Goal: Use online tool/utility: Utilize a website feature to perform a specific function

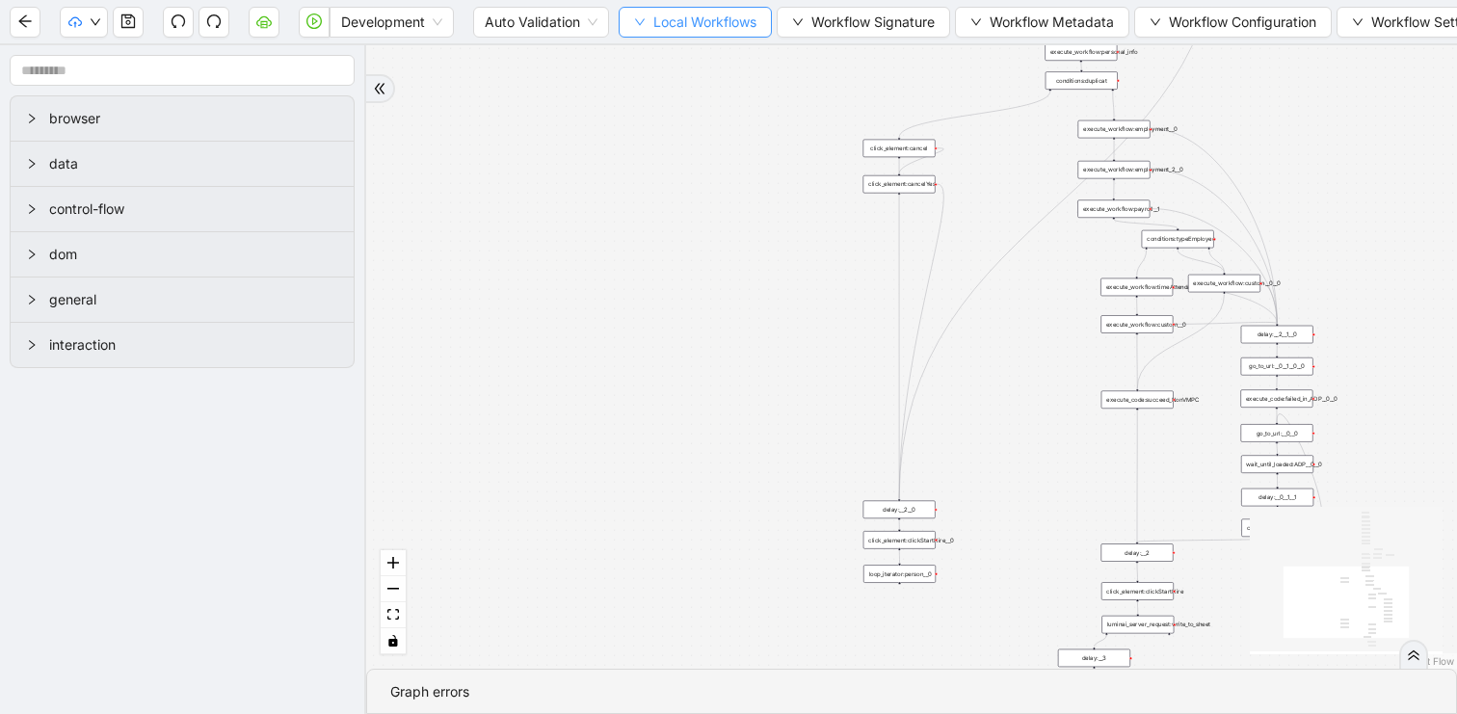
click at [707, 23] on span "Local Workflows" at bounding box center [705, 22] width 103 height 21
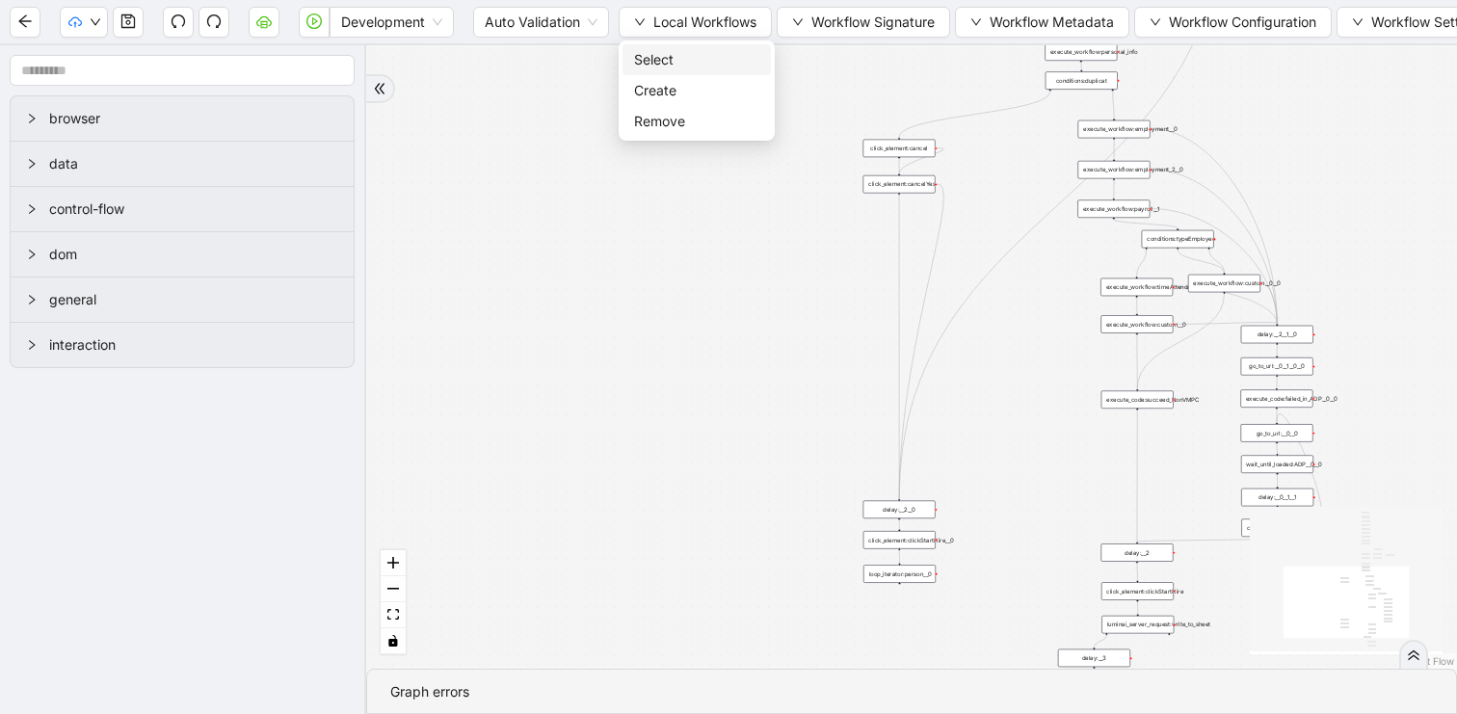
click at [674, 57] on span "Select" at bounding box center [696, 59] width 125 height 21
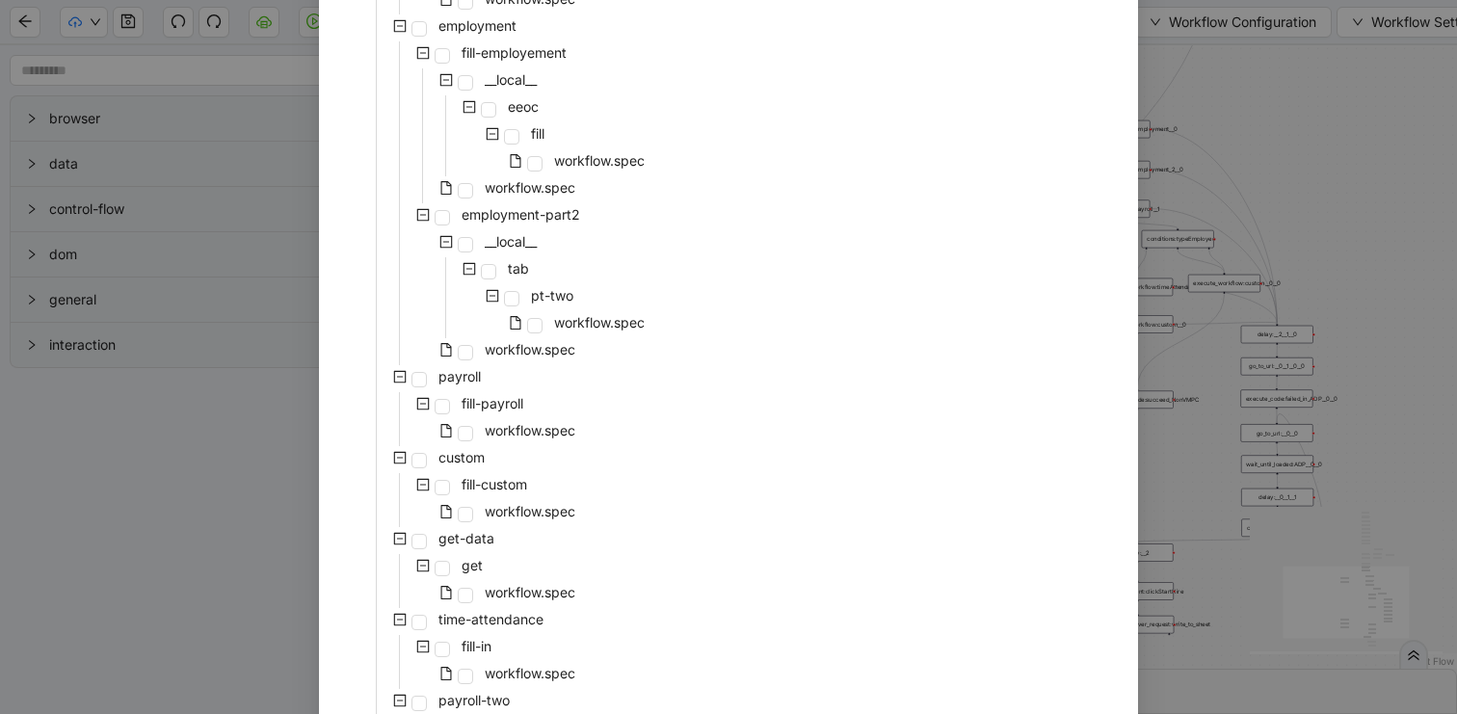
scroll to position [1190, 0]
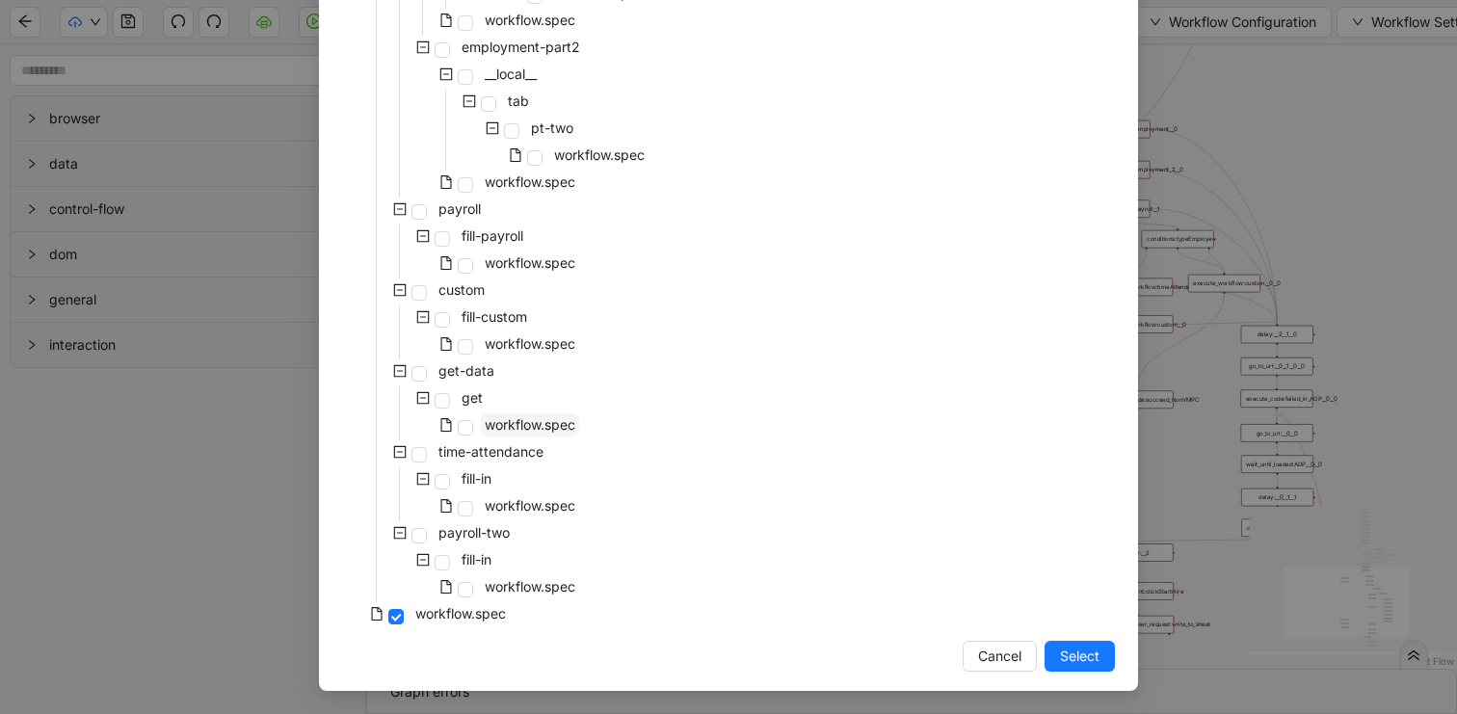
click at [564, 428] on span "workflow.spec" at bounding box center [530, 424] width 91 height 16
click at [1052, 655] on button "Select" at bounding box center [1080, 656] width 70 height 31
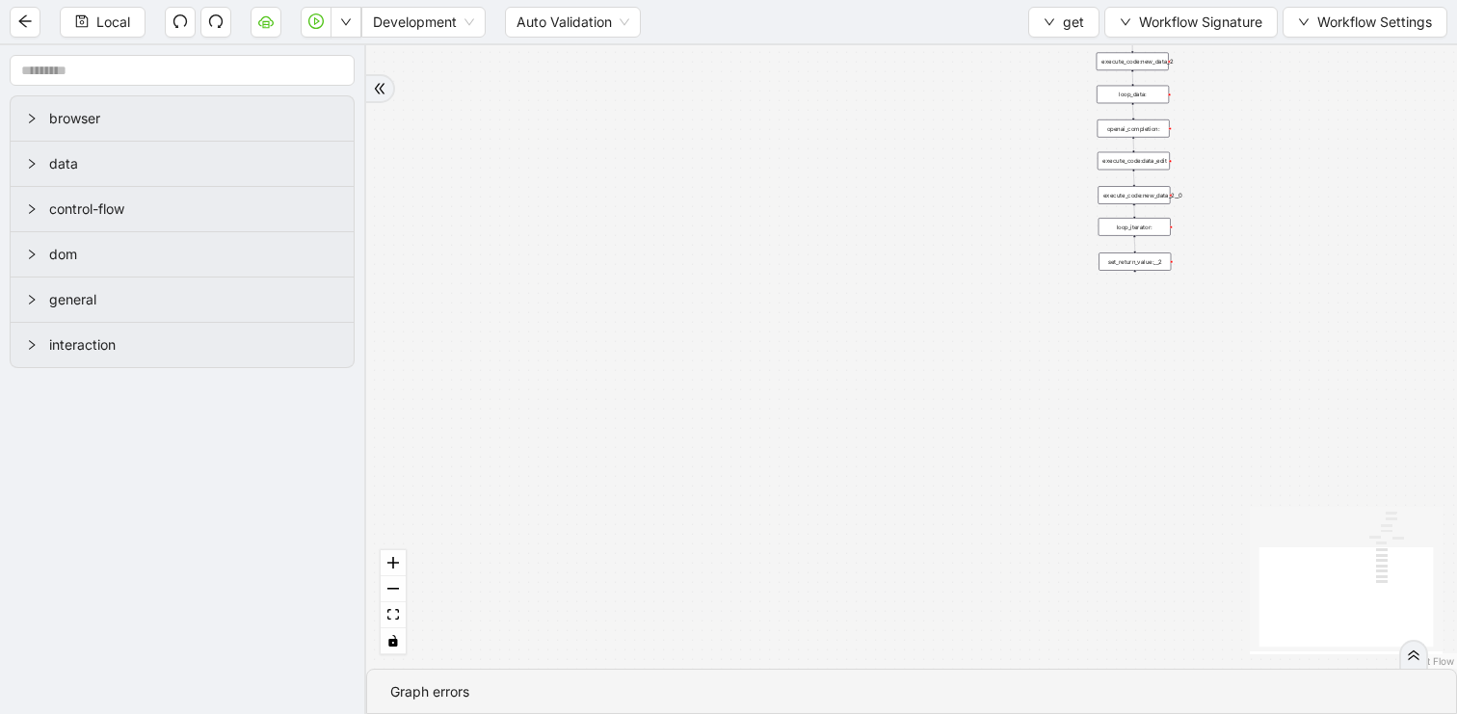
drag, startPoint x: 1027, startPoint y: 332, endPoint x: 859, endPoint y: 603, distance: 319.4
click at [859, 603] on div "success fallback fallback success trigger luminai_server_request:get_looker_lin…" at bounding box center [911, 357] width 1091 height 624
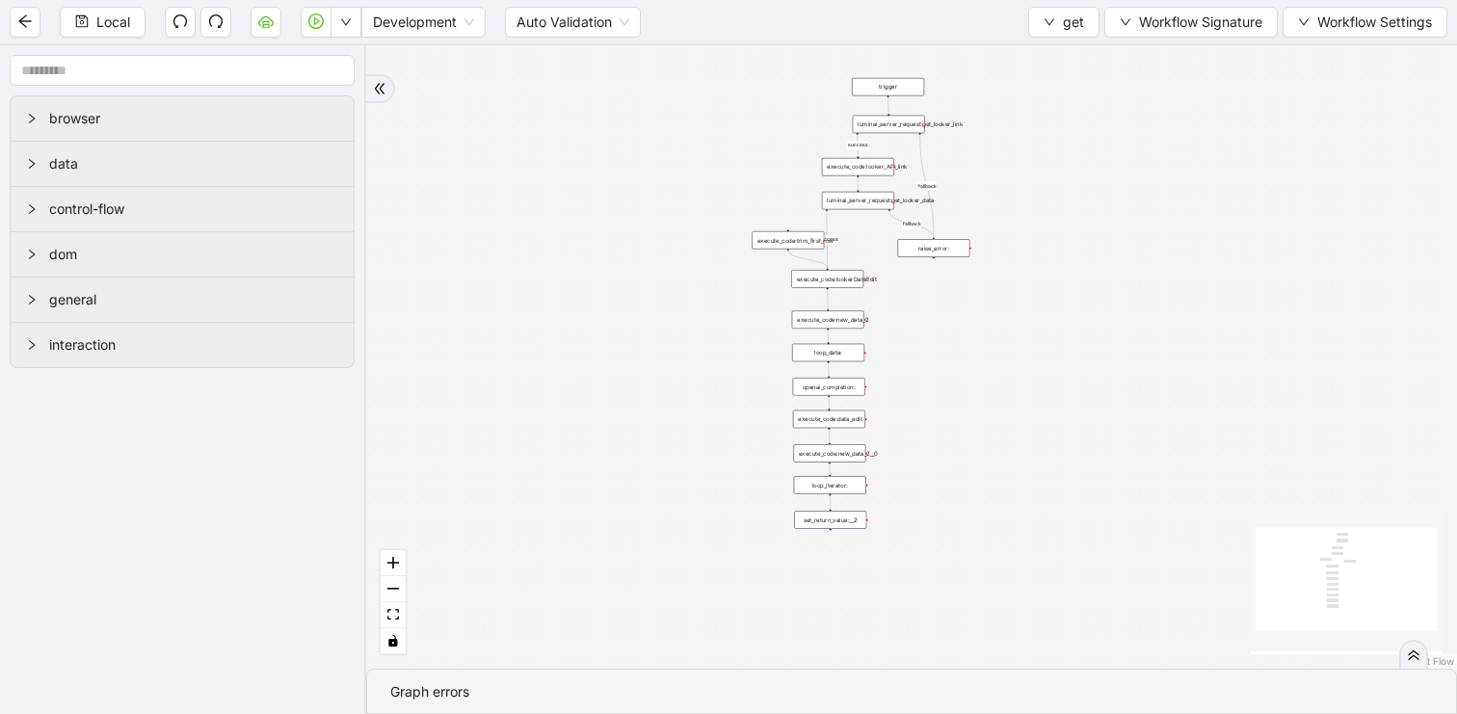
drag, startPoint x: 662, startPoint y: 283, endPoint x: 407, endPoint y: 275, distance: 255.6
click at [407, 275] on div "success fallback fallback success trigger luminai_server_request:get_looker_lin…" at bounding box center [911, 357] width 1091 height 624
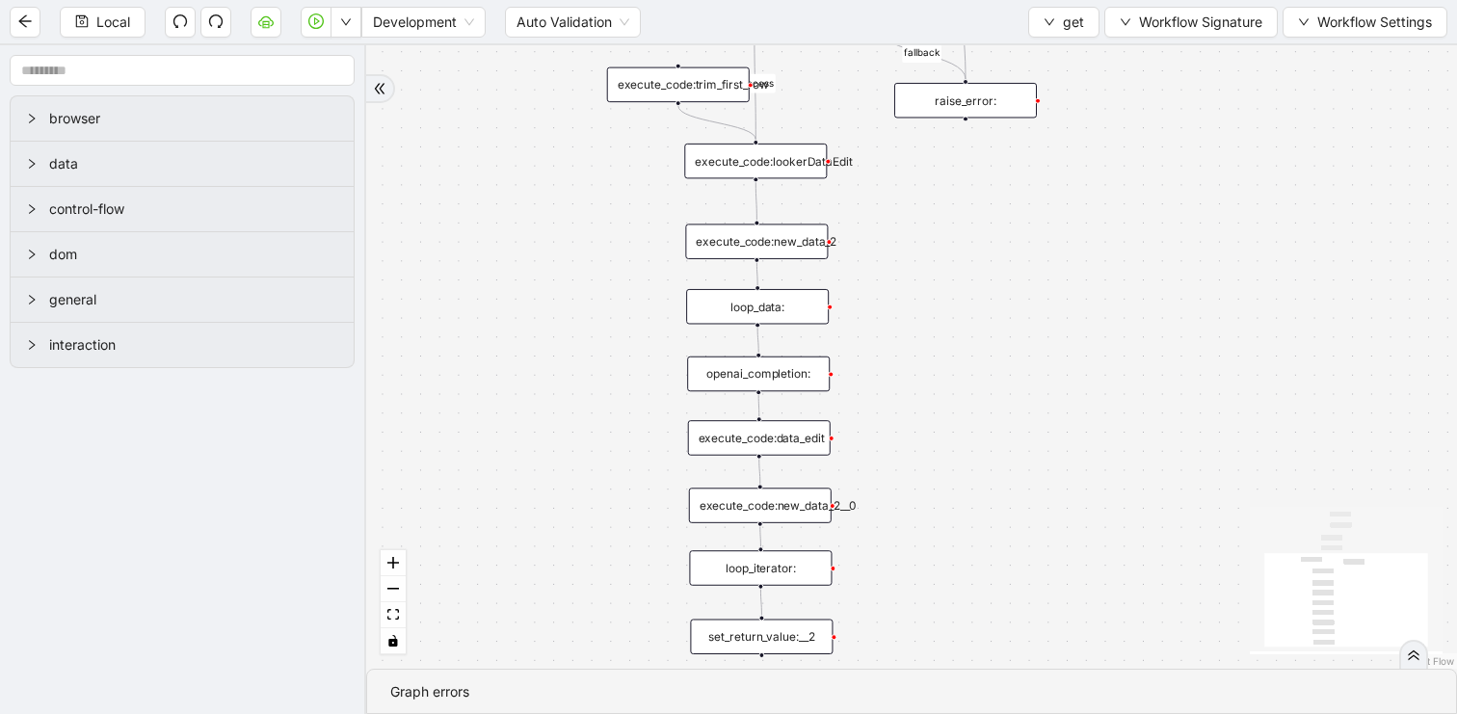
drag, startPoint x: 608, startPoint y: 357, endPoint x: 444, endPoint y: 651, distance: 336.6
click at [446, 646] on div "success fallback fallback success trigger luminai_server_request:get_looker_lin…" at bounding box center [911, 357] width 1091 height 624
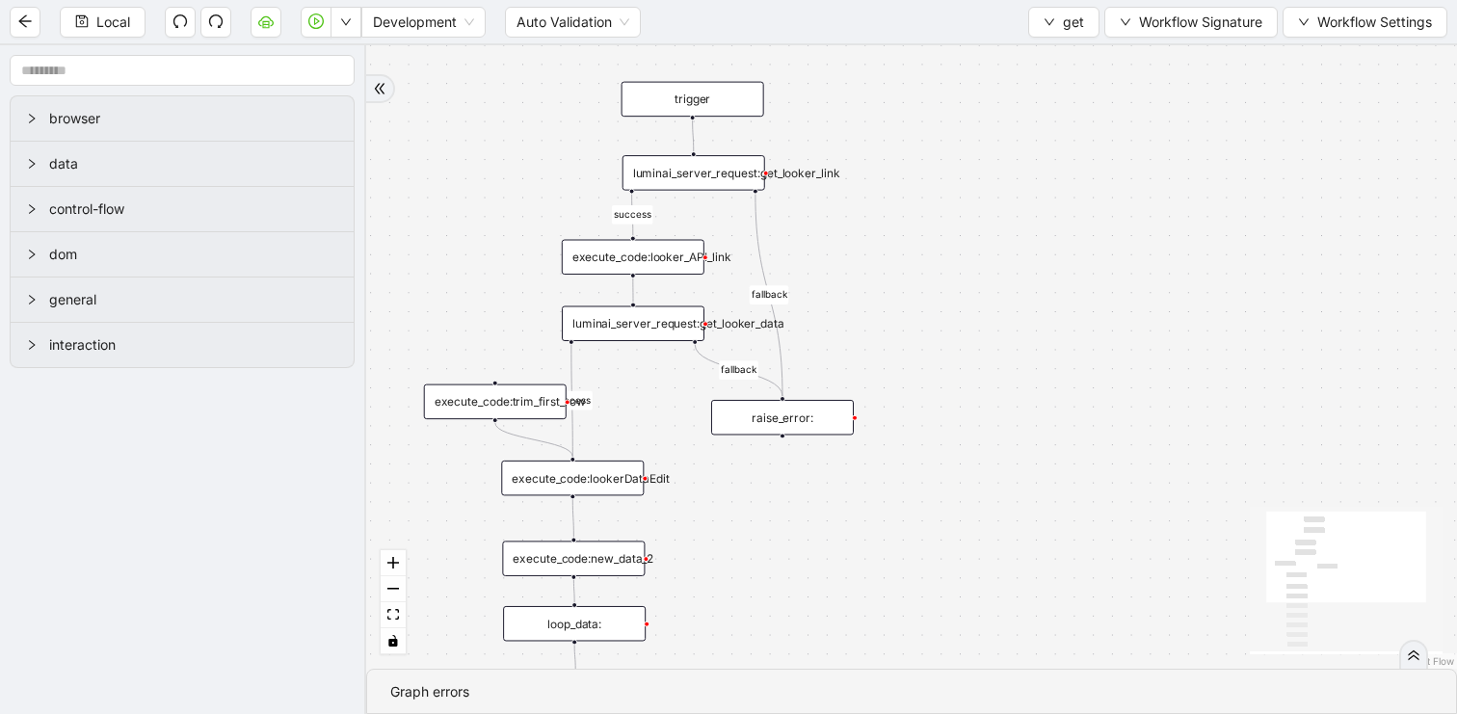
click at [614, 511] on div "success fallback fallback success trigger luminai_server_request:get_looker_lin…" at bounding box center [911, 357] width 1091 height 624
click at [618, 463] on div "execute_code:lookerDataEdit" at bounding box center [572, 479] width 143 height 36
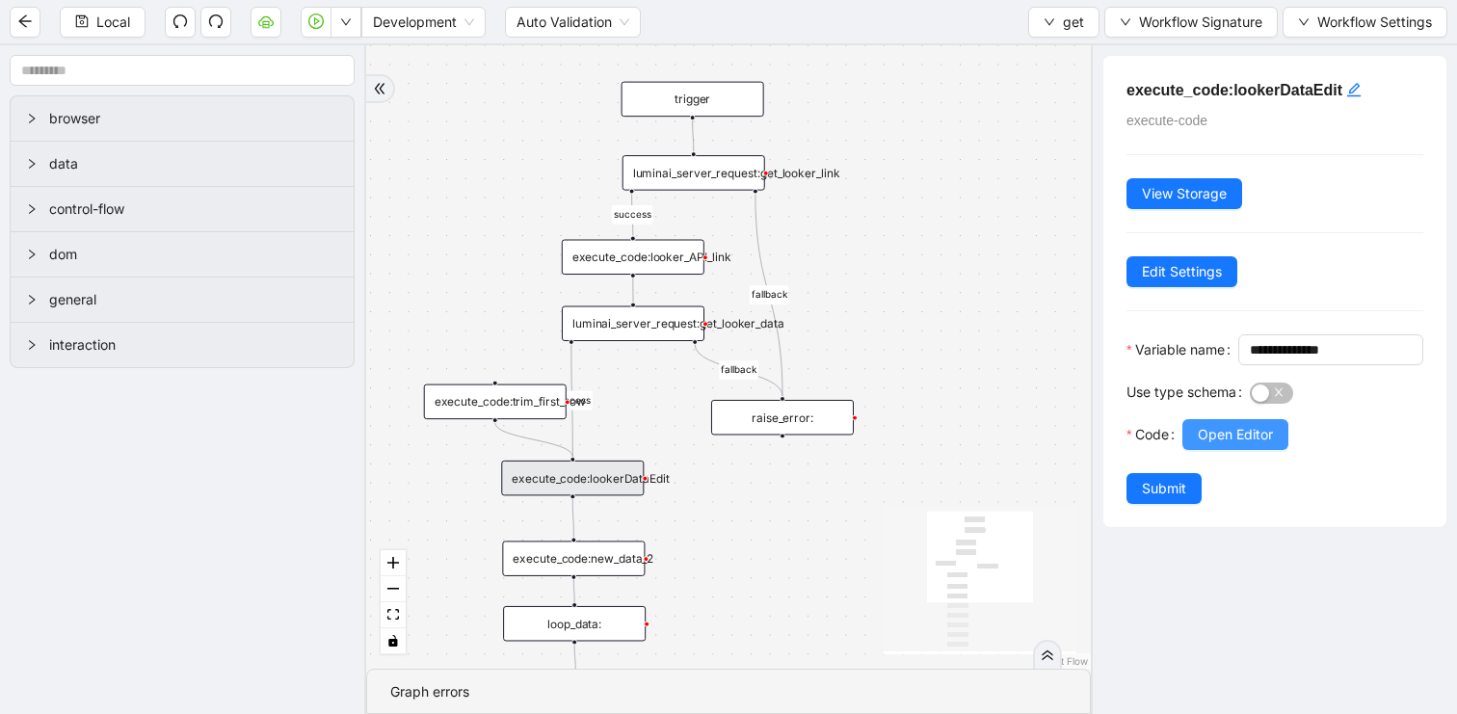
click at [1234, 445] on span "Open Editor" at bounding box center [1235, 434] width 75 height 21
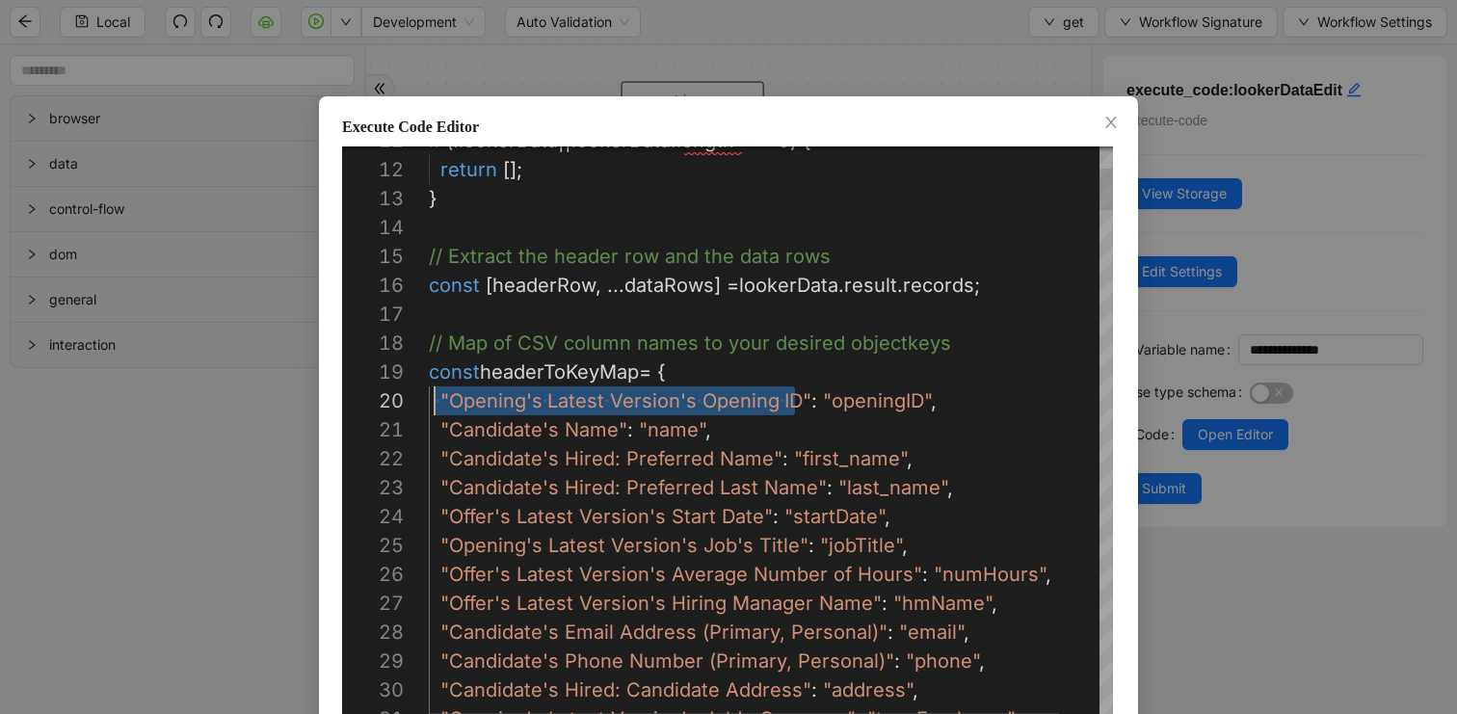
scroll to position [260, 18]
drag, startPoint x: 794, startPoint y: 403, endPoint x: 451, endPoint y: 399, distance: 343.2
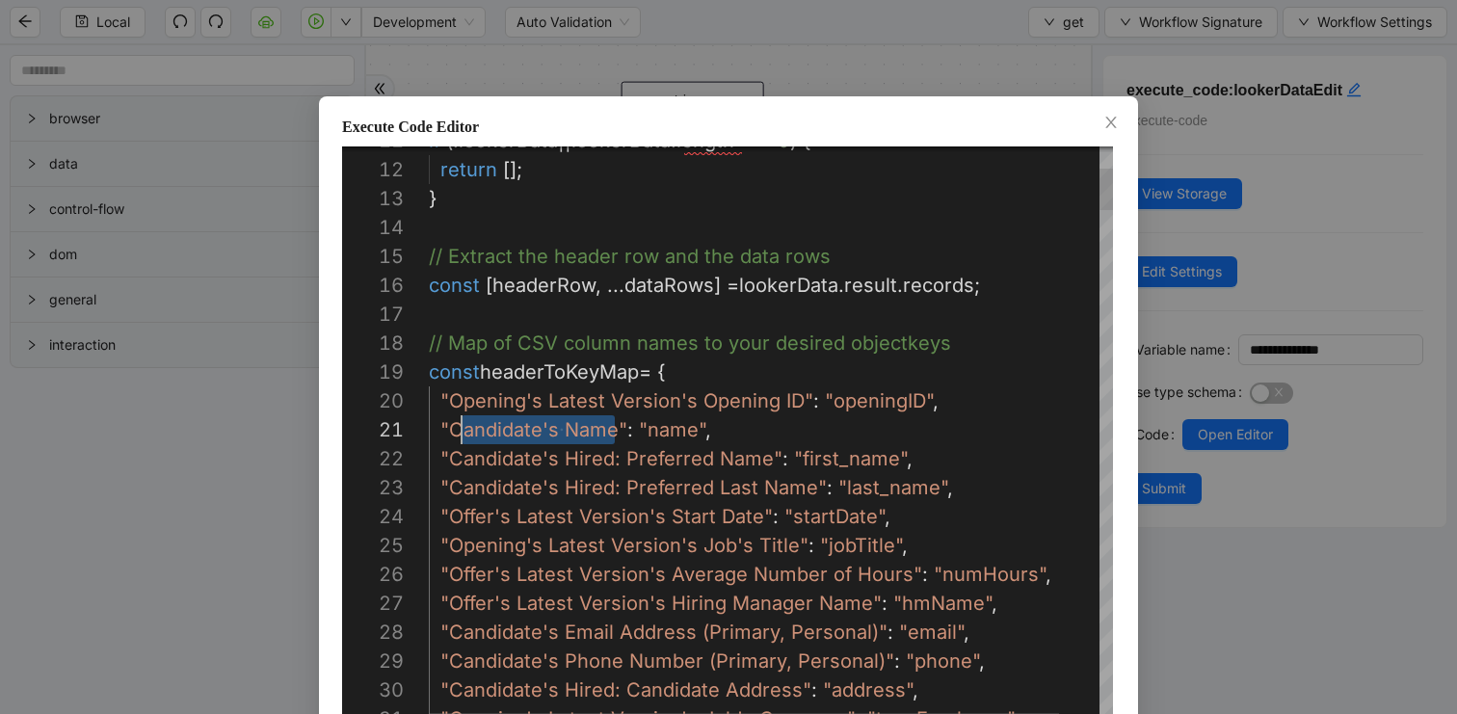
scroll to position [0, 18]
drag, startPoint x: 616, startPoint y: 433, endPoint x: 448, endPoint y: 430, distance: 167.7
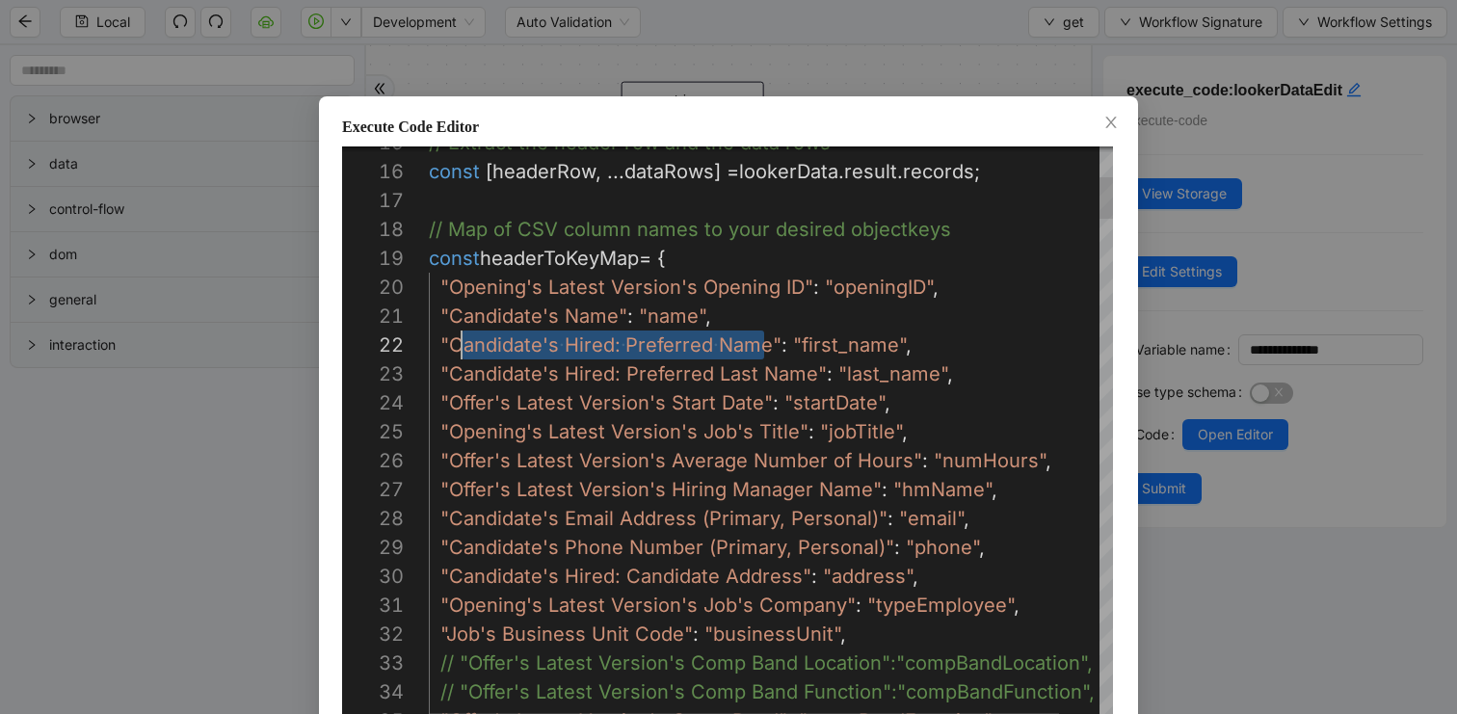
scroll to position [29, 18]
drag, startPoint x: 763, startPoint y: 342, endPoint x: 449, endPoint y: 340, distance: 314.2
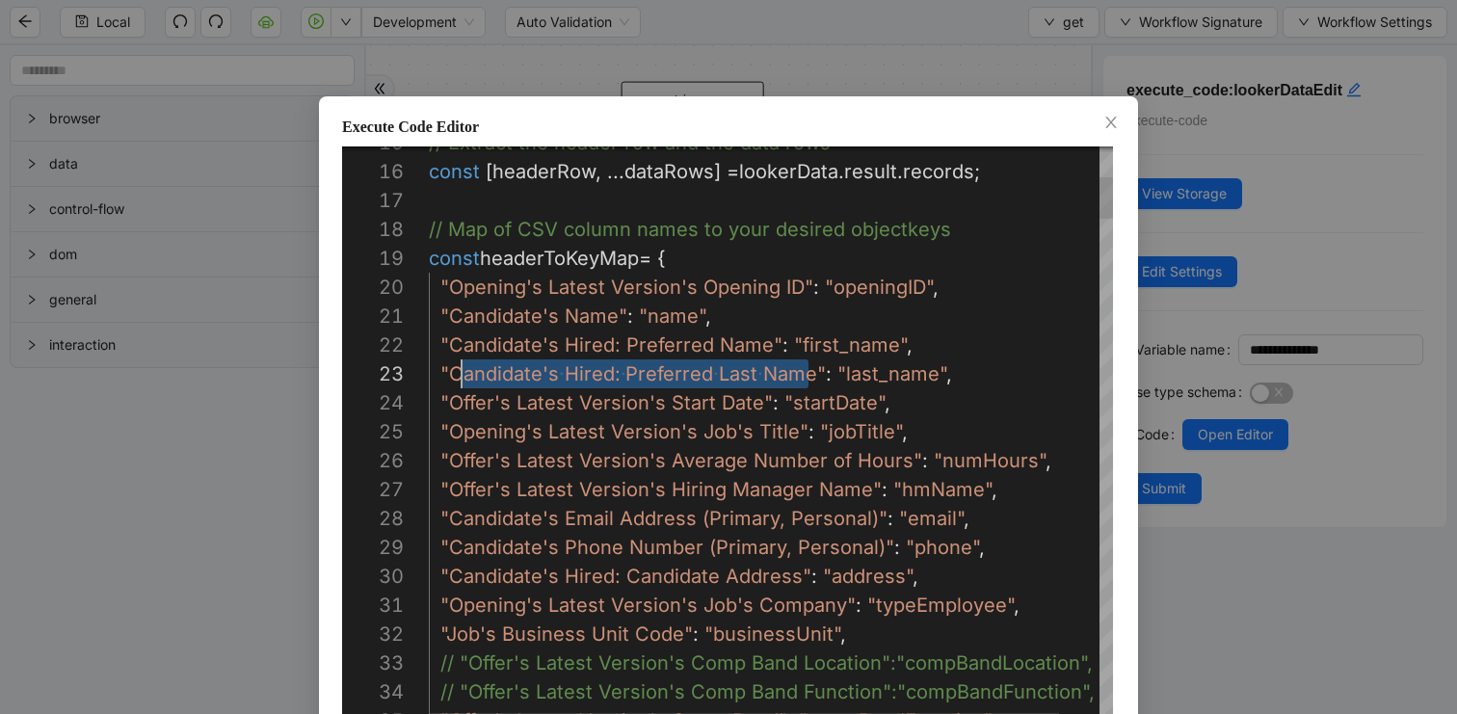
scroll to position [58, 18]
drag, startPoint x: 810, startPoint y: 375, endPoint x: 452, endPoint y: 375, distance: 357.6
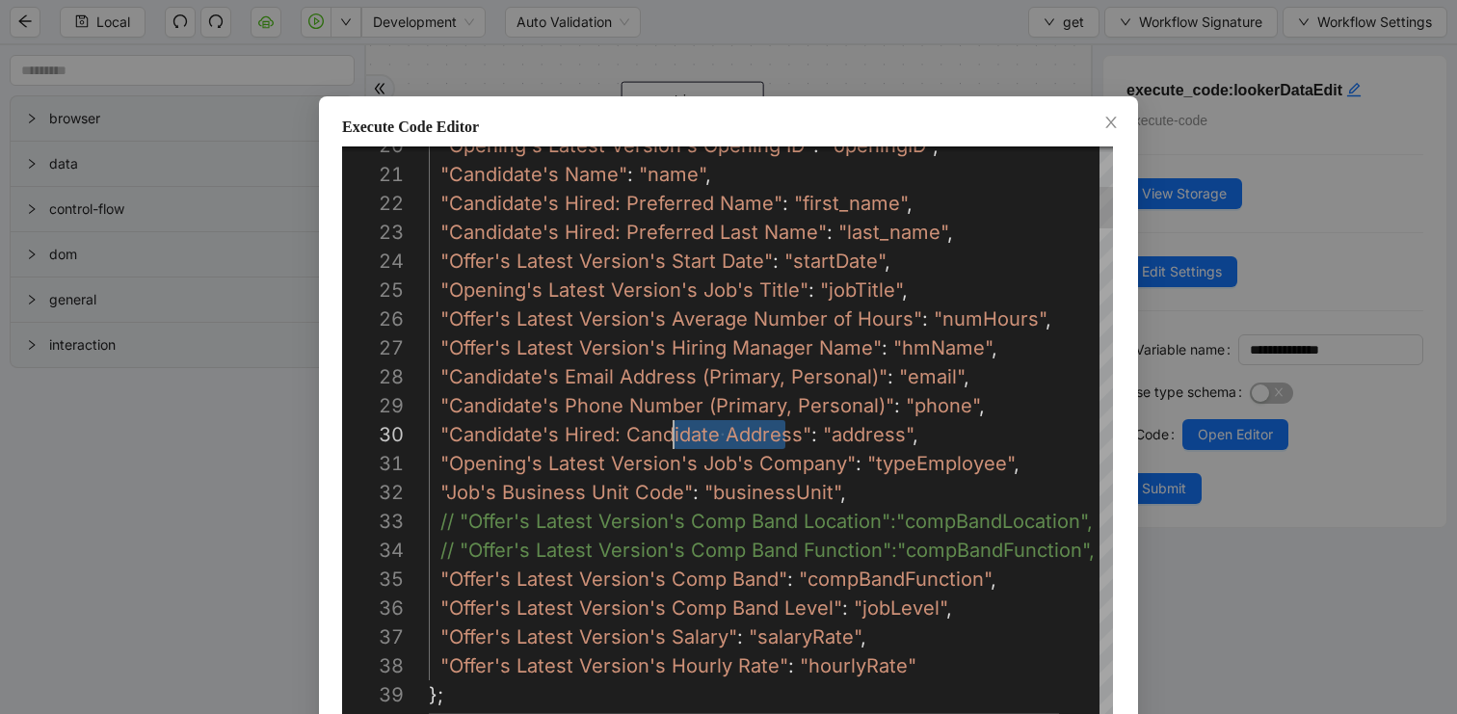
type textarea "**********"
drag, startPoint x: 788, startPoint y: 433, endPoint x: 451, endPoint y: 429, distance: 337.4
click at [222, 428] on div "Execute Code Editor 28 29 30 31 27 26 25 24 23 32 33 34 35 36 37 38 39 40 22 21…" at bounding box center [728, 357] width 1457 height 714
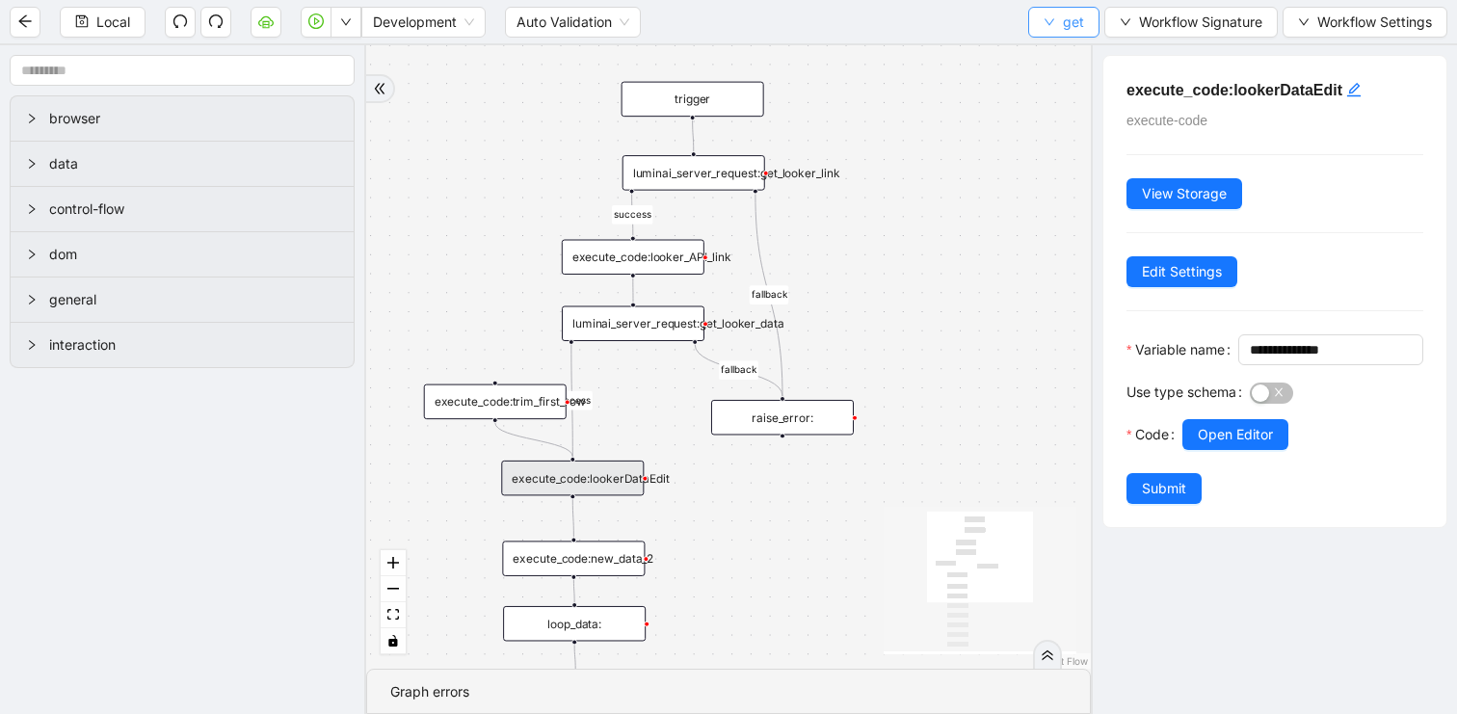
click at [1060, 32] on button "get" at bounding box center [1063, 22] width 71 height 31
click at [1062, 61] on span "Select" at bounding box center [1067, 59] width 51 height 21
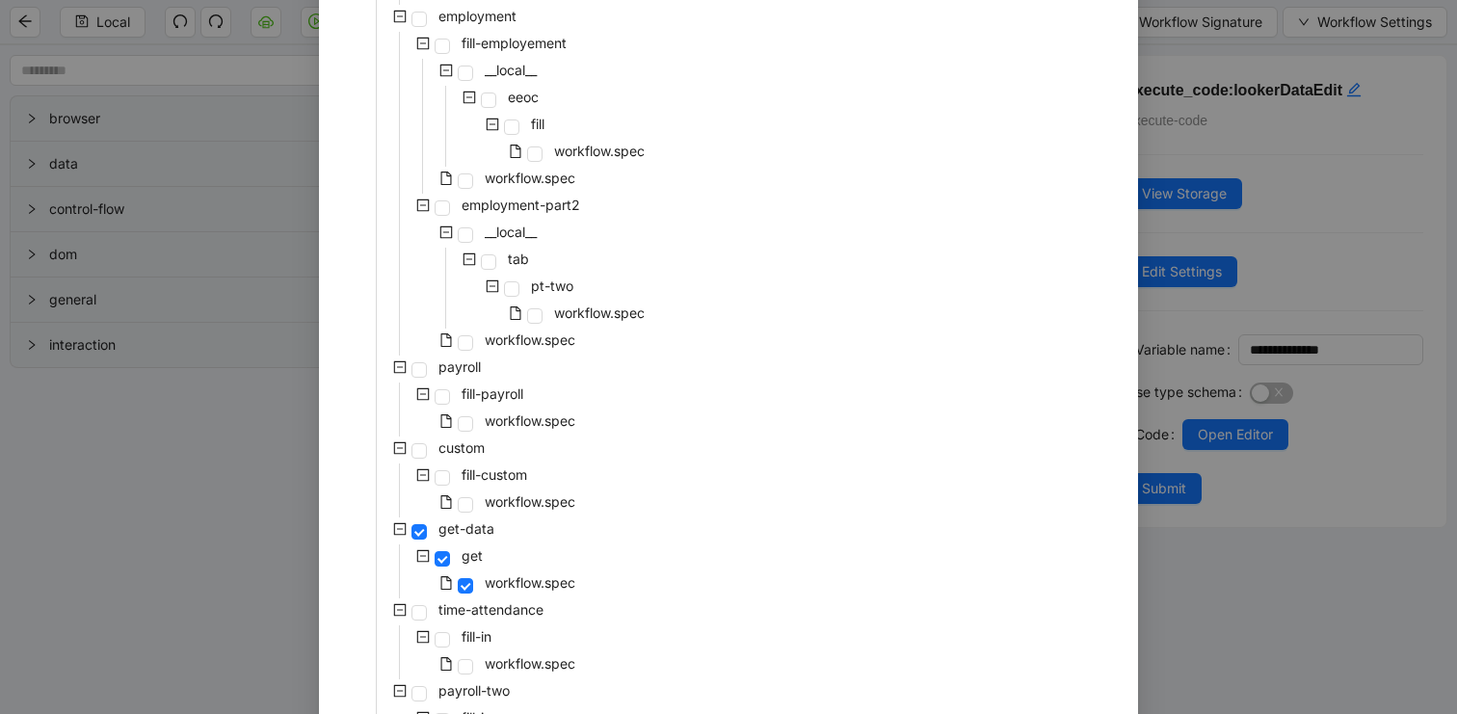
scroll to position [1173, 0]
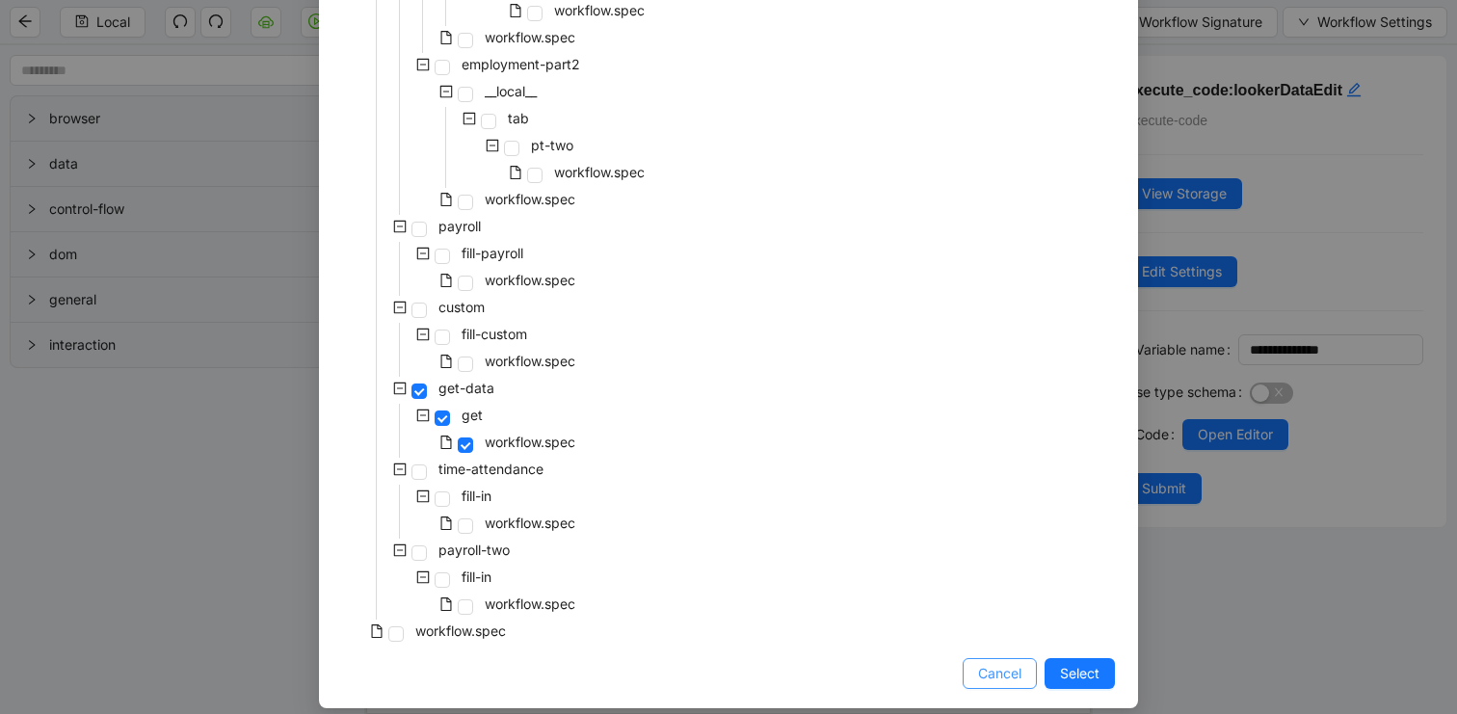
click at [998, 661] on button "Cancel" at bounding box center [1000, 673] width 74 height 31
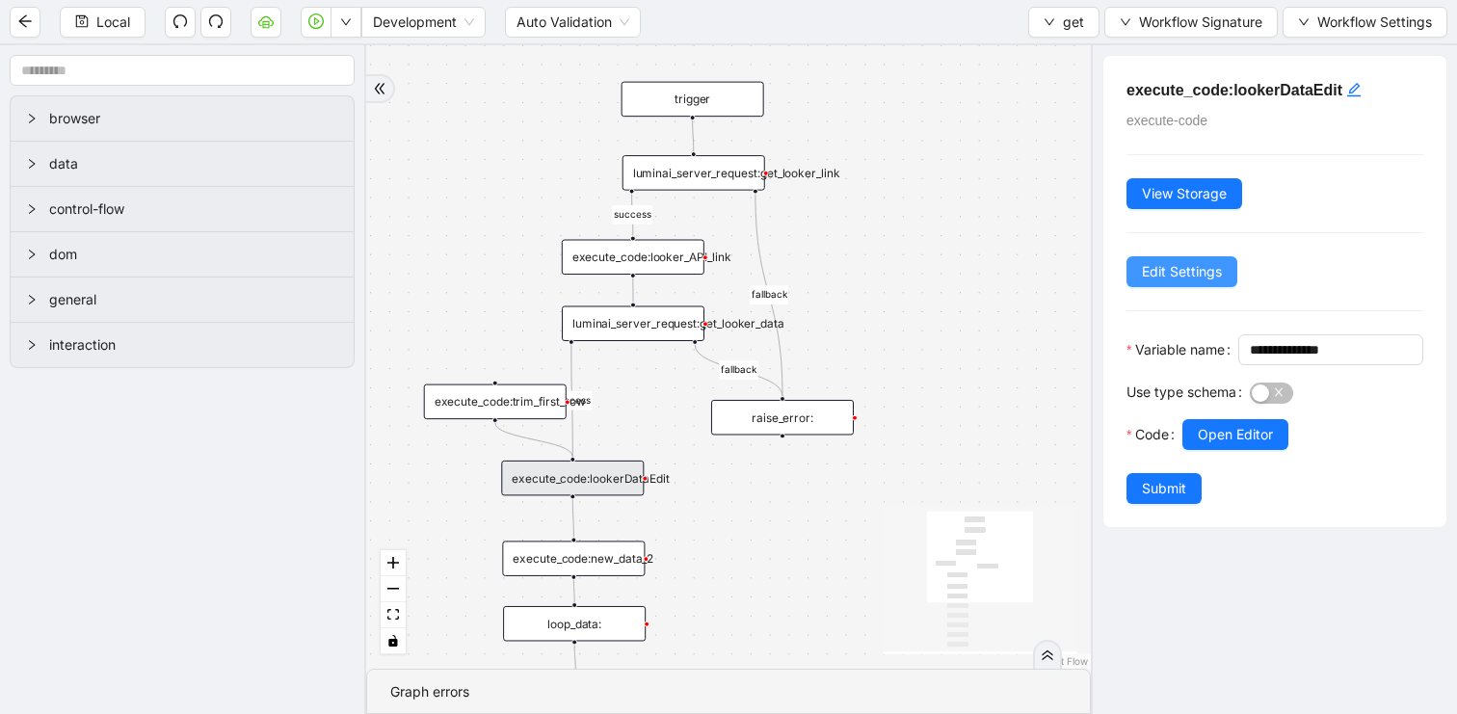
click at [1213, 266] on span "Edit Settings" at bounding box center [1182, 271] width 80 height 21
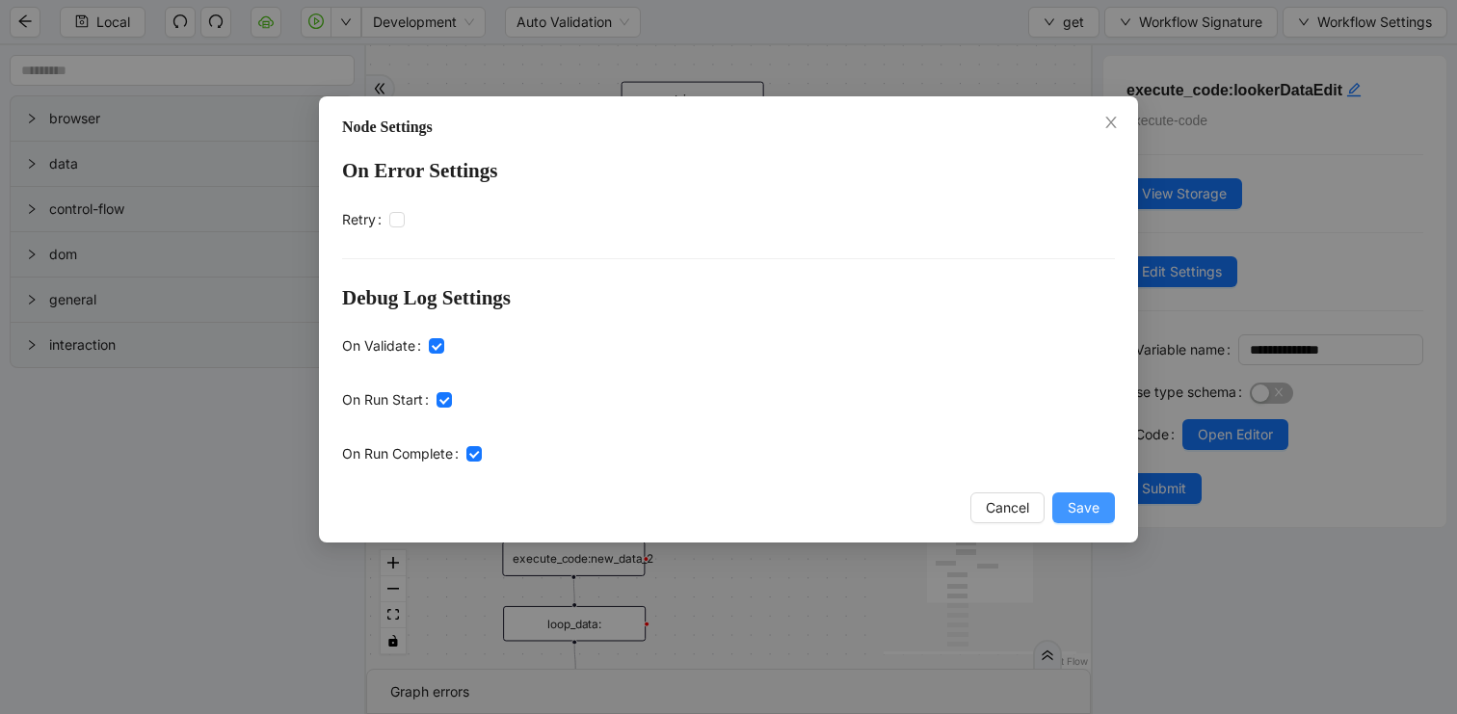
click at [1091, 509] on span "Save" at bounding box center [1084, 507] width 32 height 21
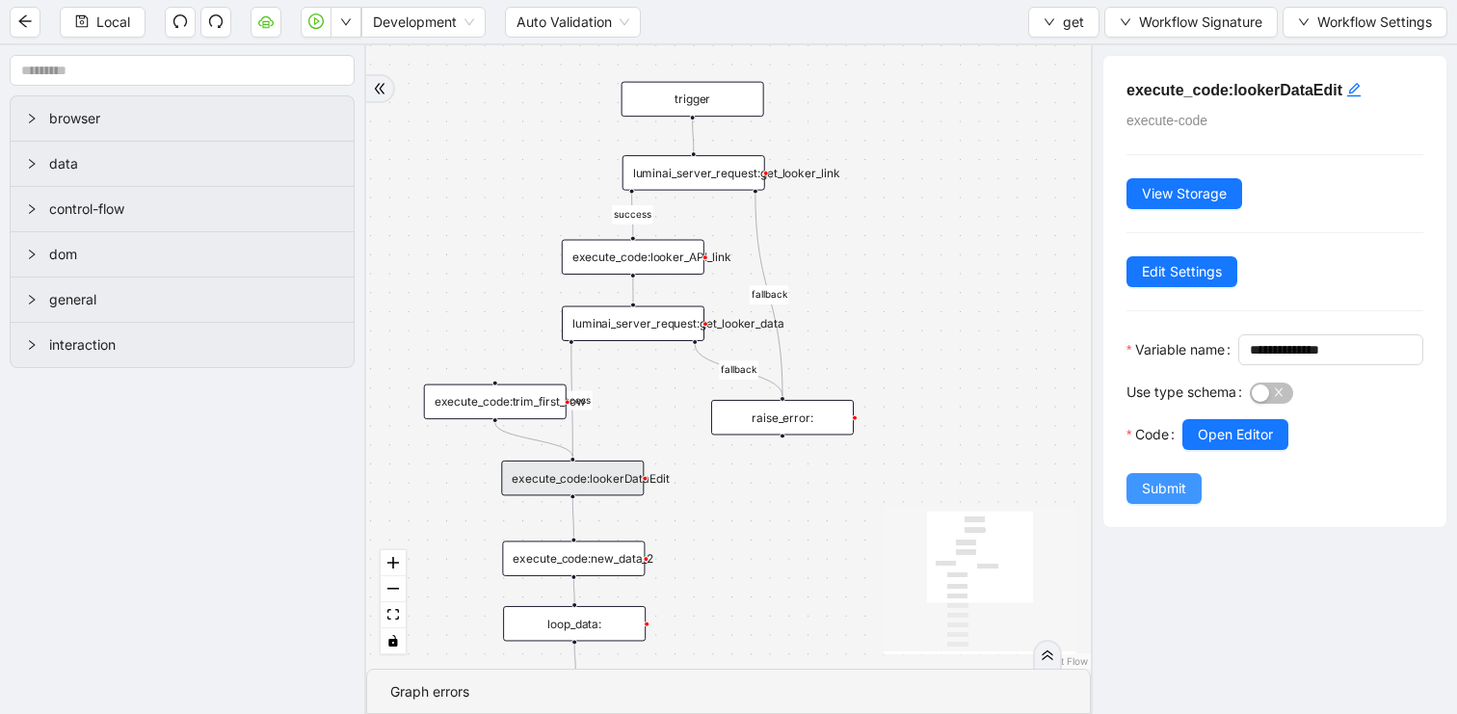
click at [1168, 499] on span "Submit" at bounding box center [1164, 488] width 44 height 21
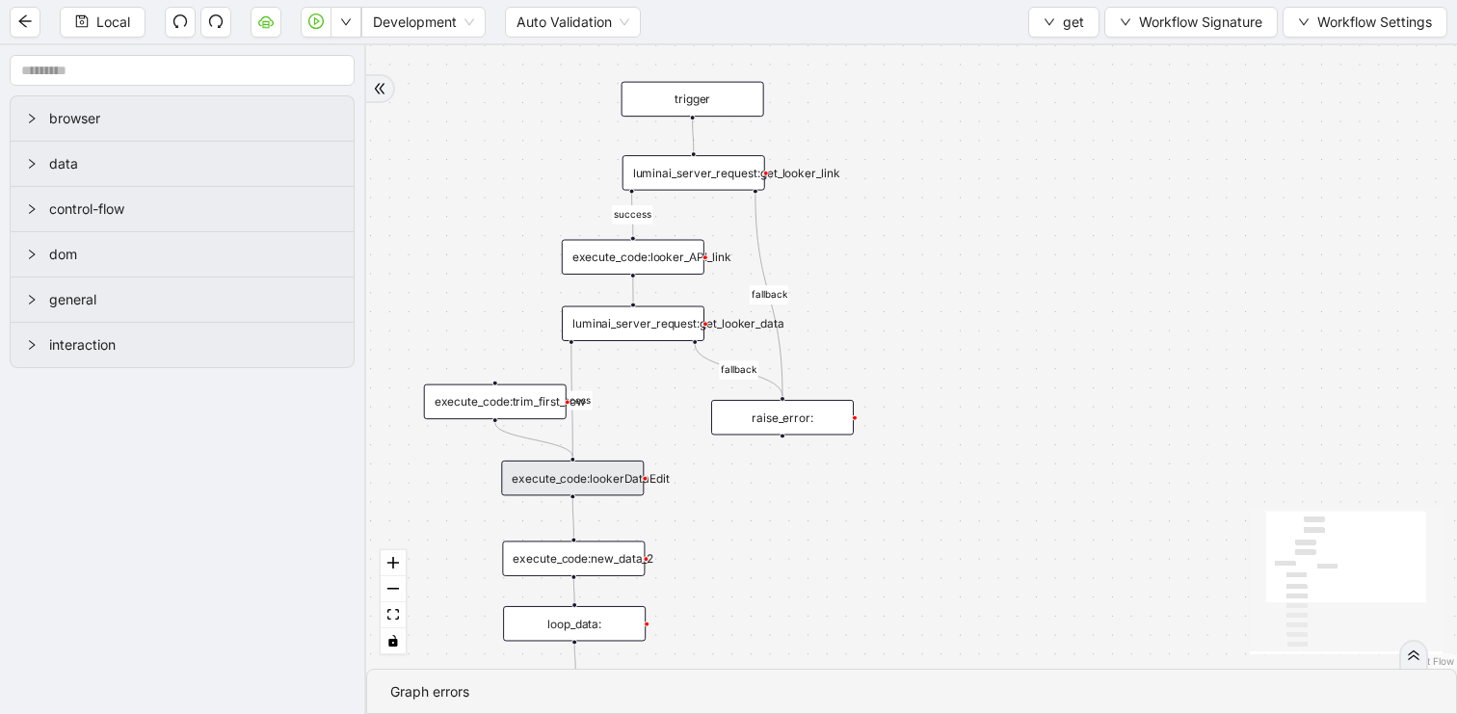
click at [657, 318] on div "luminai_server_request:get_looker_data" at bounding box center [633, 324] width 143 height 36
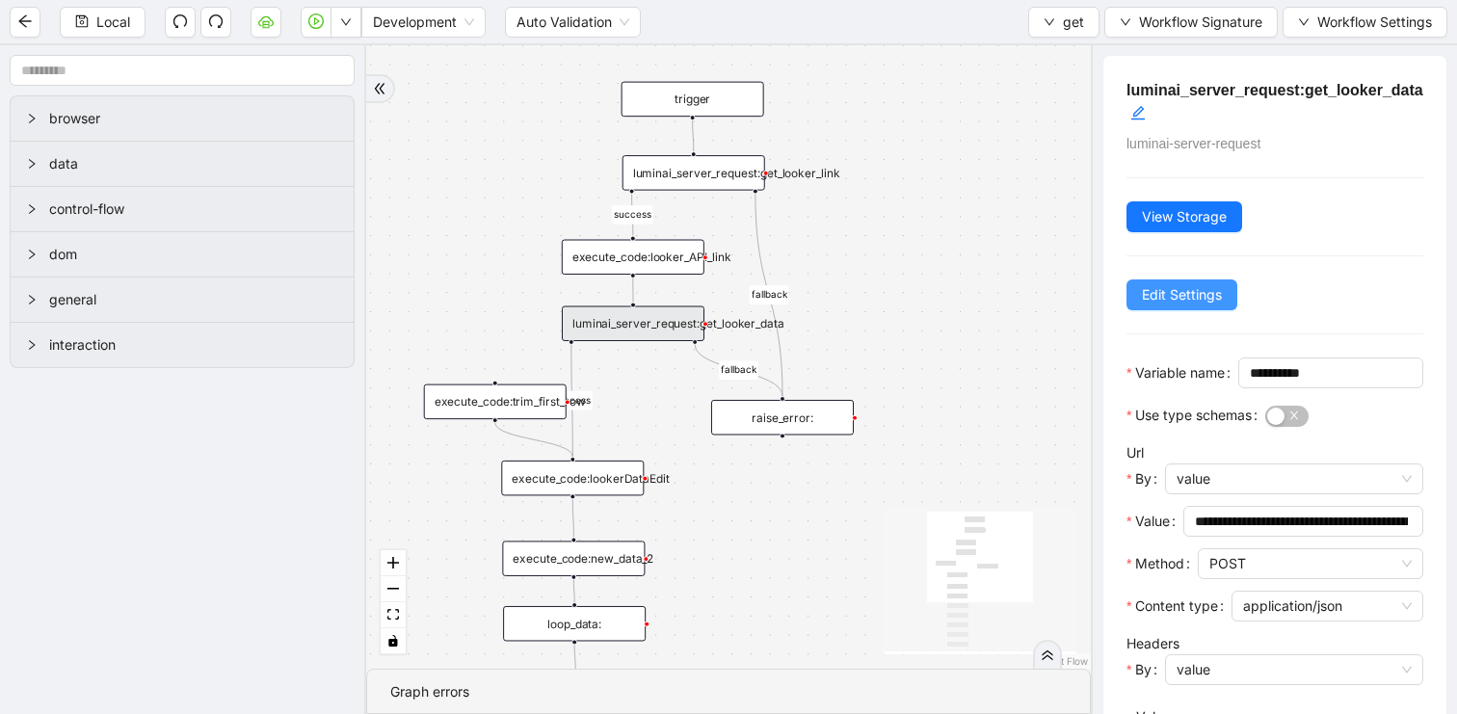
click at [1192, 288] on span "Edit Settings" at bounding box center [1182, 294] width 80 height 21
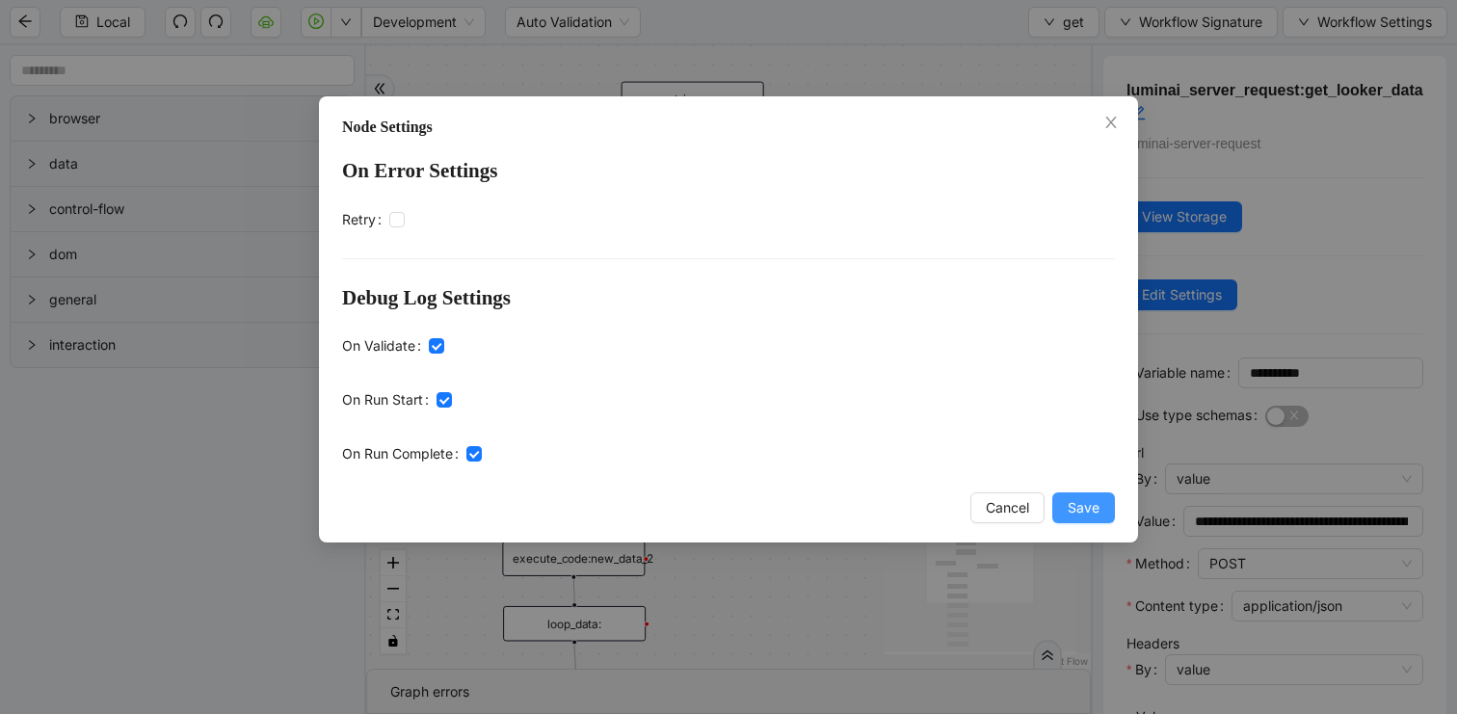
click at [1090, 505] on span "Save" at bounding box center [1084, 507] width 32 height 21
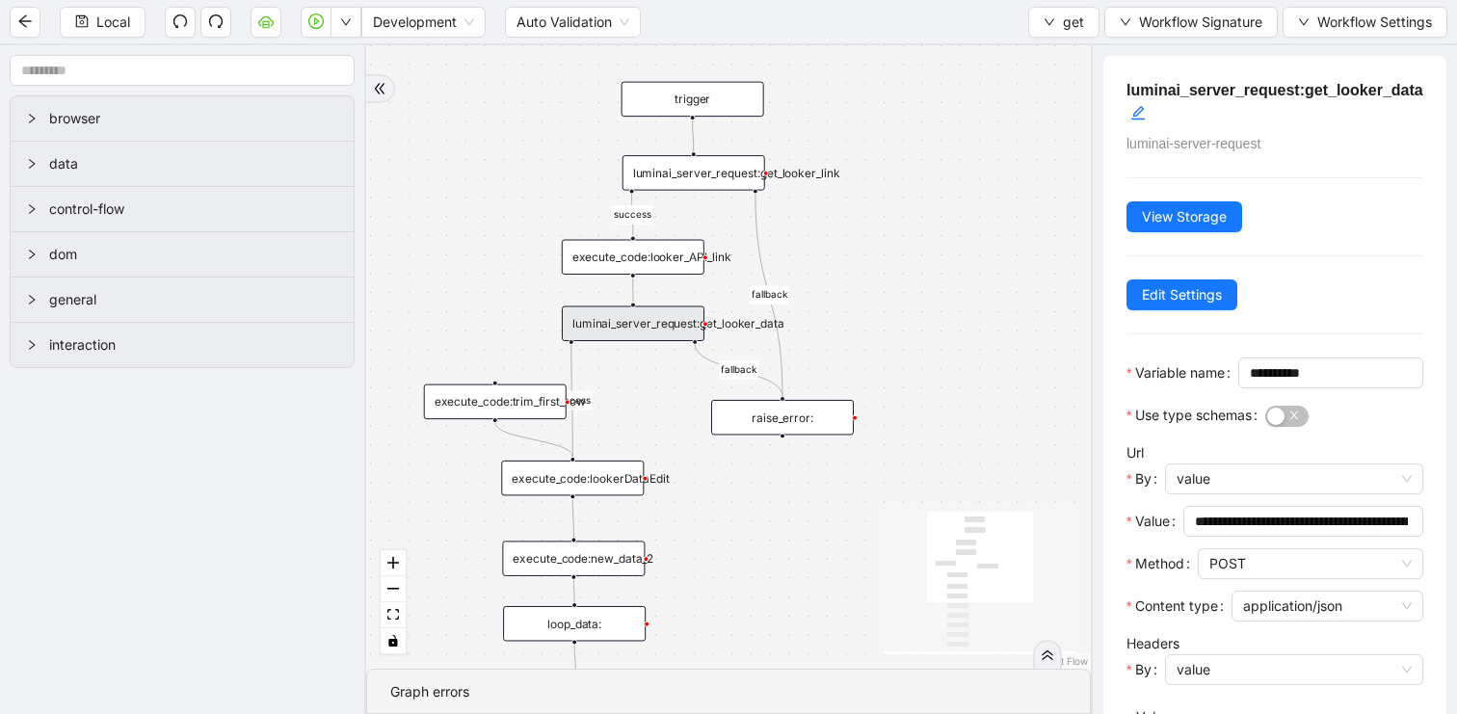
scroll to position [316, 0]
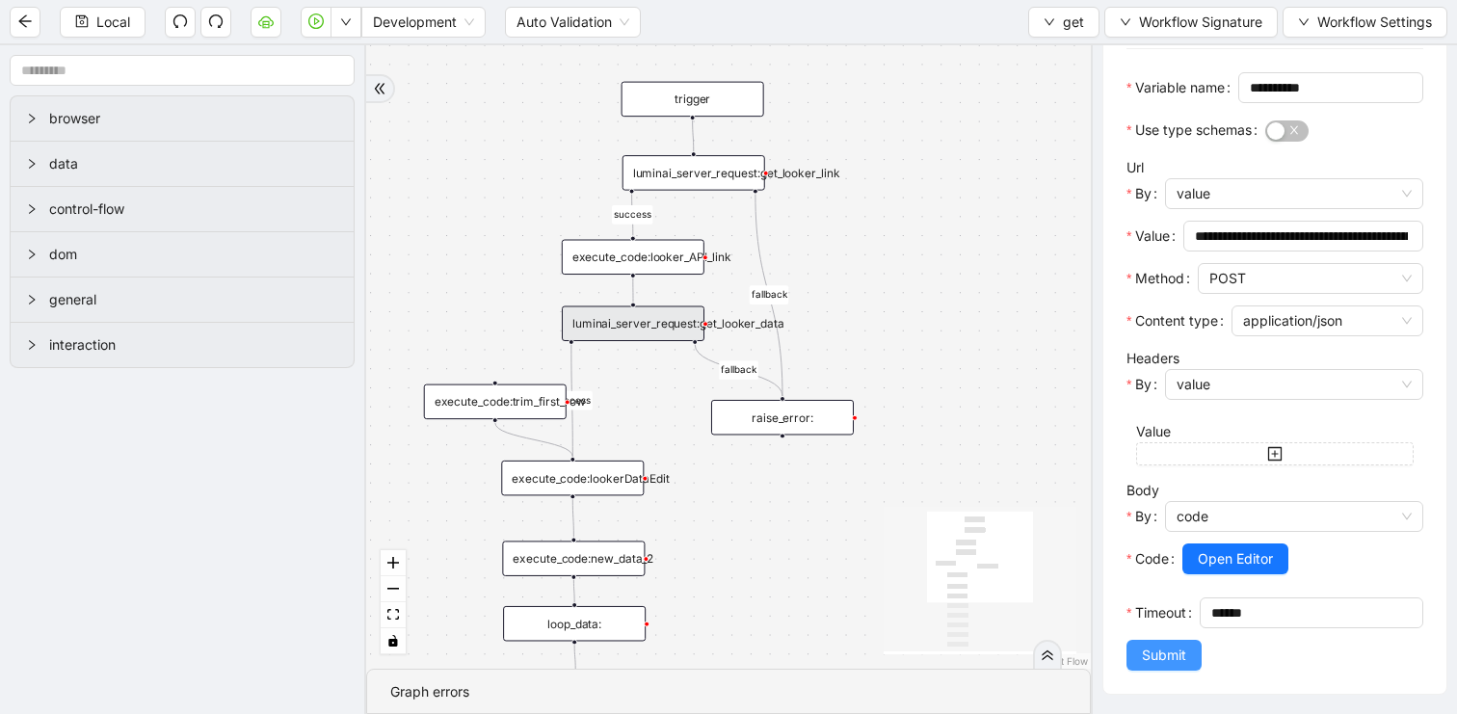
click at [1154, 645] on span "Submit" at bounding box center [1164, 655] width 44 height 21
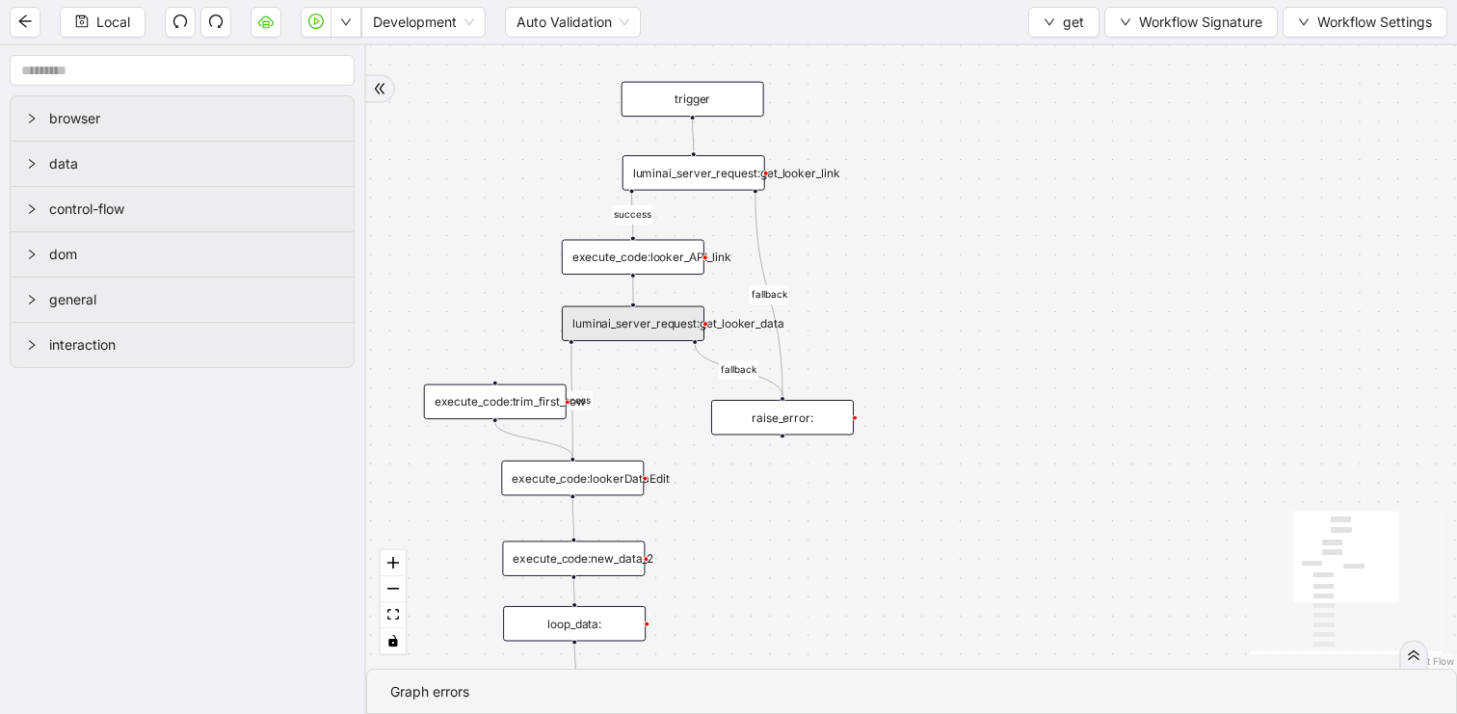
scroll to position [0, 0]
click at [617, 471] on div "execute_code:lookerDataEdit" at bounding box center [572, 479] width 143 height 36
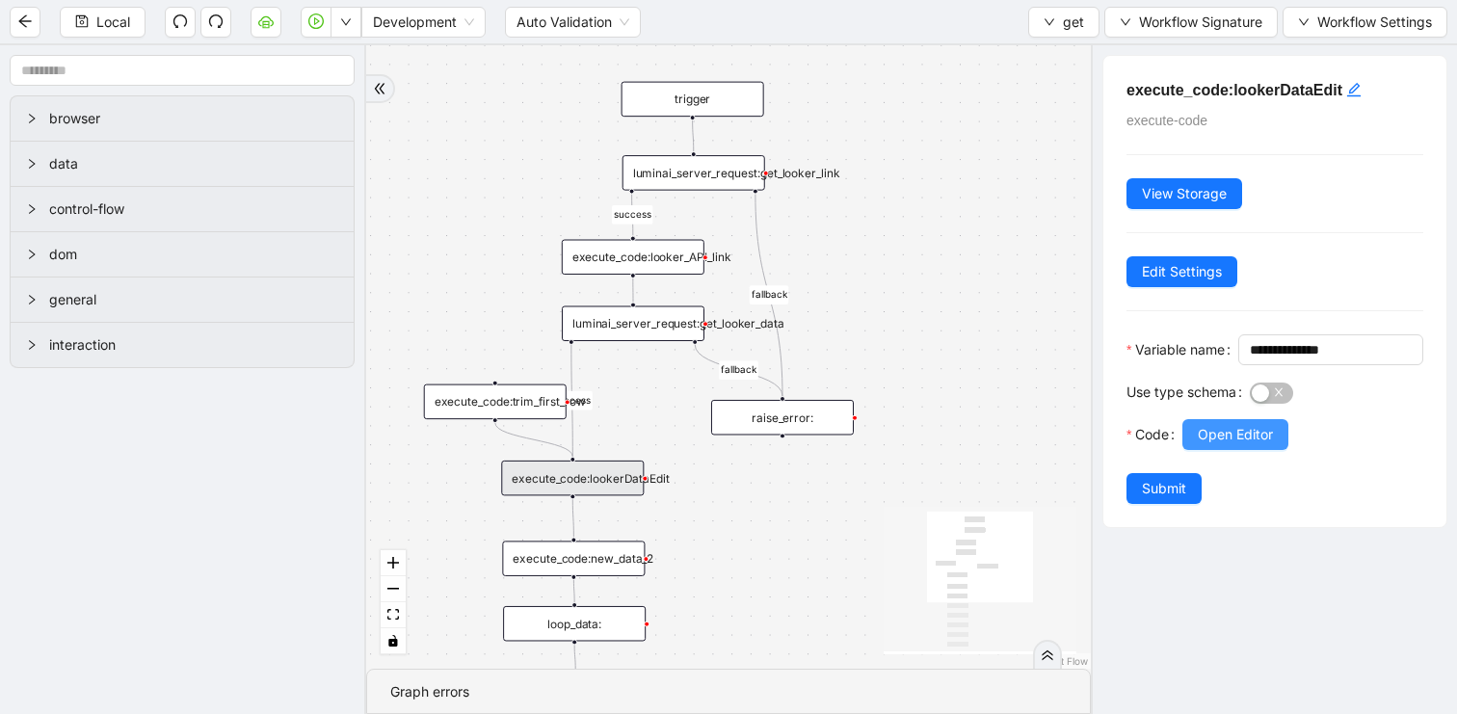
click at [1254, 445] on span "Open Editor" at bounding box center [1235, 434] width 75 height 21
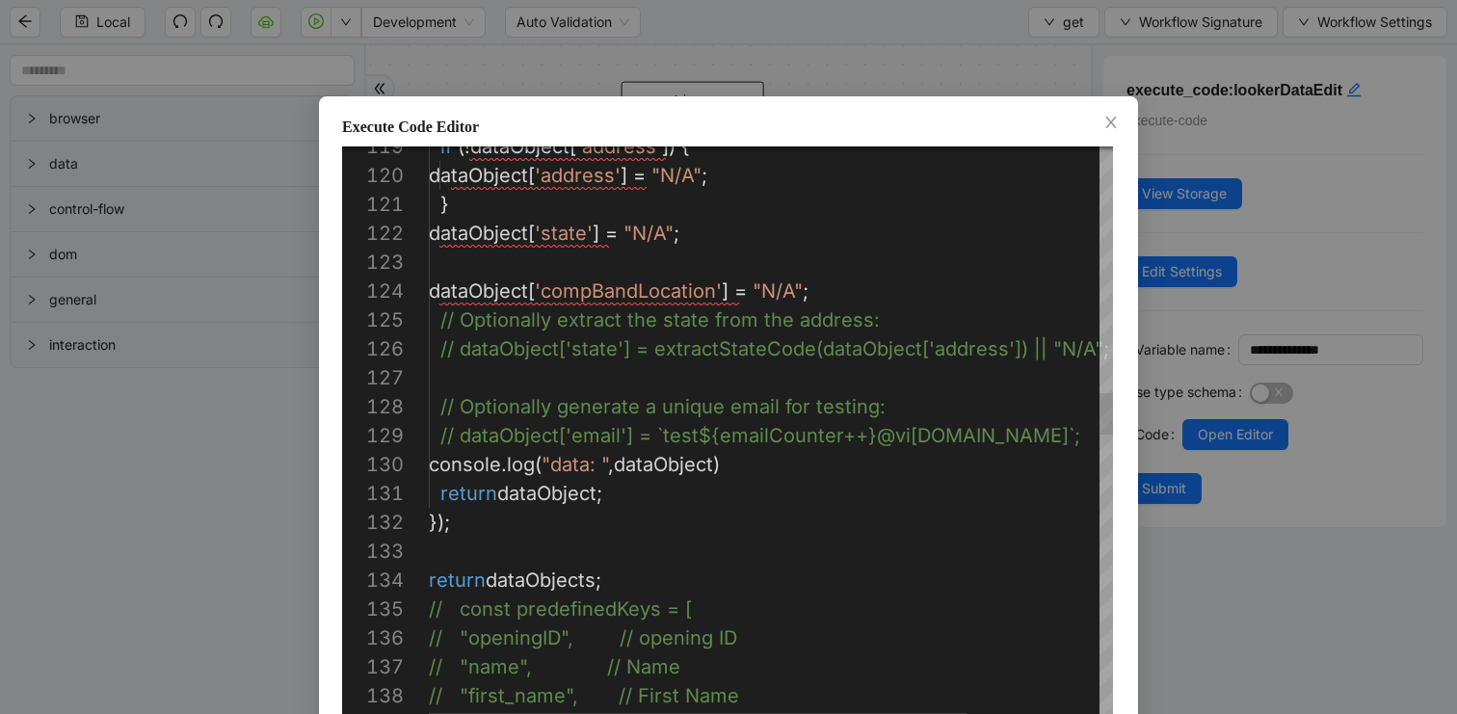
scroll to position [260, 221]
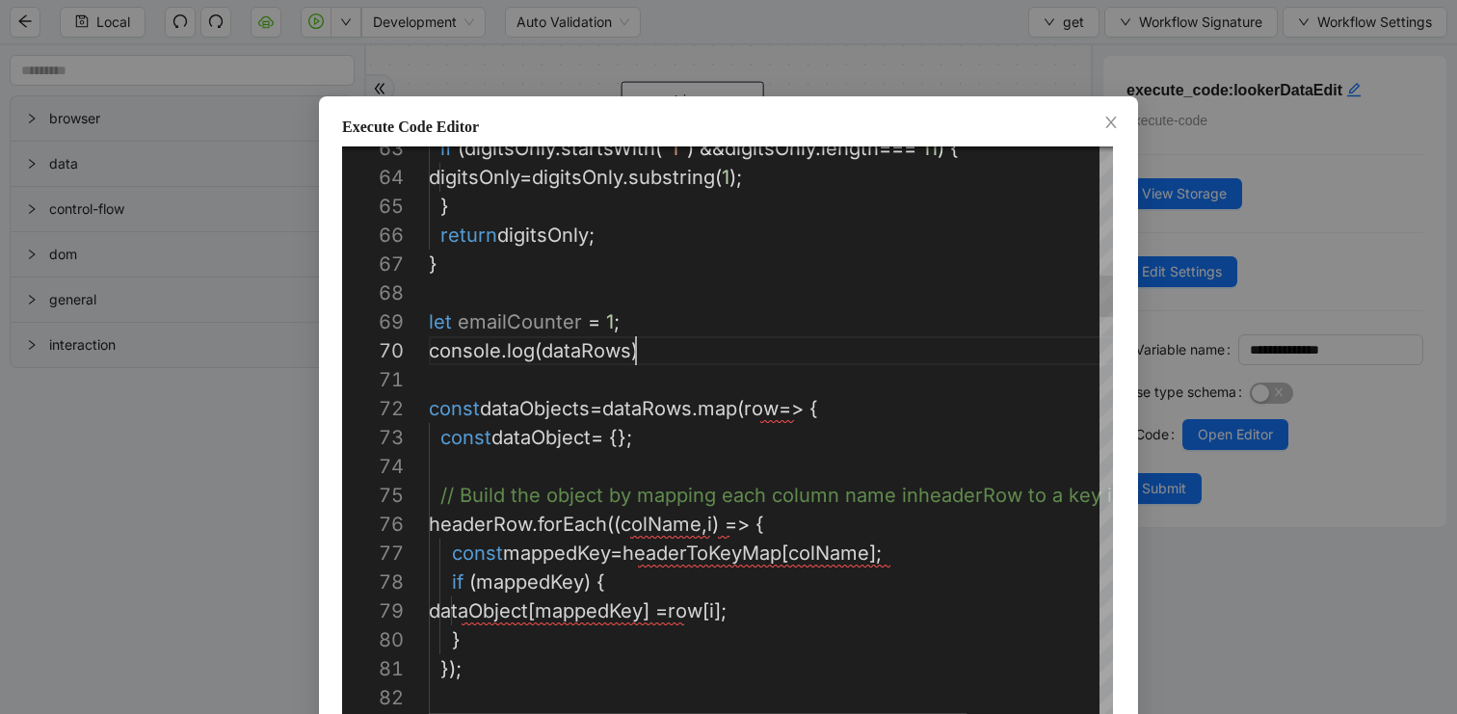
scroll to position [260, 213]
type textarea "**********"
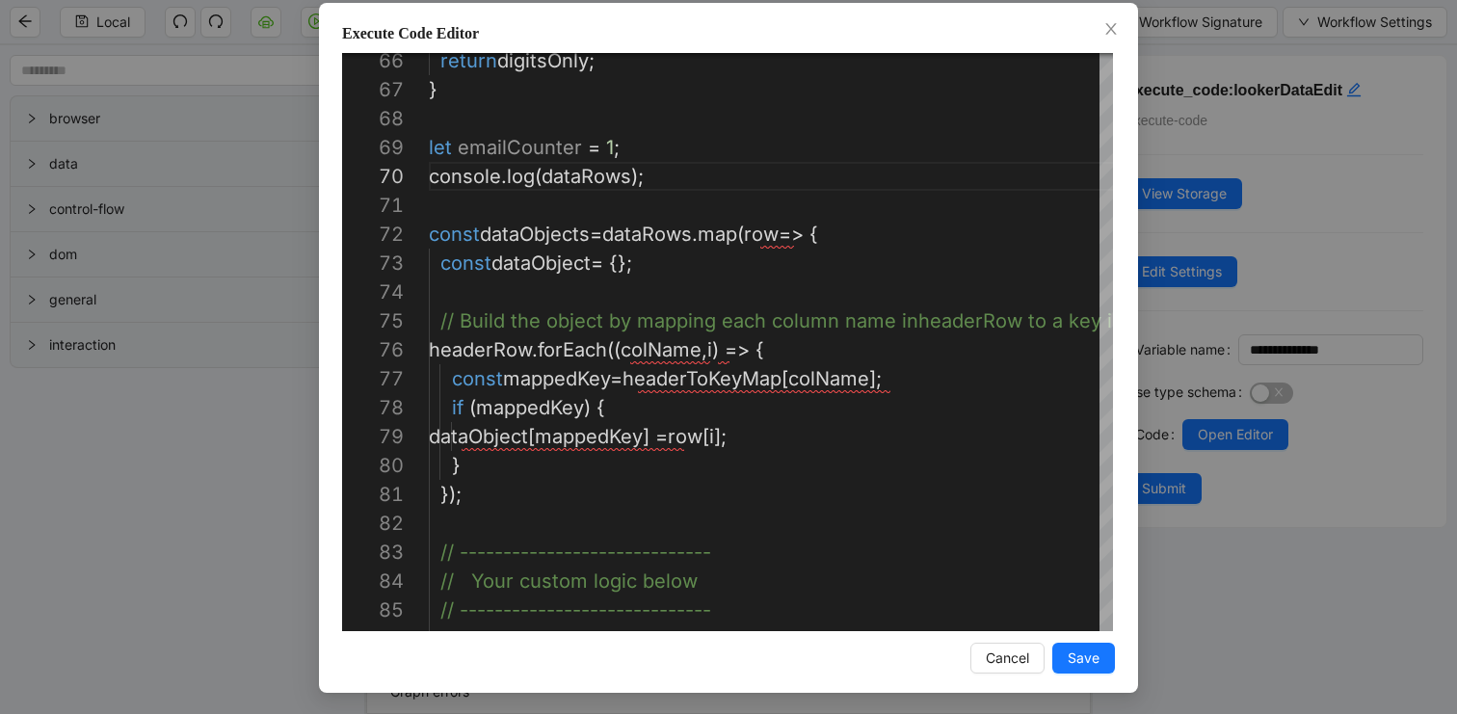
scroll to position [95, 0]
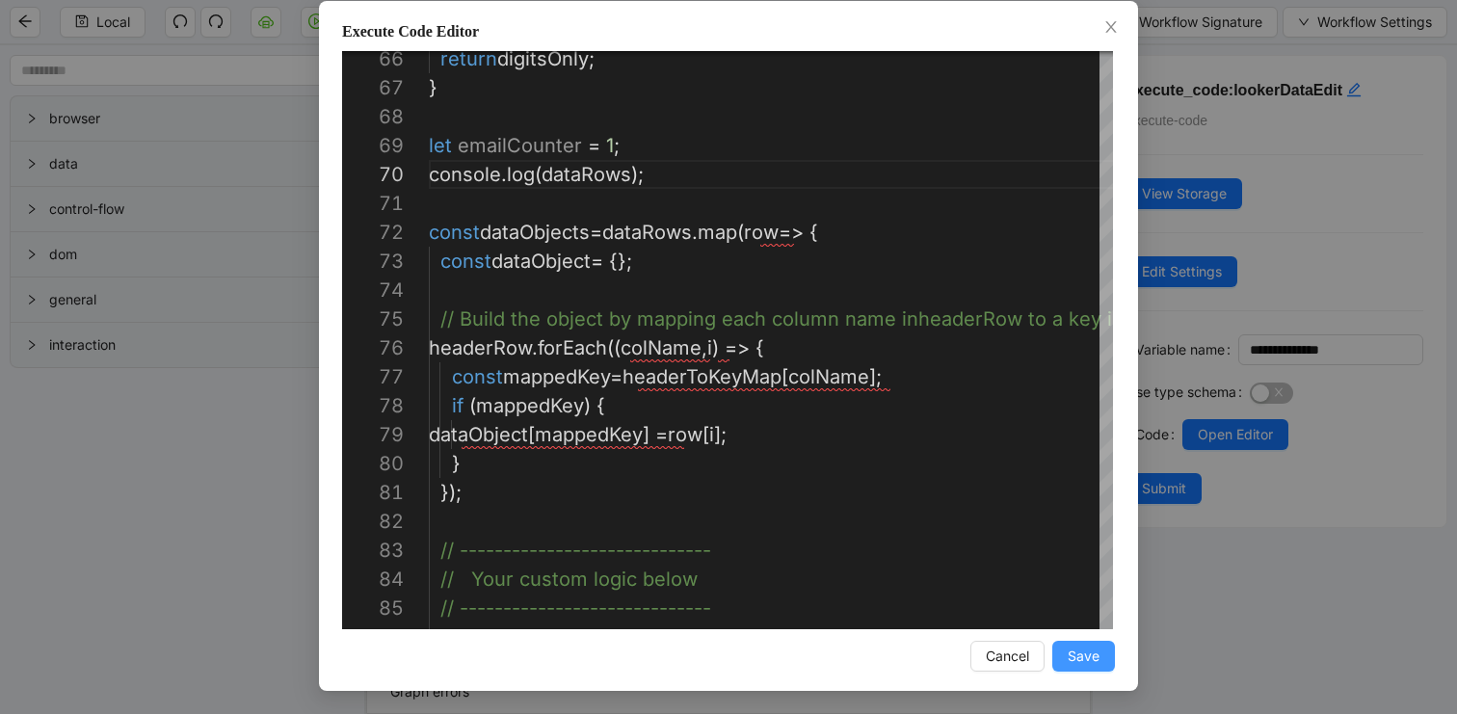
click at [1075, 650] on span "Save" at bounding box center [1084, 656] width 32 height 21
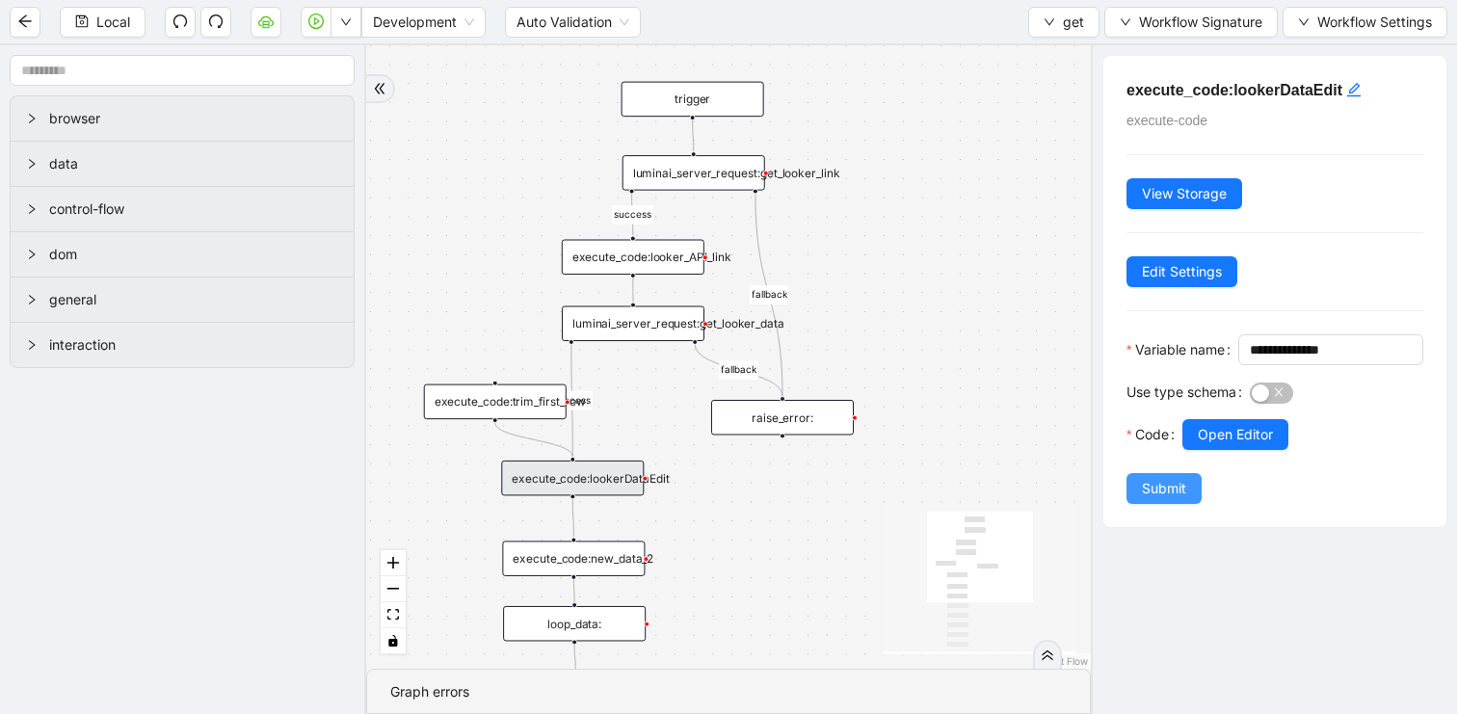
scroll to position [0, 0]
click at [1147, 499] on span "Submit" at bounding box center [1164, 488] width 44 height 21
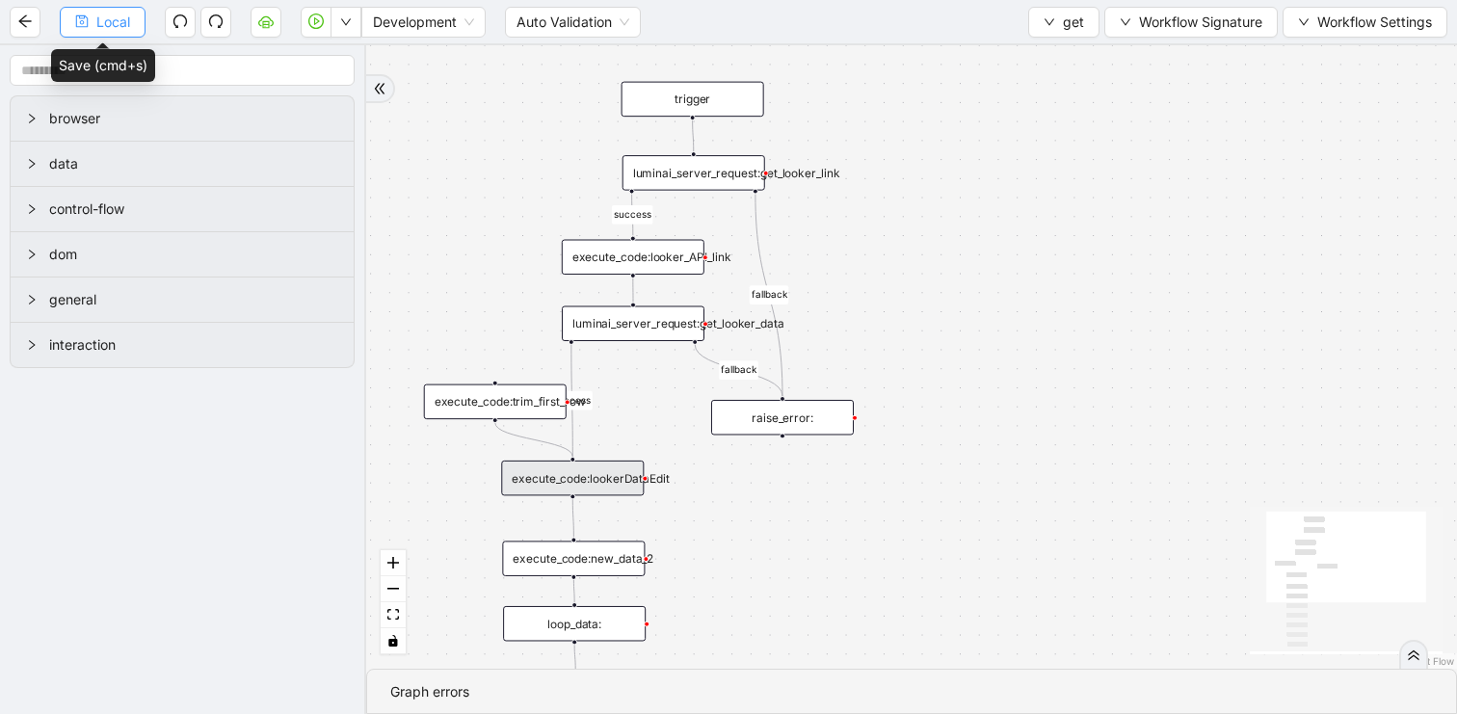
click at [104, 28] on span "Local" at bounding box center [113, 22] width 34 height 21
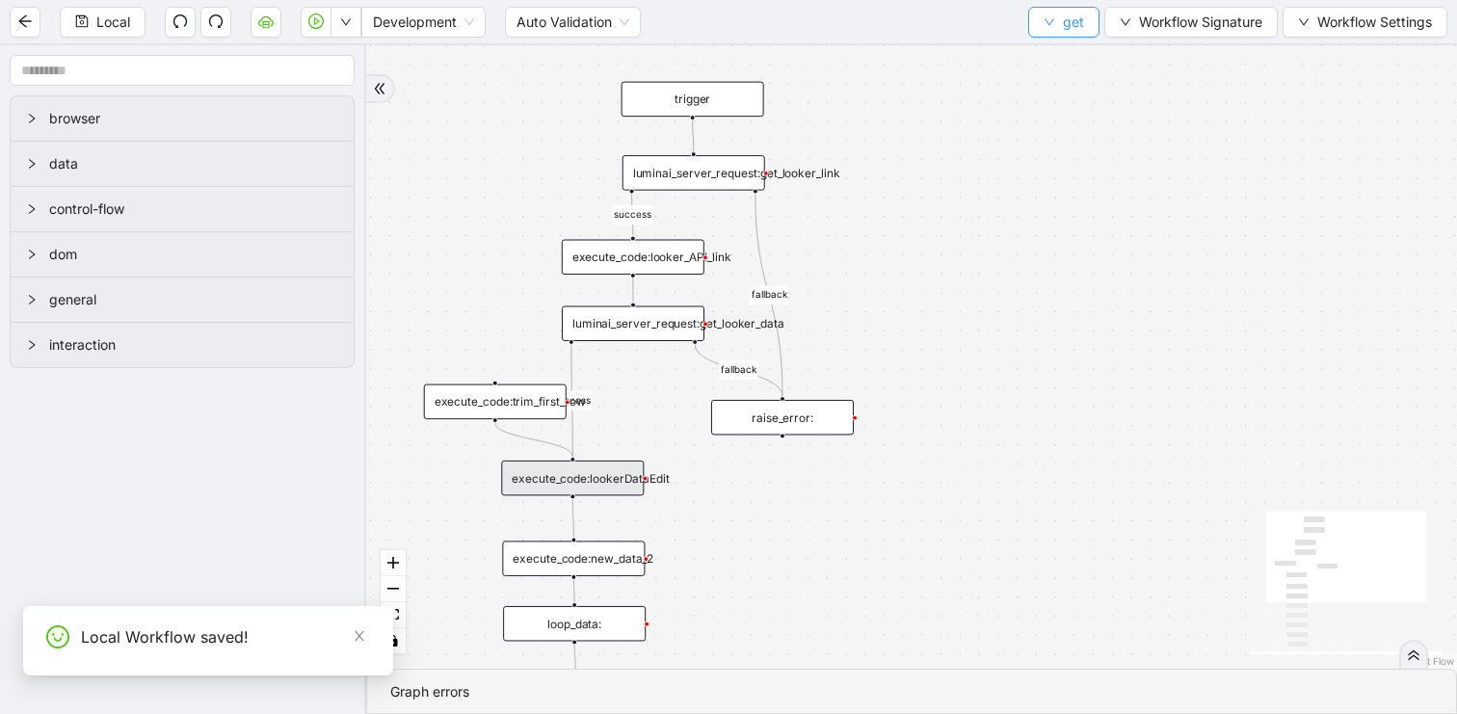
click at [1056, 25] on button "get" at bounding box center [1063, 22] width 71 height 31
click at [1054, 59] on span "Select" at bounding box center [1067, 59] width 51 height 21
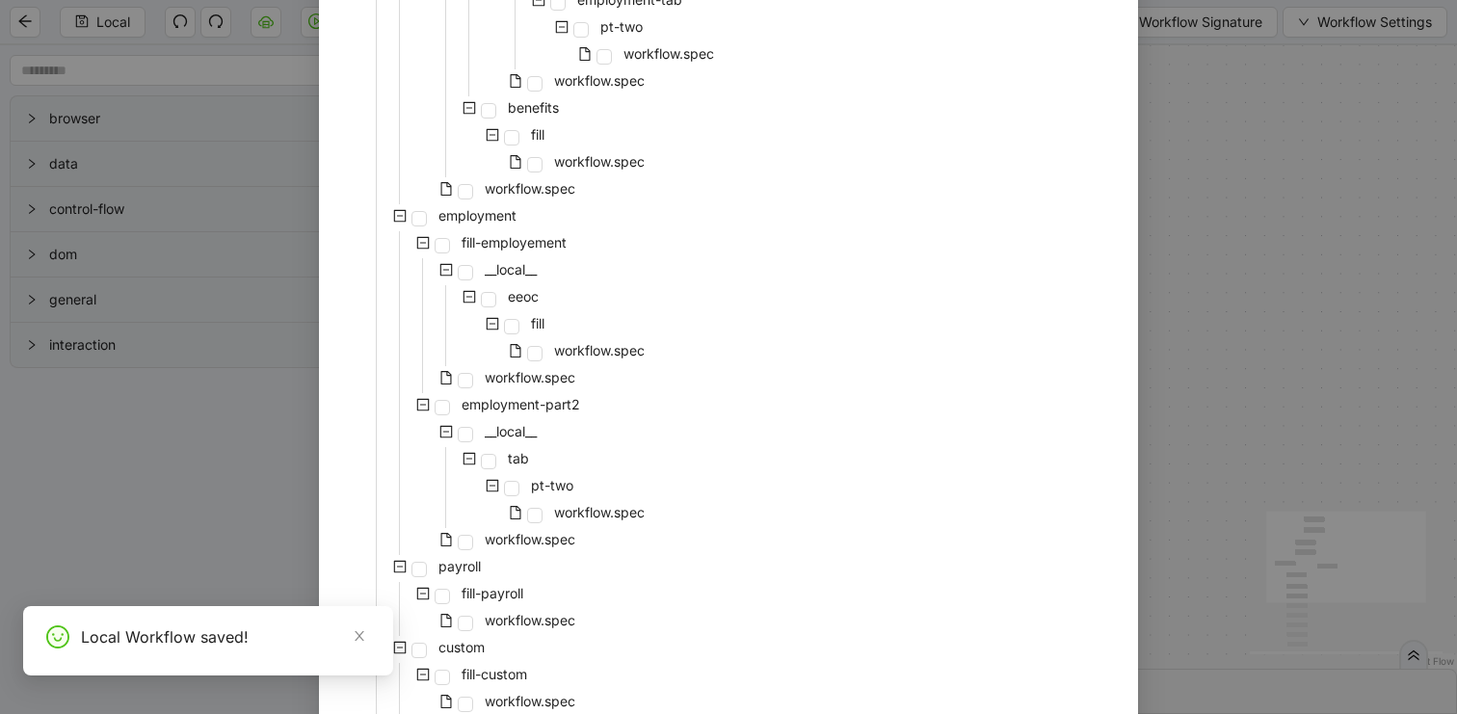
scroll to position [1190, 0]
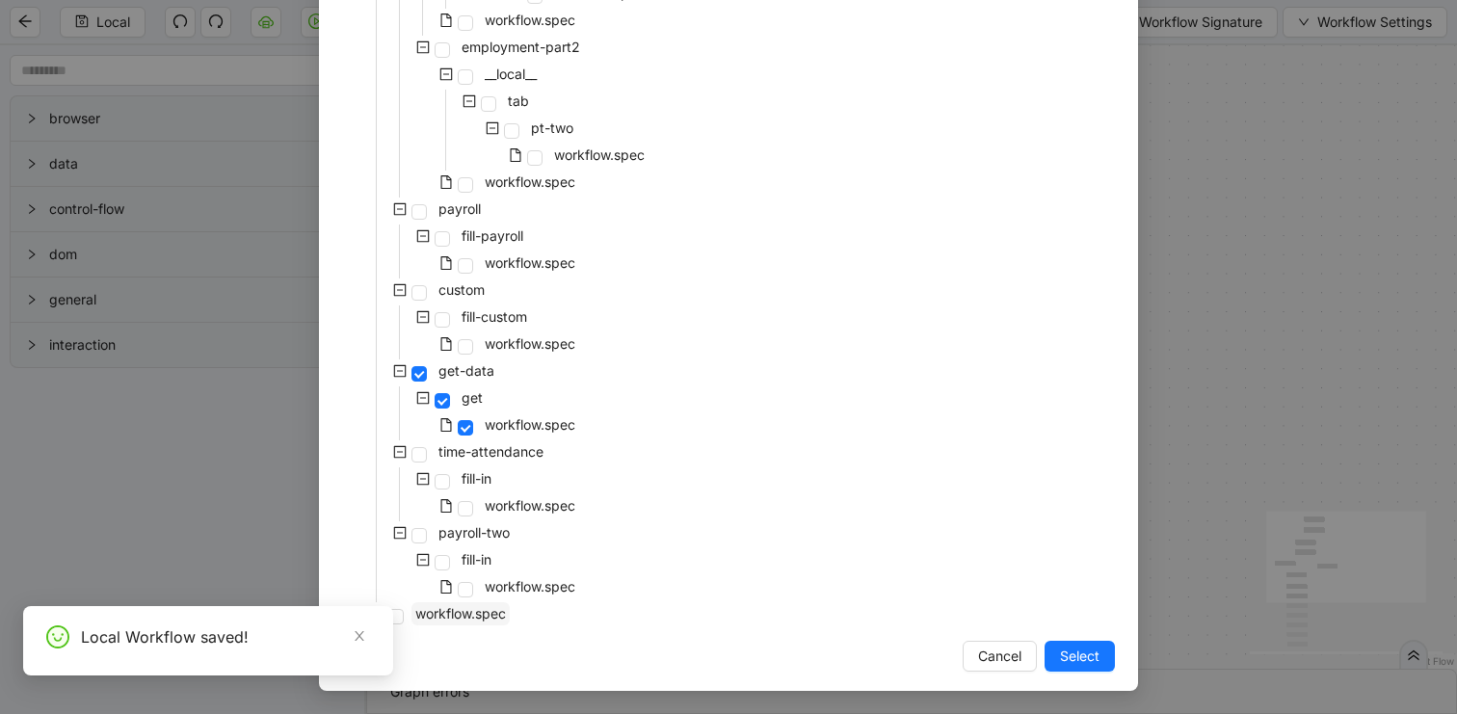
click at [498, 609] on span "workflow.spec" at bounding box center [460, 613] width 91 height 16
click at [1070, 660] on span "Select" at bounding box center [1080, 656] width 40 height 21
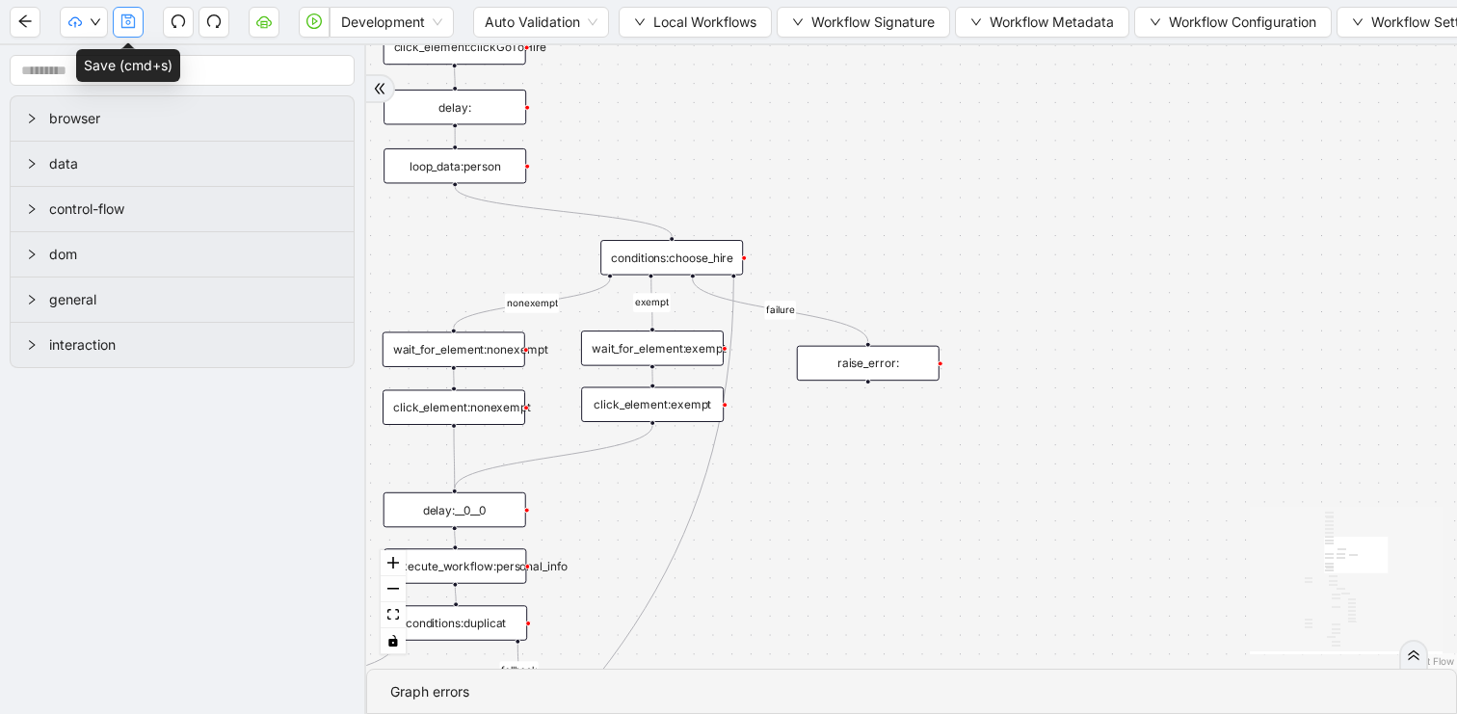
click at [124, 25] on icon "save" at bounding box center [127, 20] width 15 height 15
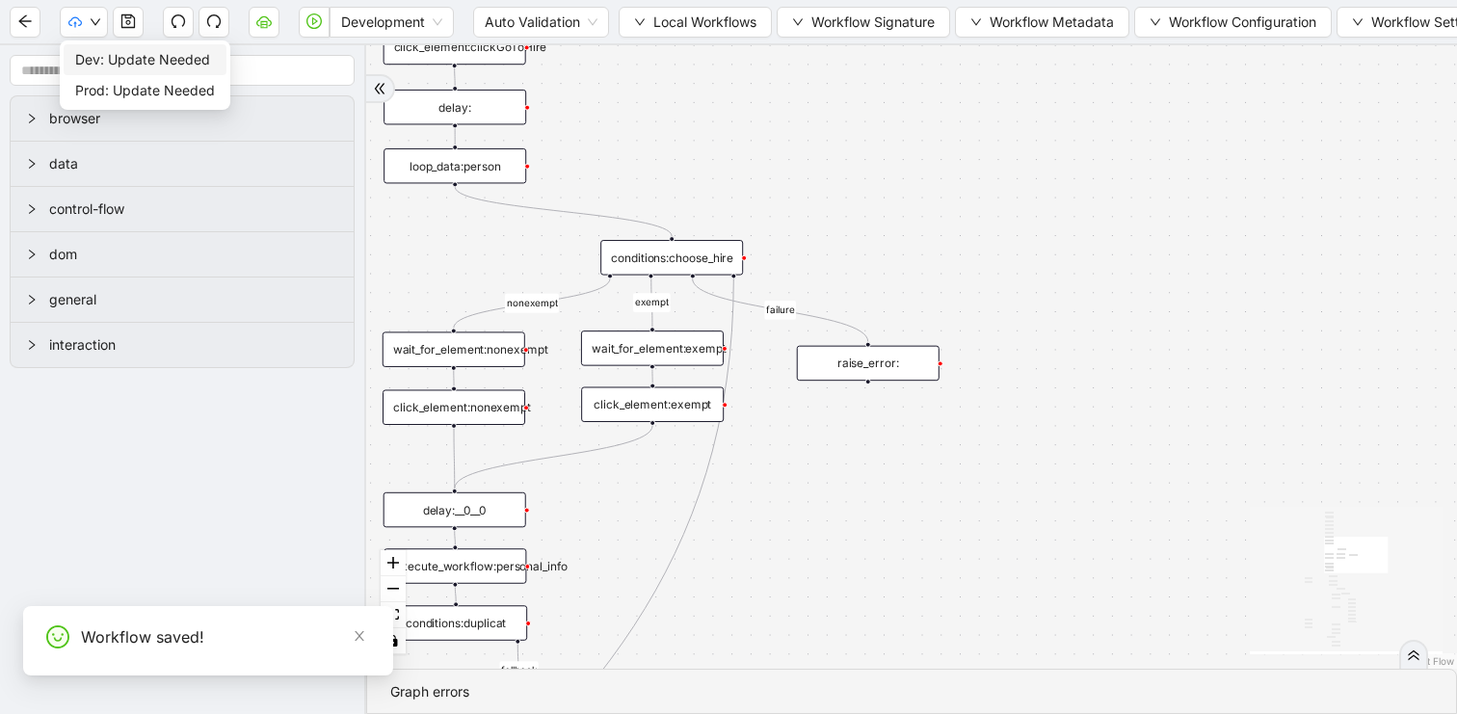
click at [90, 58] on span "Dev: Update Needed" at bounding box center [145, 59] width 140 height 21
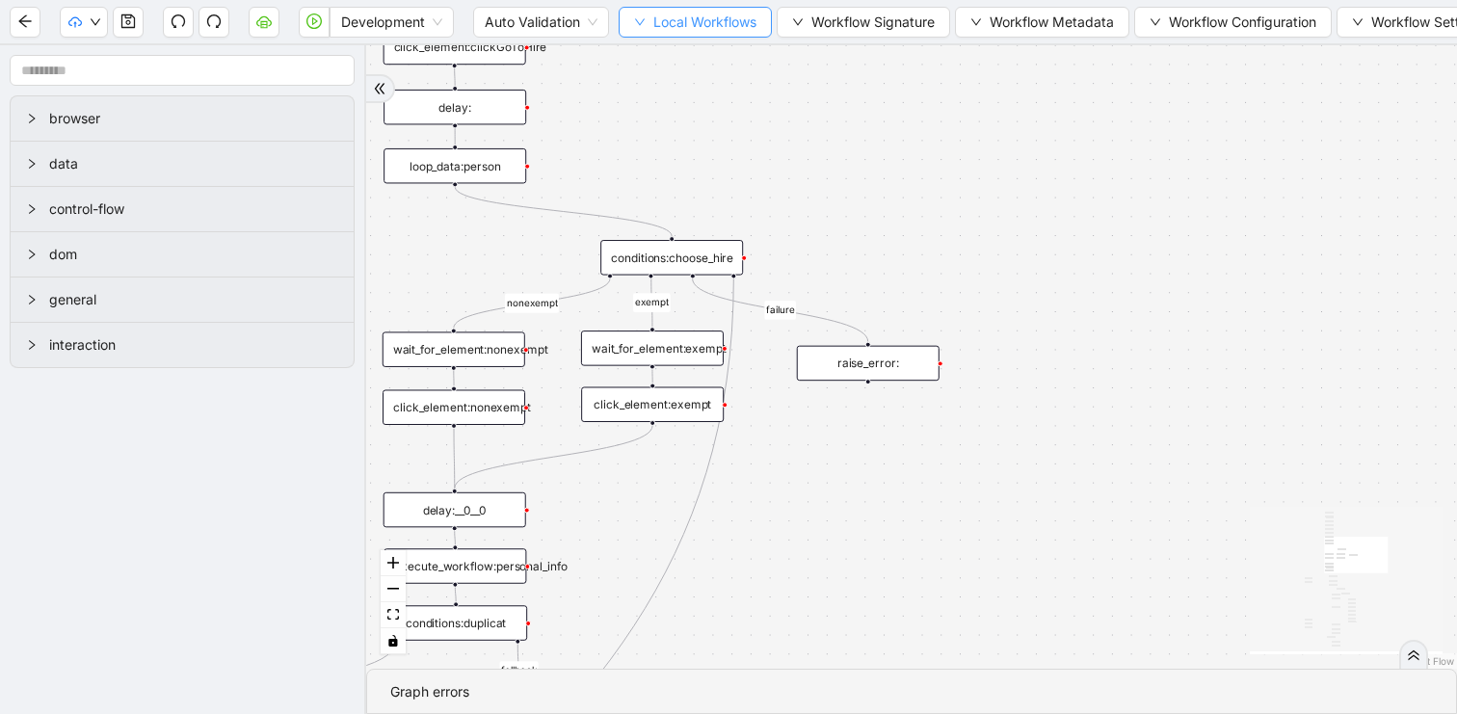
click at [683, 28] on span "Local Workflows" at bounding box center [705, 22] width 103 height 21
click at [657, 58] on span "Select" at bounding box center [696, 59] width 123 height 21
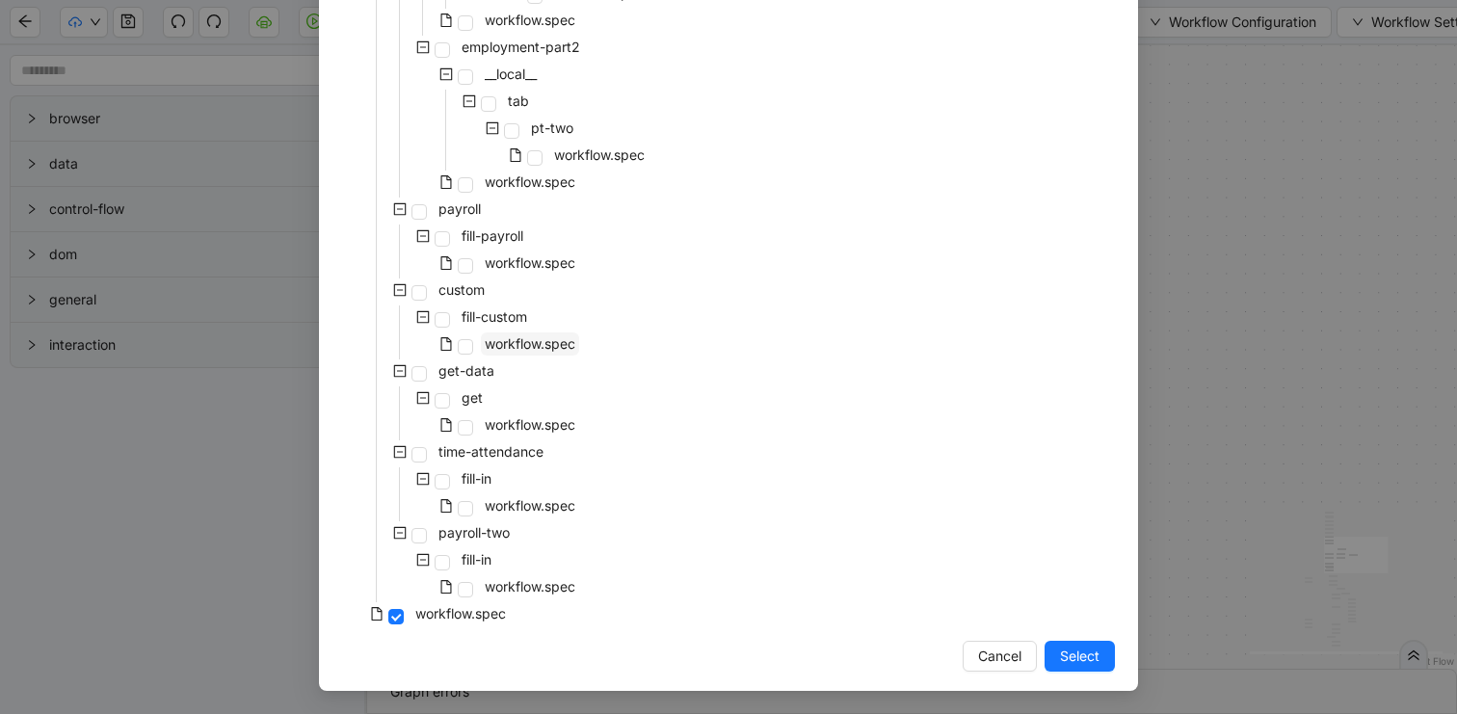
click at [538, 343] on span "workflow.spec" at bounding box center [530, 343] width 91 height 16
click at [539, 418] on span "workflow.spec" at bounding box center [530, 424] width 91 height 16
click at [1080, 652] on span "Select" at bounding box center [1080, 656] width 40 height 21
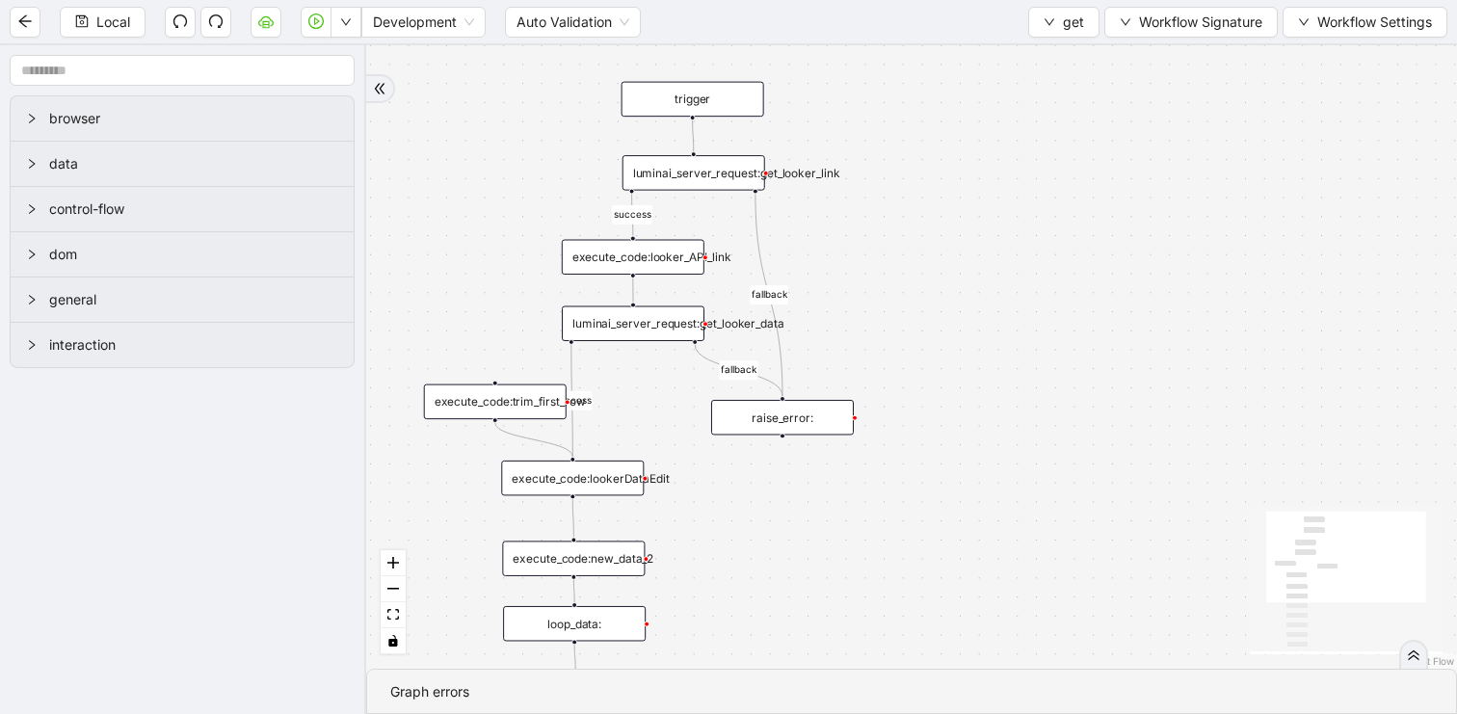
click at [671, 336] on div "luminai_server_request:get_looker_data" at bounding box center [633, 324] width 143 height 36
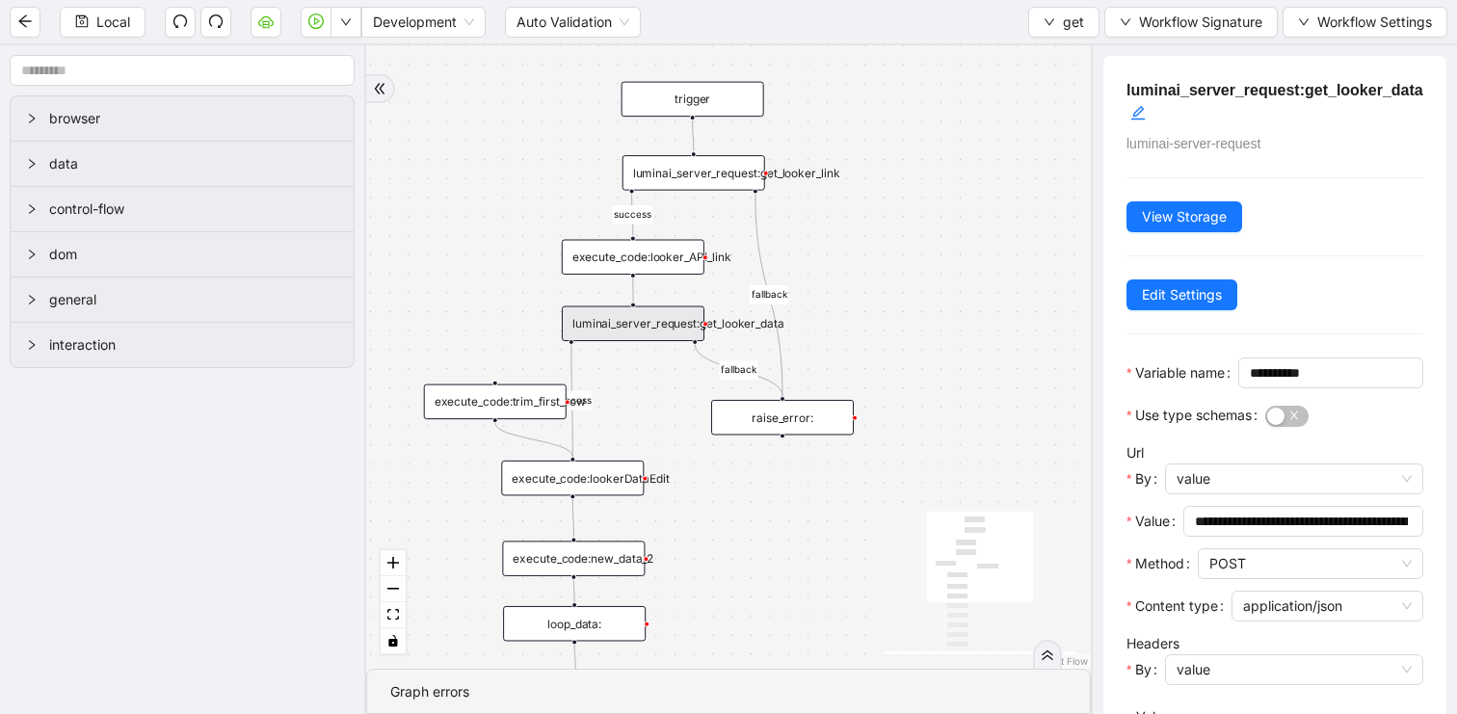
click at [601, 474] on div "execute_code:lookerDataEdit" at bounding box center [572, 479] width 143 height 36
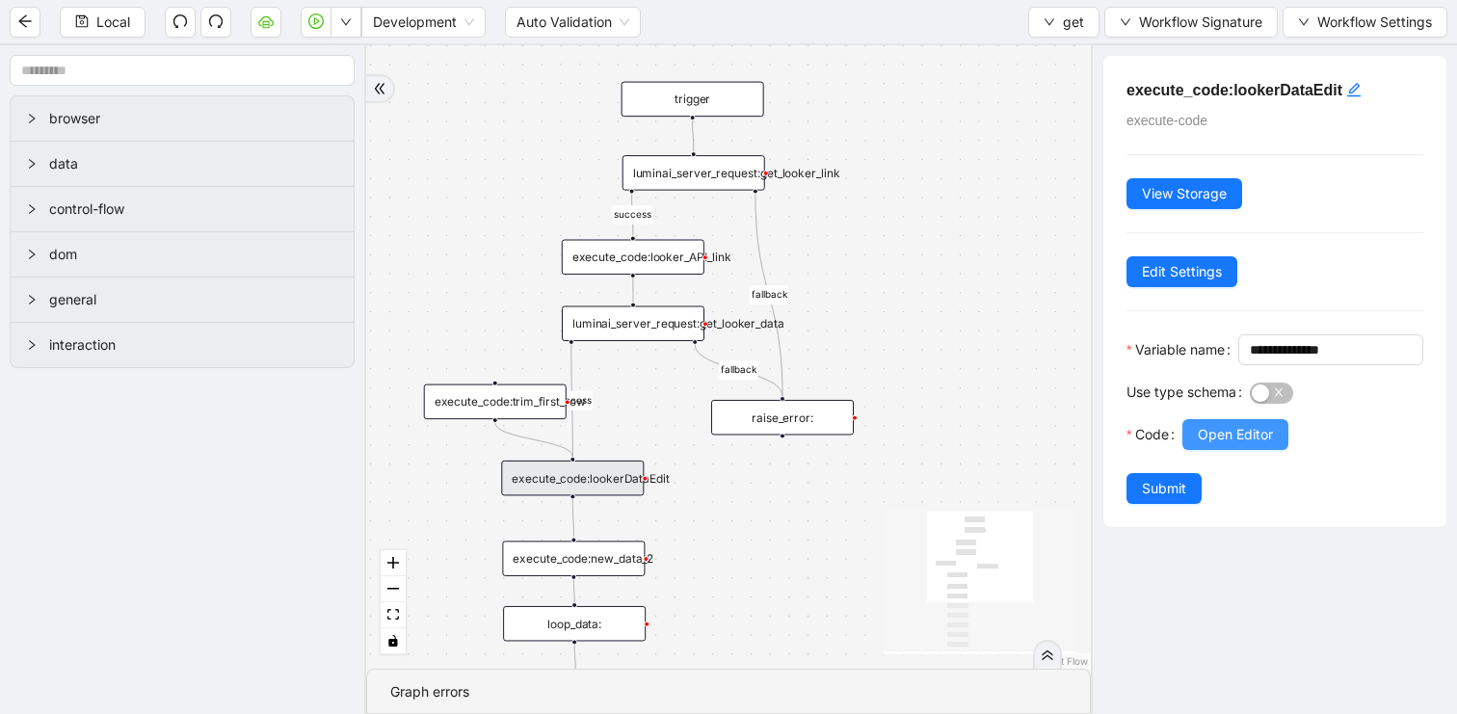
click at [1220, 445] on span "Open Editor" at bounding box center [1235, 434] width 75 height 21
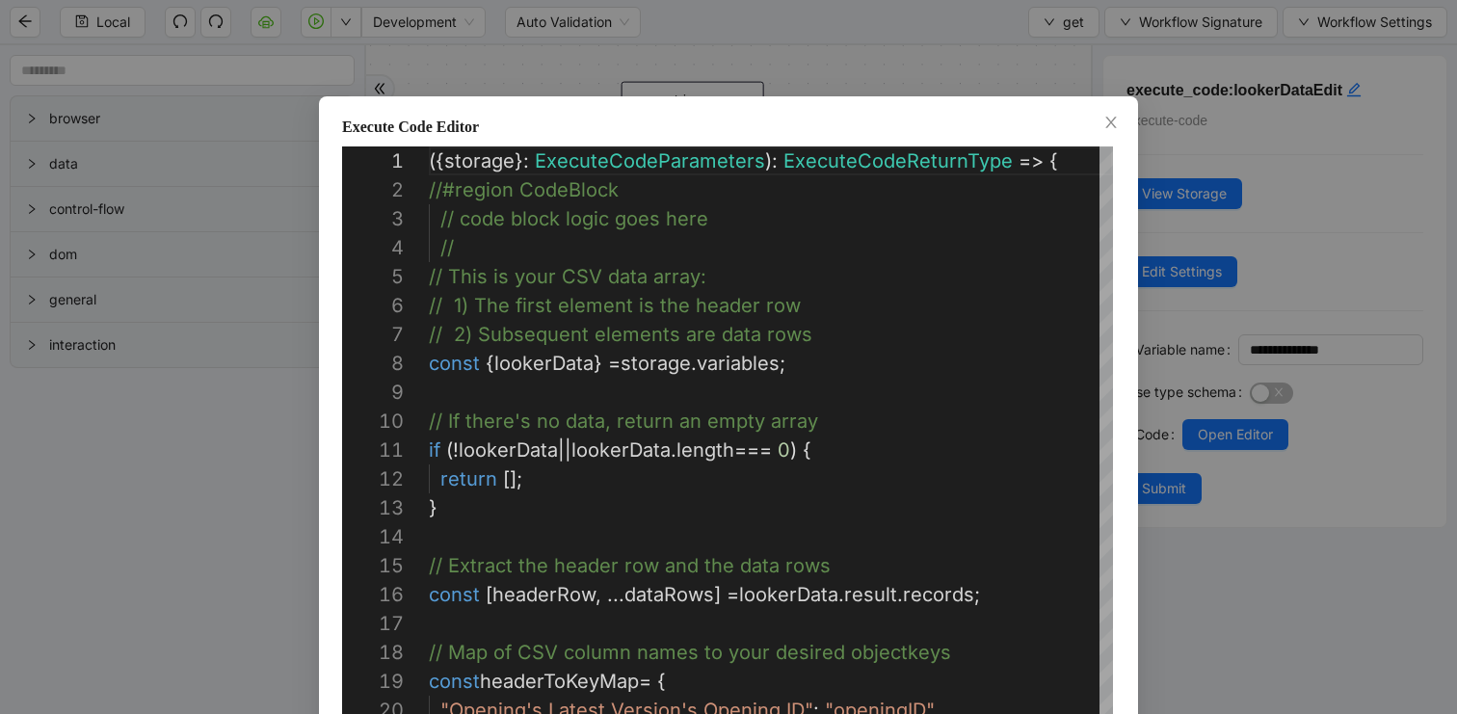
scroll to position [289, 0]
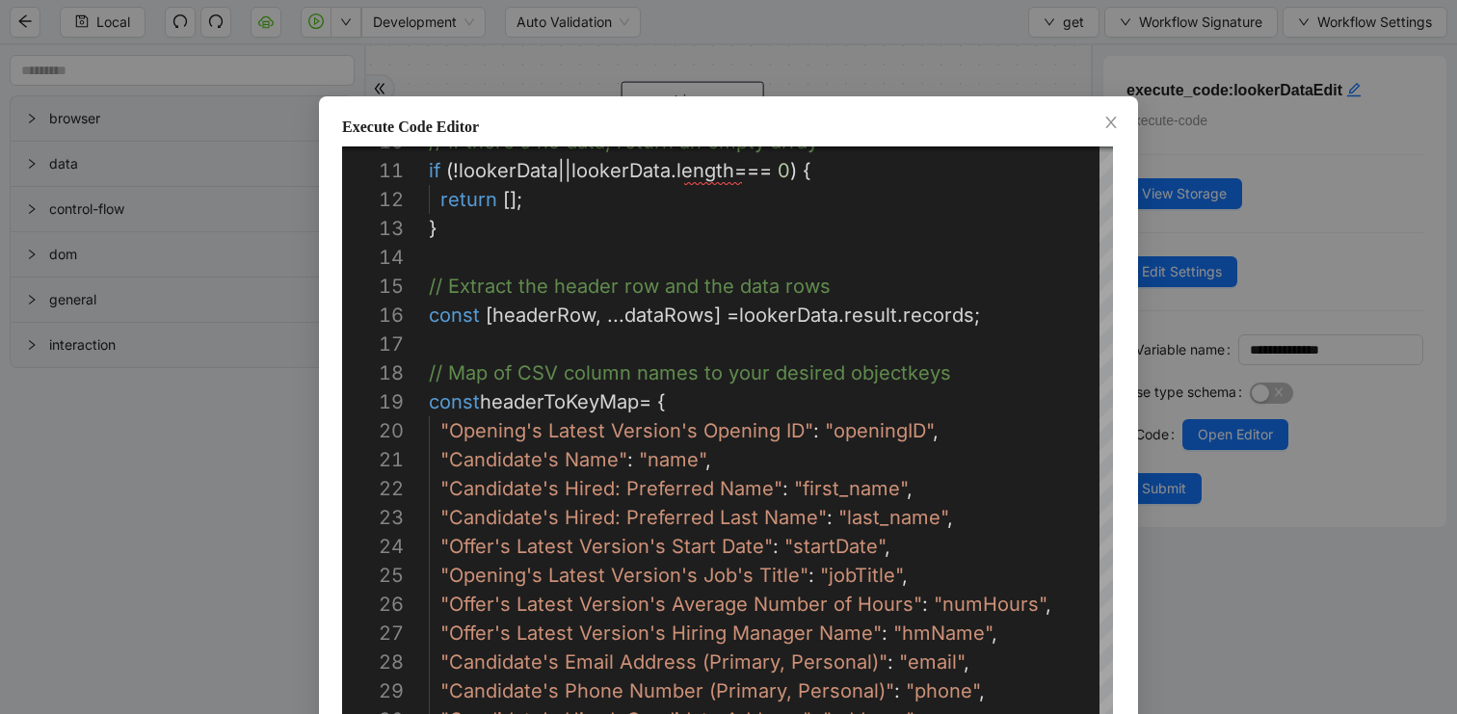
scroll to position [95, 0]
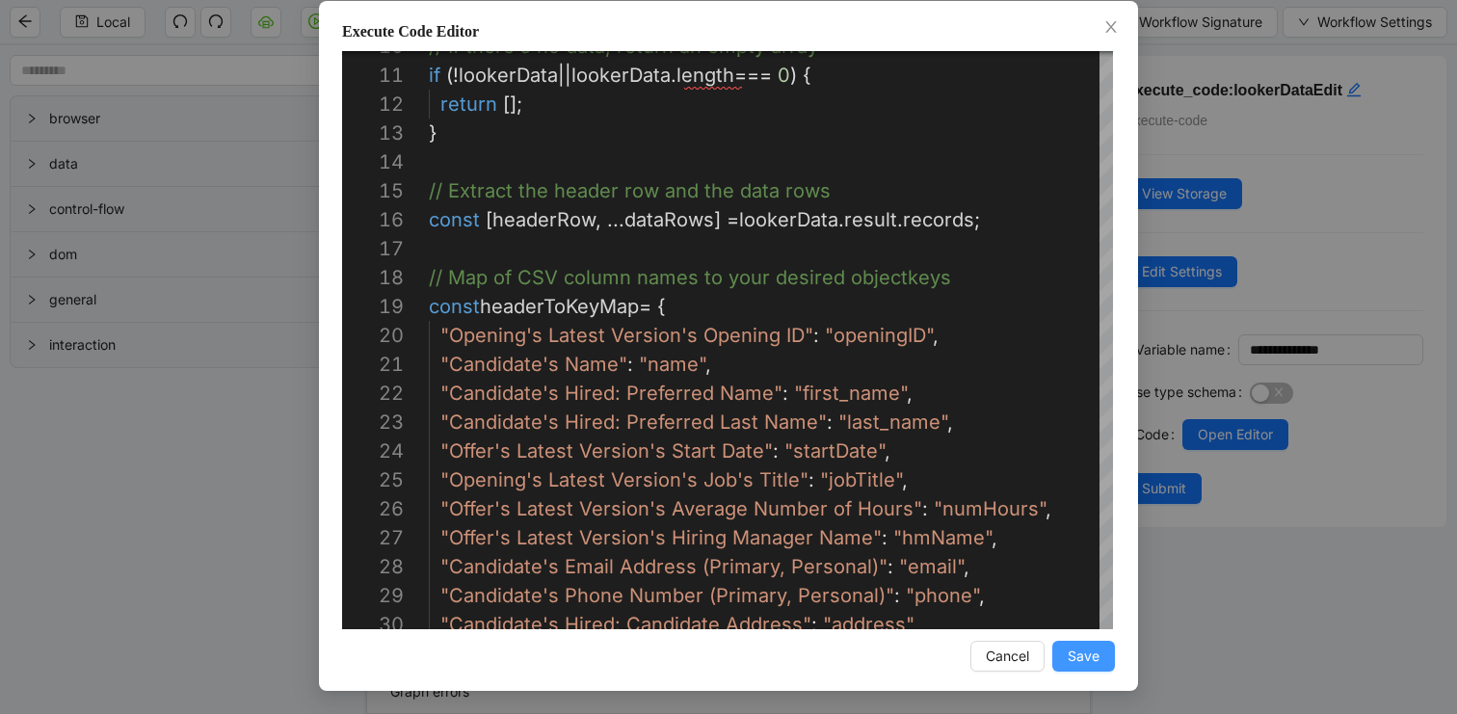
type textarea "**********"
click at [1083, 652] on span "Save" at bounding box center [1084, 656] width 32 height 21
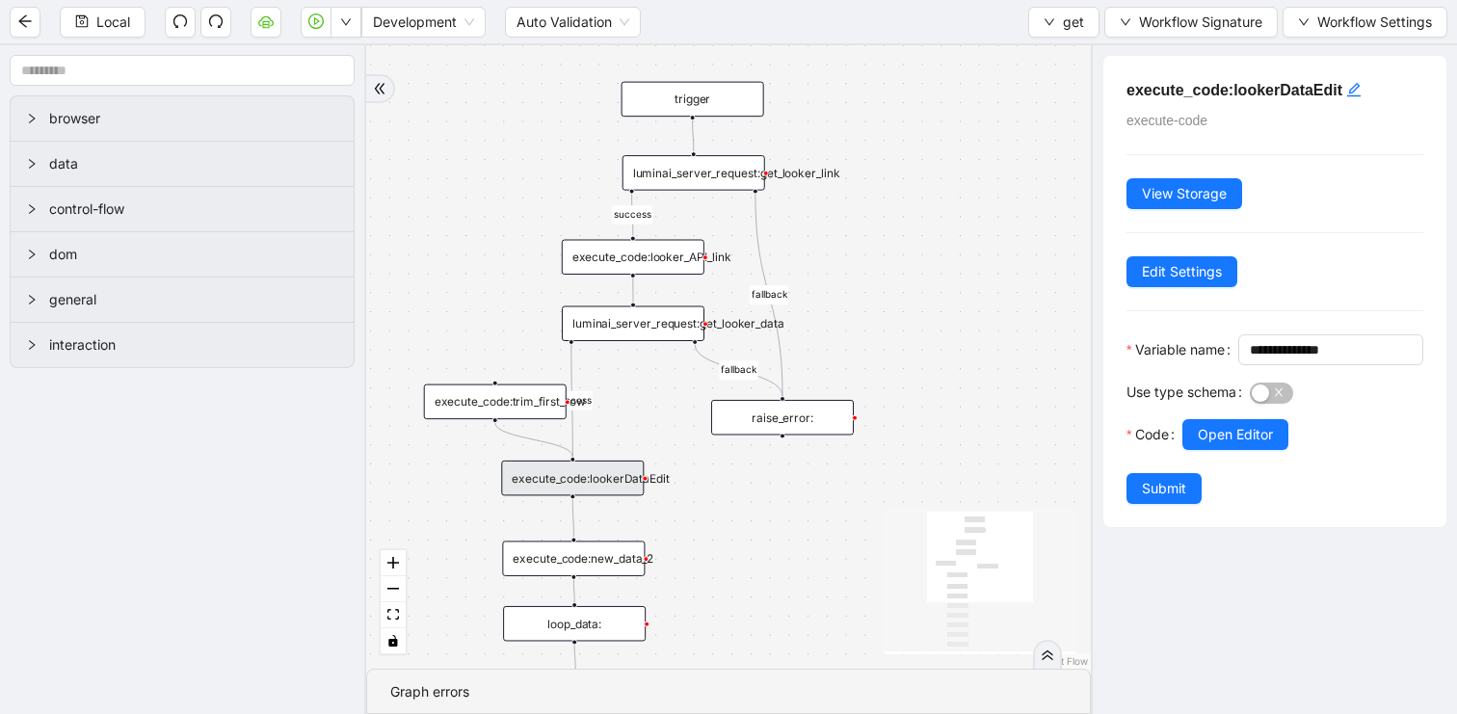
scroll to position [0, 0]
click at [1167, 499] on span "Submit" at bounding box center [1164, 488] width 44 height 21
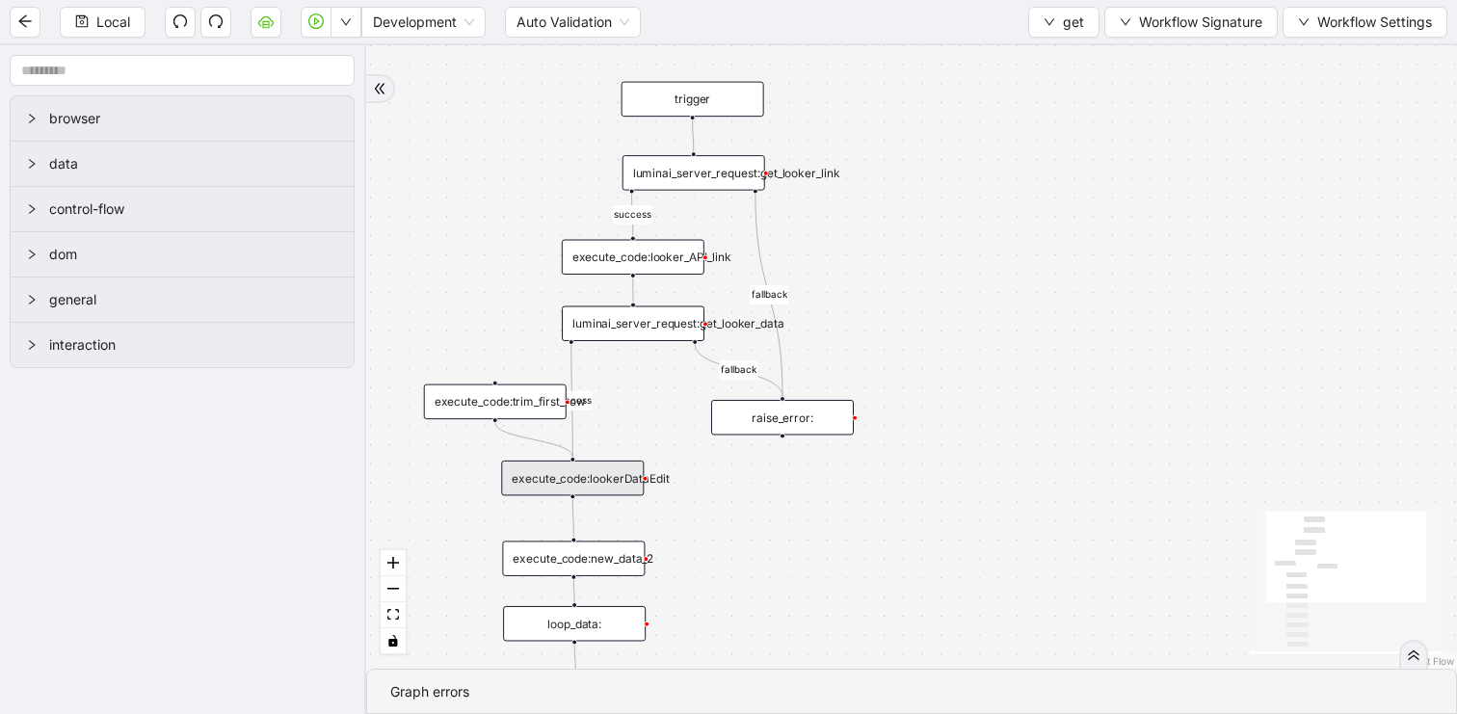
click at [93, 2] on div "Local Development Auto Validation get Workflow Signature Workflow Settings" at bounding box center [728, 21] width 1457 height 43
click at [93, 27] on button "Local" at bounding box center [103, 22] width 86 height 31
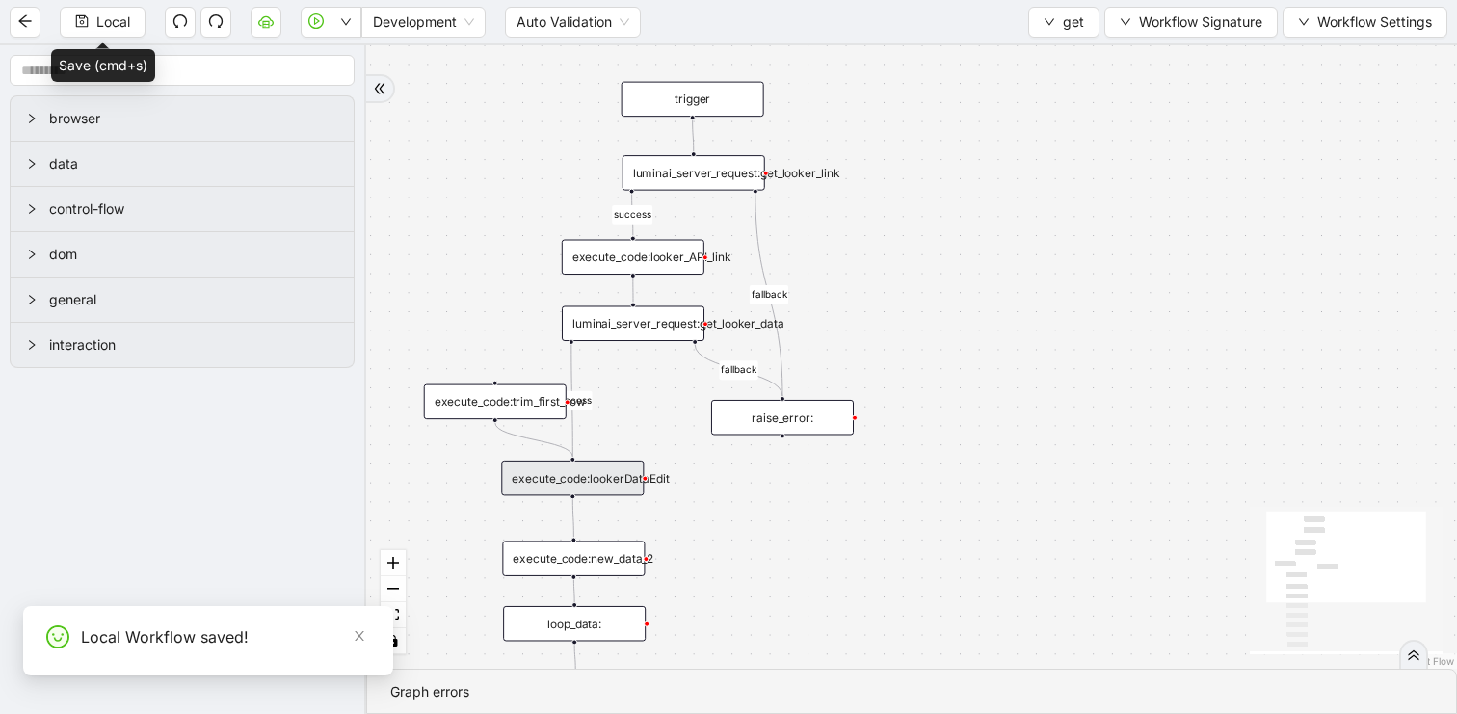
click at [1058, 24] on button "get" at bounding box center [1063, 22] width 71 height 31
click at [1043, 73] on li "Select" at bounding box center [1067, 59] width 74 height 31
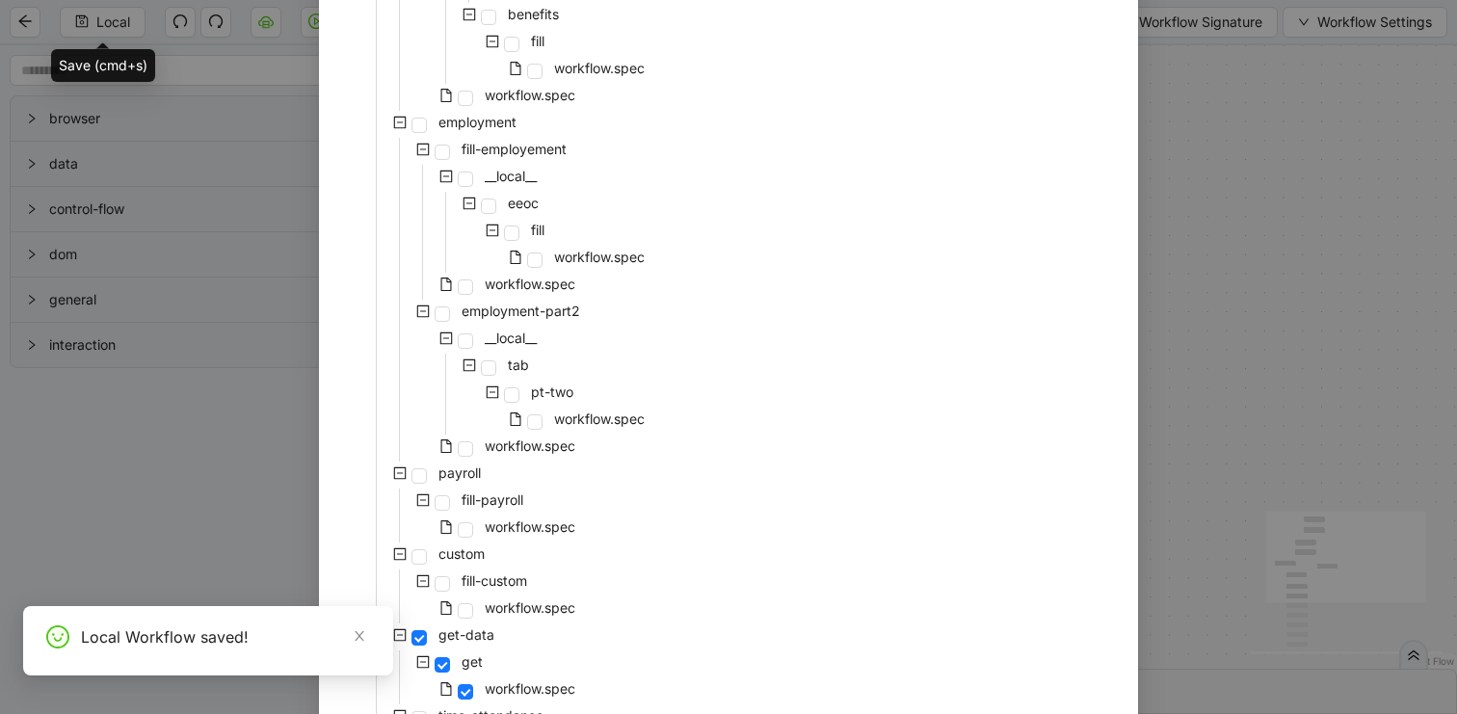
scroll to position [1190, 0]
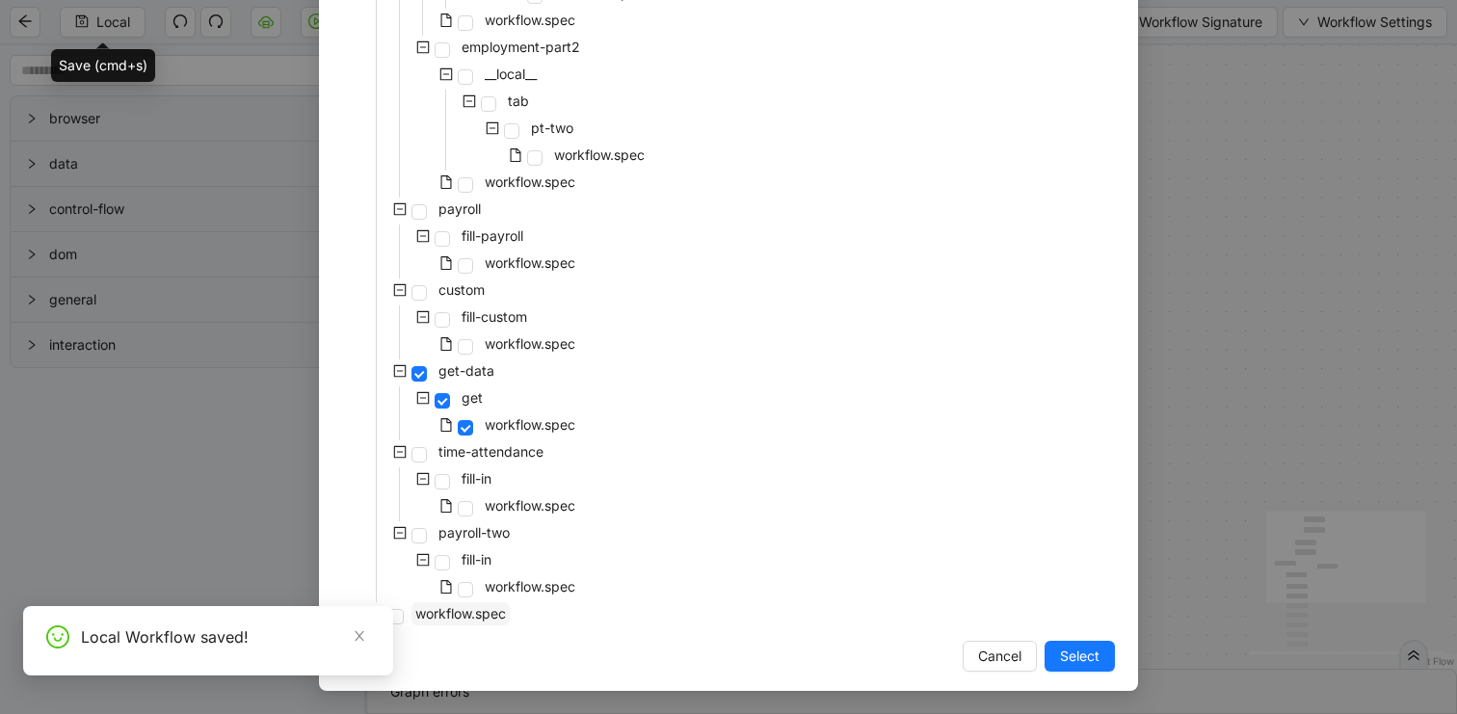
click at [482, 615] on span "workflow.spec" at bounding box center [460, 613] width 91 height 16
click at [1053, 662] on button "Select" at bounding box center [1080, 656] width 70 height 31
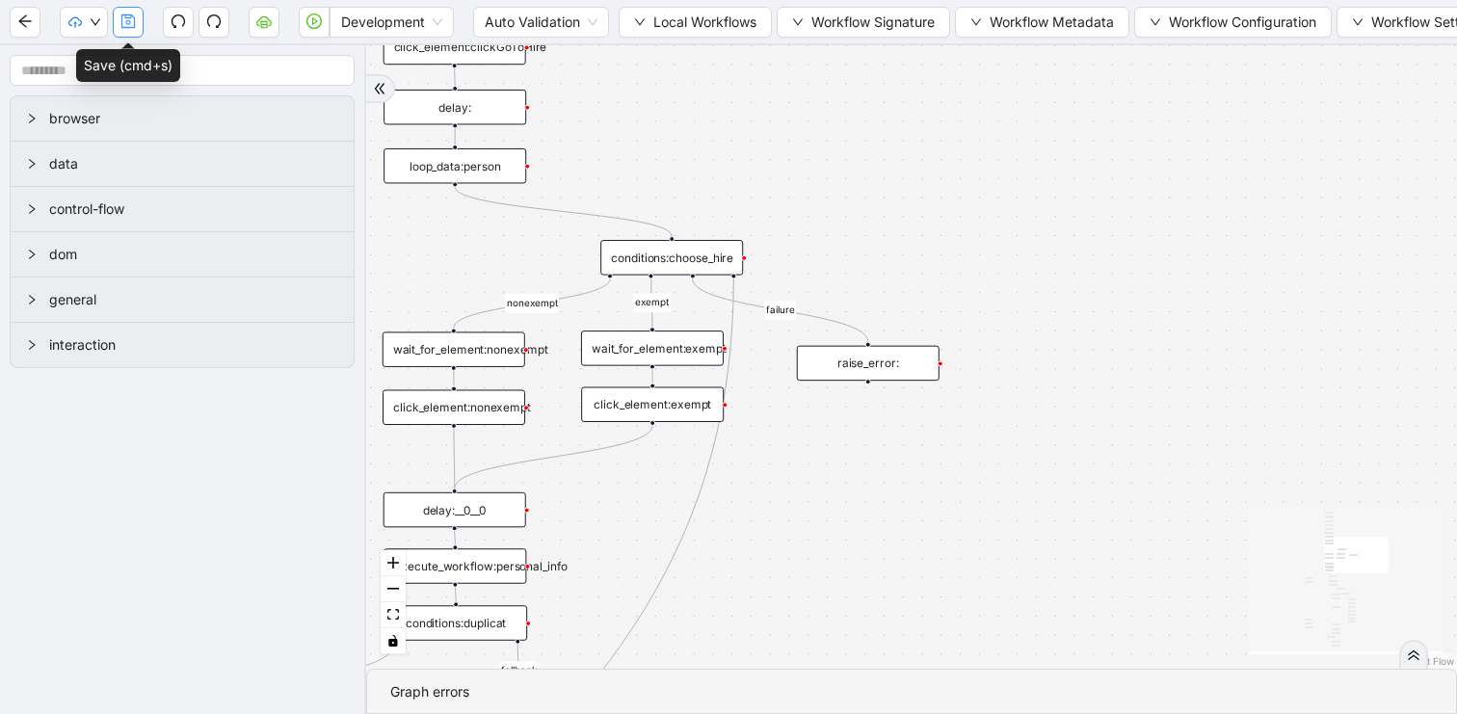
click at [133, 28] on icon "save" at bounding box center [127, 20] width 13 height 13
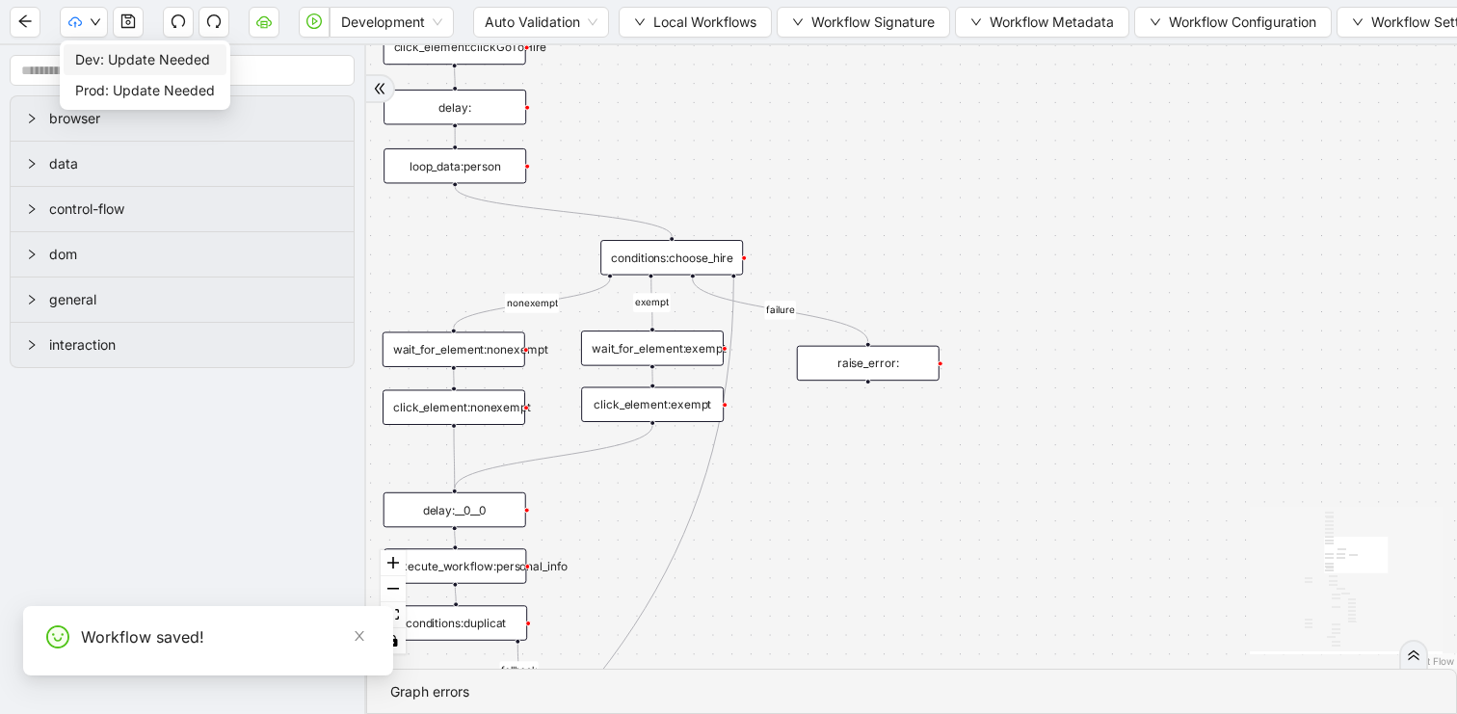
click at [97, 54] on span "Dev: Update Needed" at bounding box center [145, 59] width 140 height 21
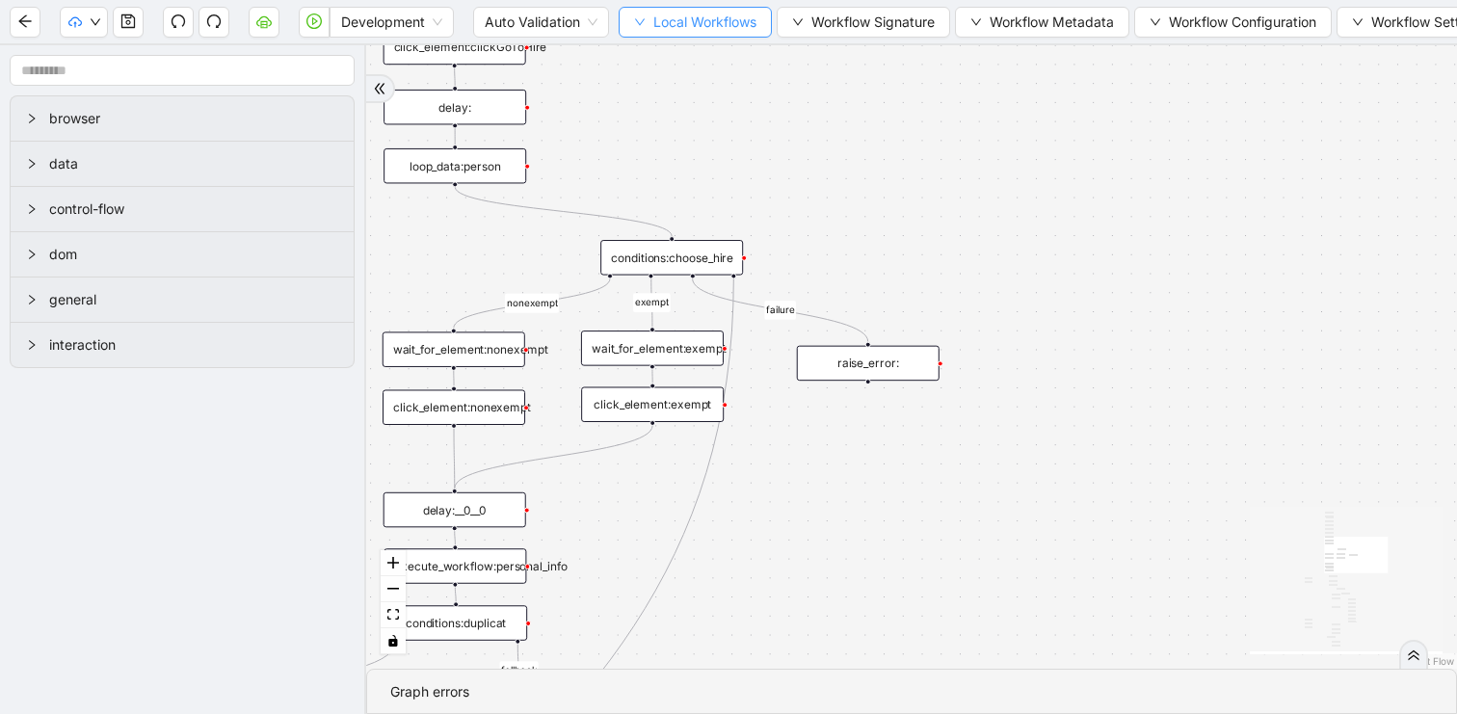
click at [637, 16] on icon "down" at bounding box center [640, 22] width 12 height 12
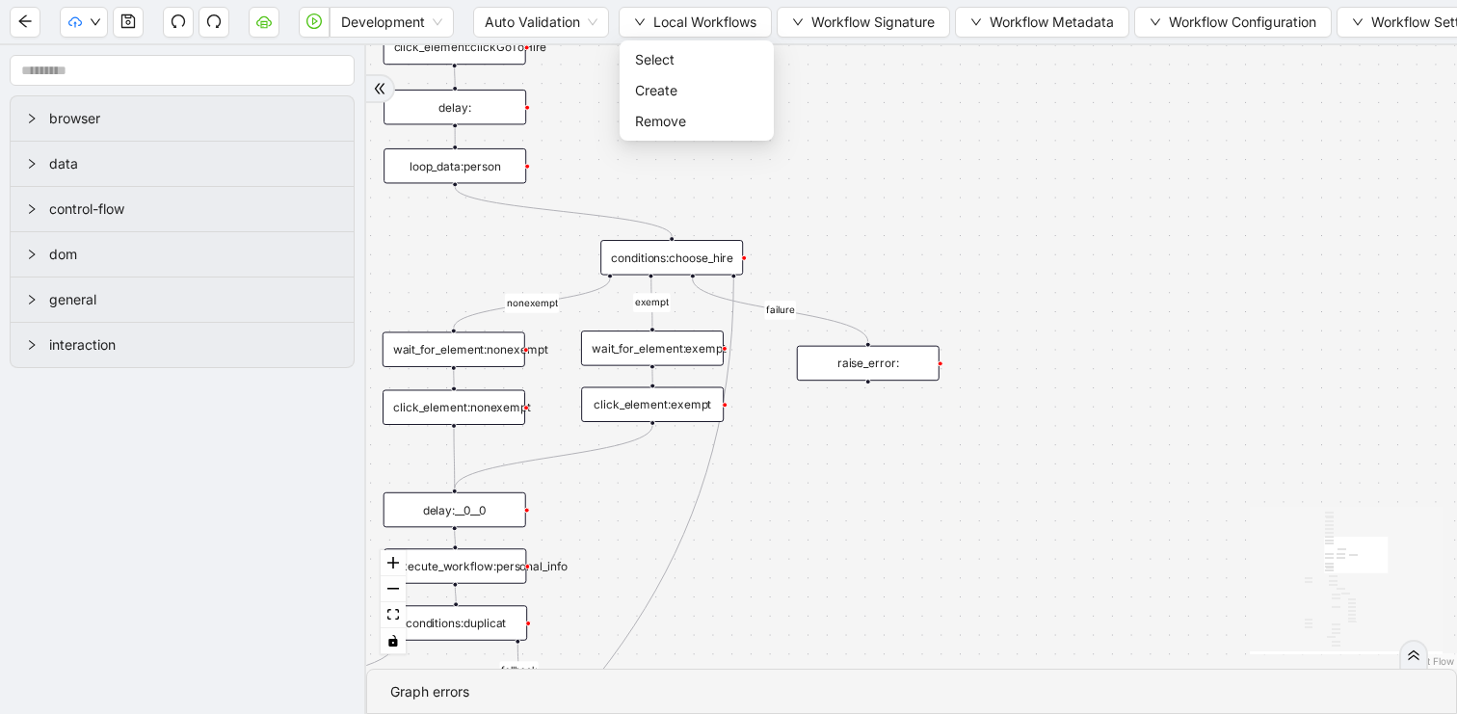
click at [637, 42] on ul "Select Create Remove" at bounding box center [697, 90] width 154 height 100
click at [637, 56] on span "Select" at bounding box center [696, 59] width 123 height 21
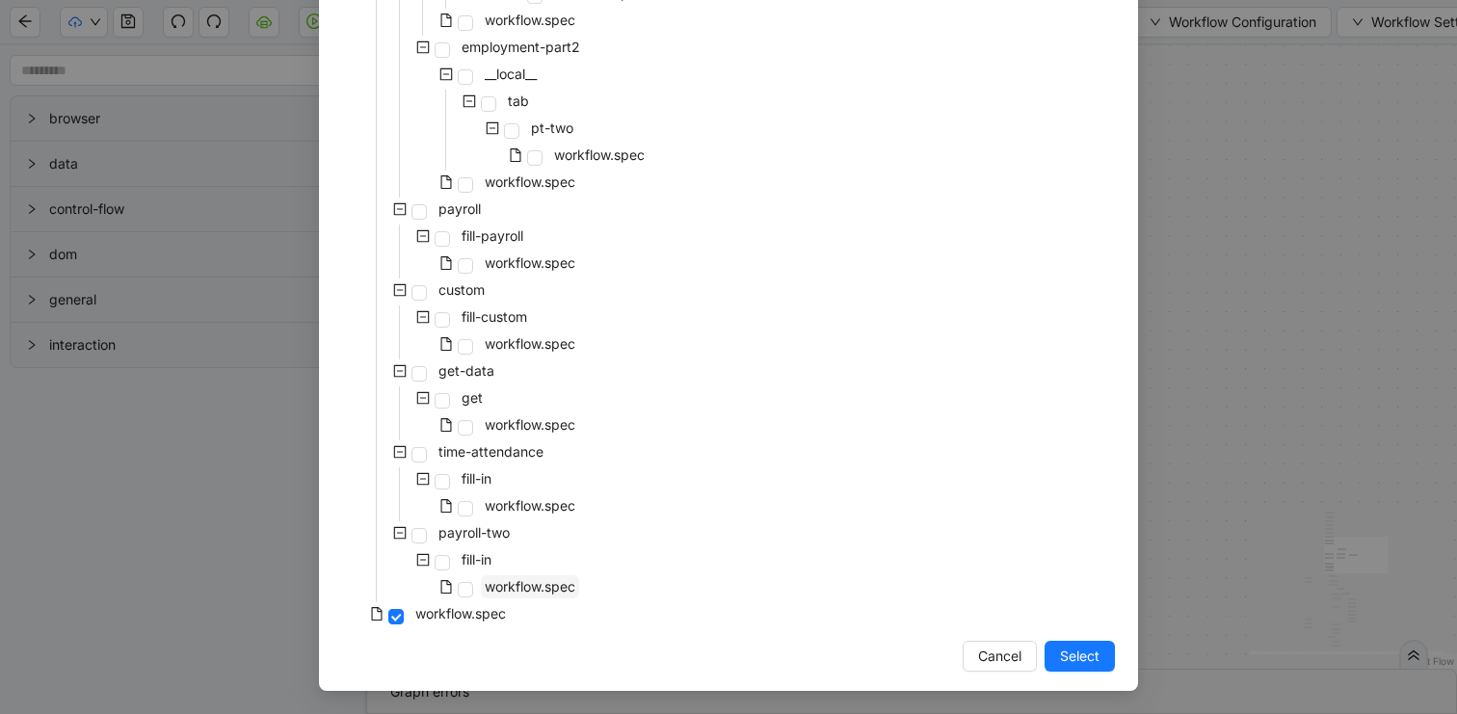
click at [529, 592] on span "workflow.spec" at bounding box center [530, 586] width 91 height 16
click at [529, 427] on span "workflow.spec" at bounding box center [530, 424] width 91 height 16
click at [1062, 647] on span "Select" at bounding box center [1080, 656] width 40 height 21
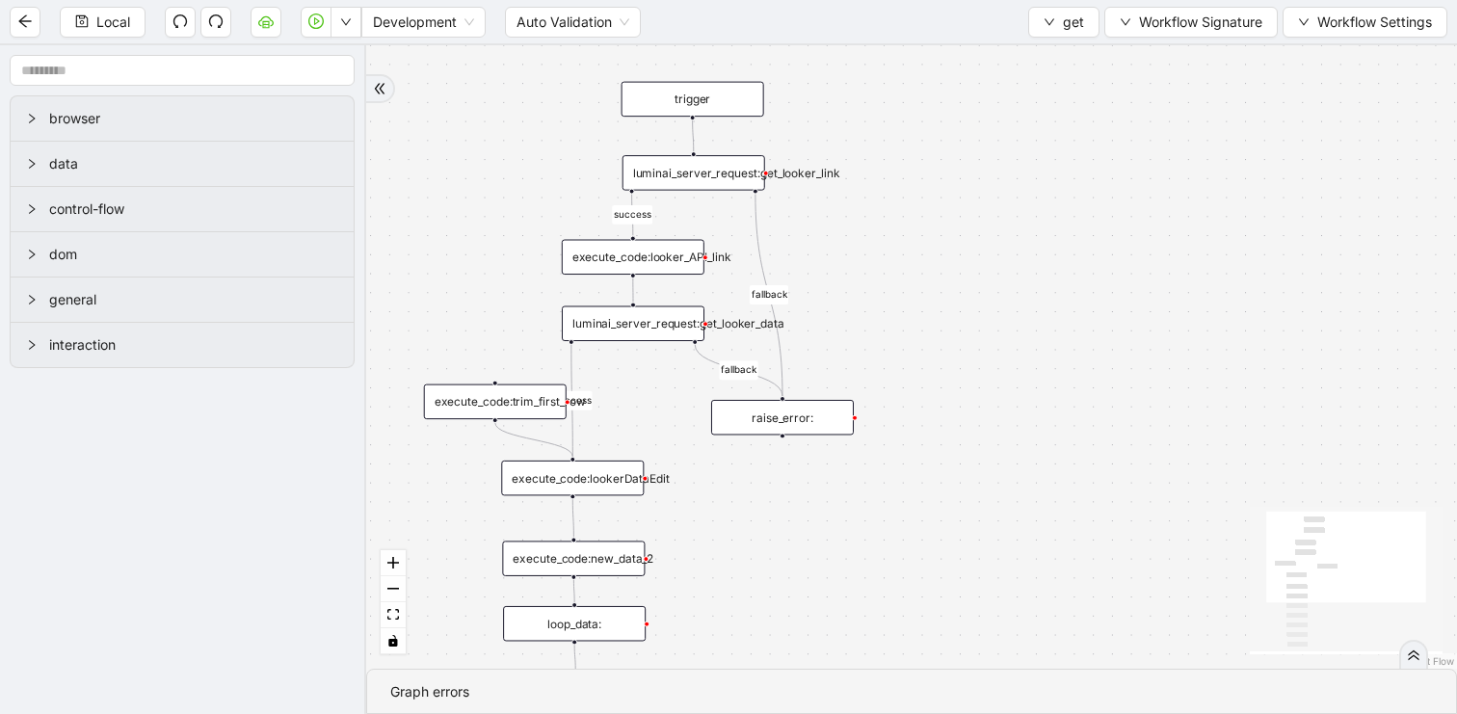
click at [611, 476] on div "execute_code:lookerDataEdit" at bounding box center [572, 479] width 143 height 36
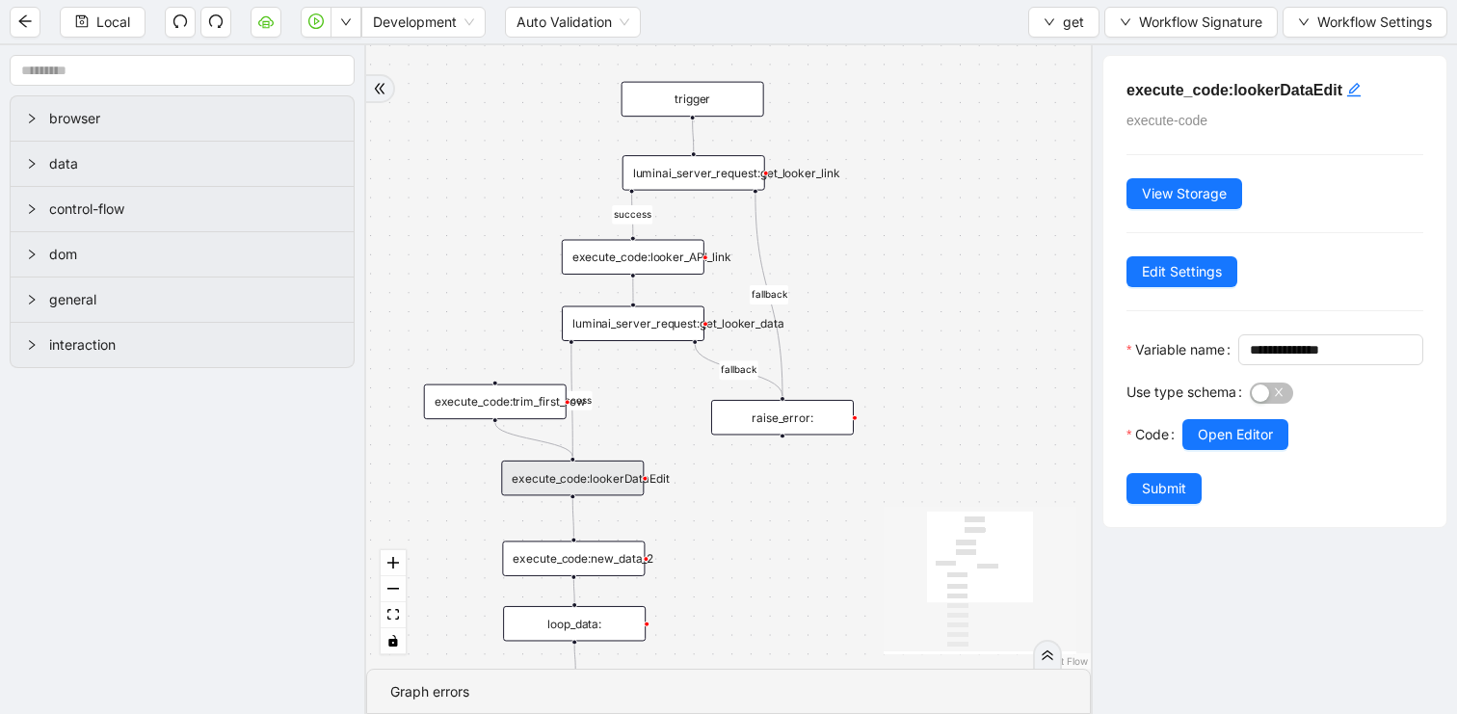
click at [1296, 450] on div "Open Editor" at bounding box center [1303, 434] width 241 height 31
click at [1255, 445] on span "Open Editor" at bounding box center [1235, 434] width 75 height 21
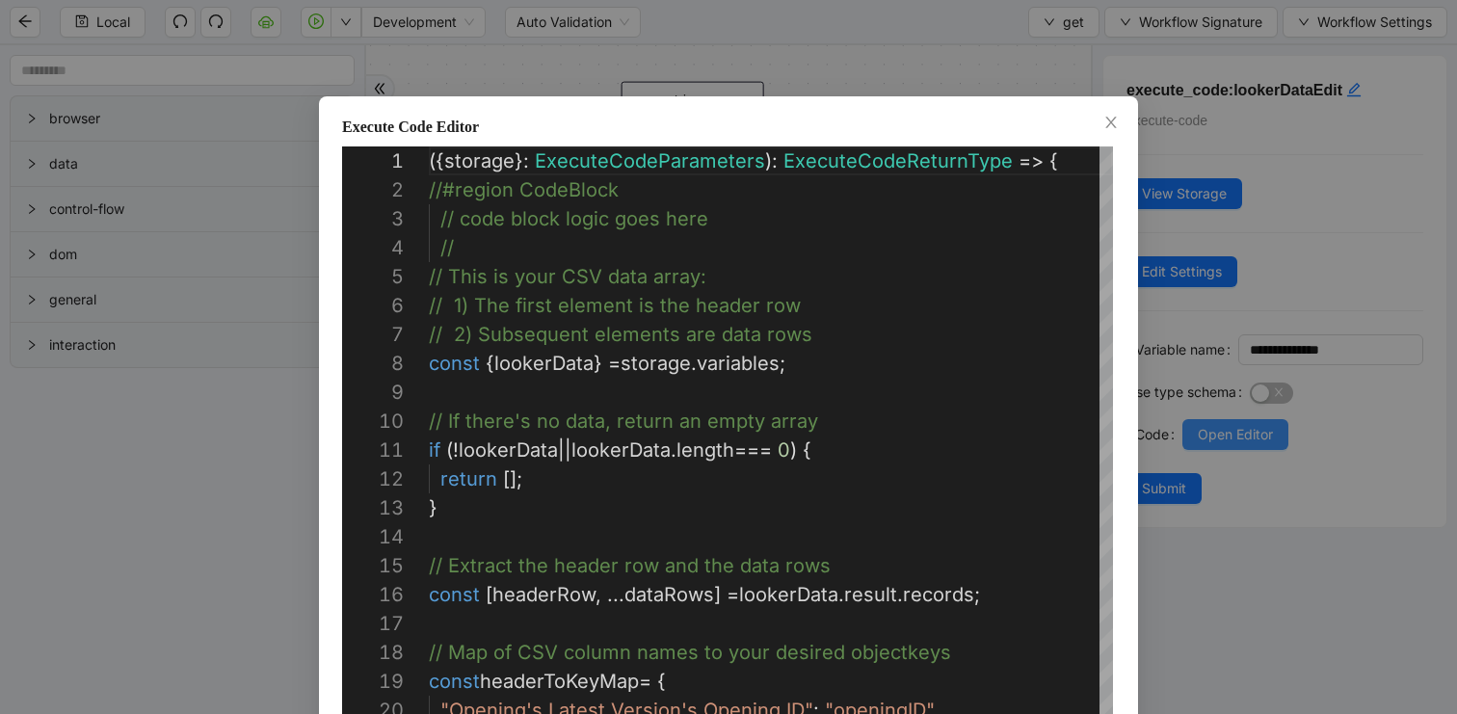
scroll to position [289, 0]
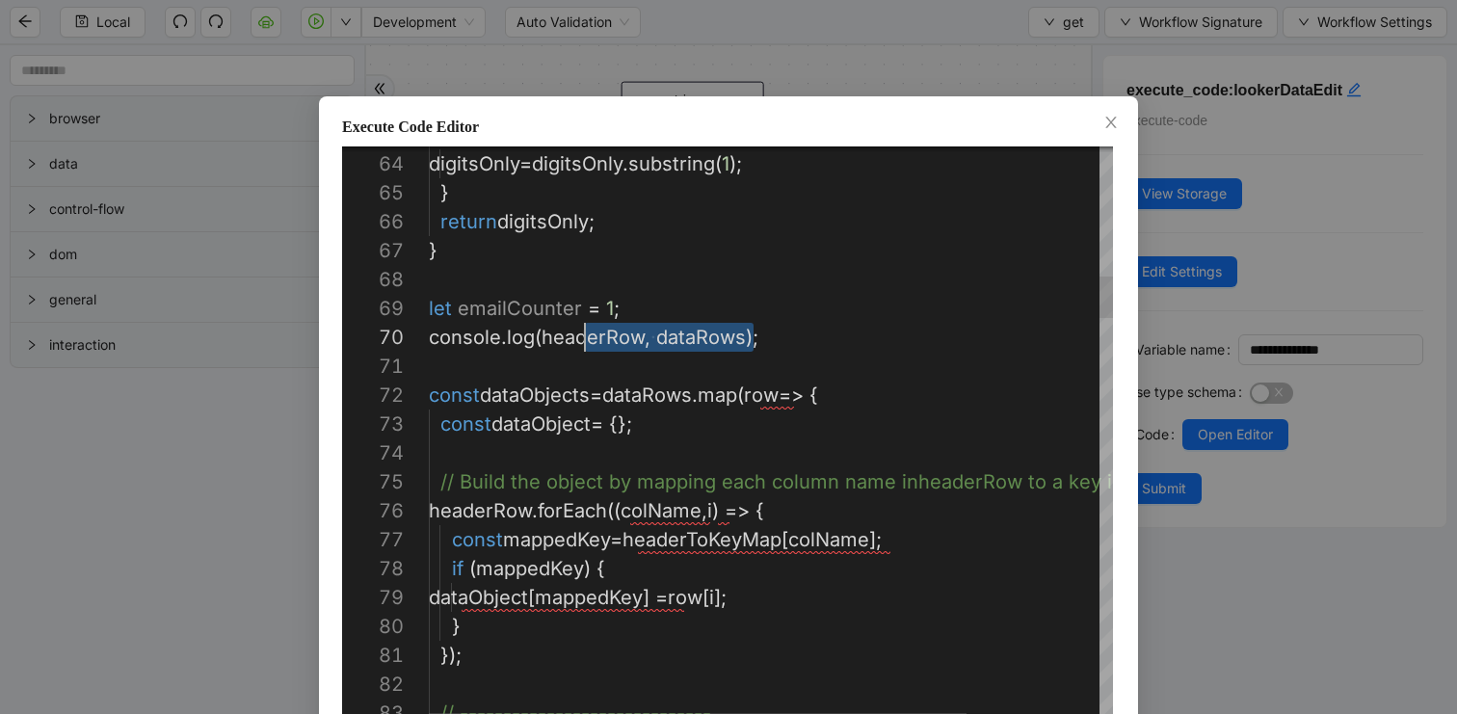
scroll to position [260, 0]
drag, startPoint x: 765, startPoint y: 333, endPoint x: 338, endPoint y: 333, distance: 427.0
click at [1227, 33] on div "Execute Code Editor 68 69 70 71 72 73 74 75 76 77 78 79 80 81 82 83 67 66 65 64…" at bounding box center [728, 357] width 1457 height 714
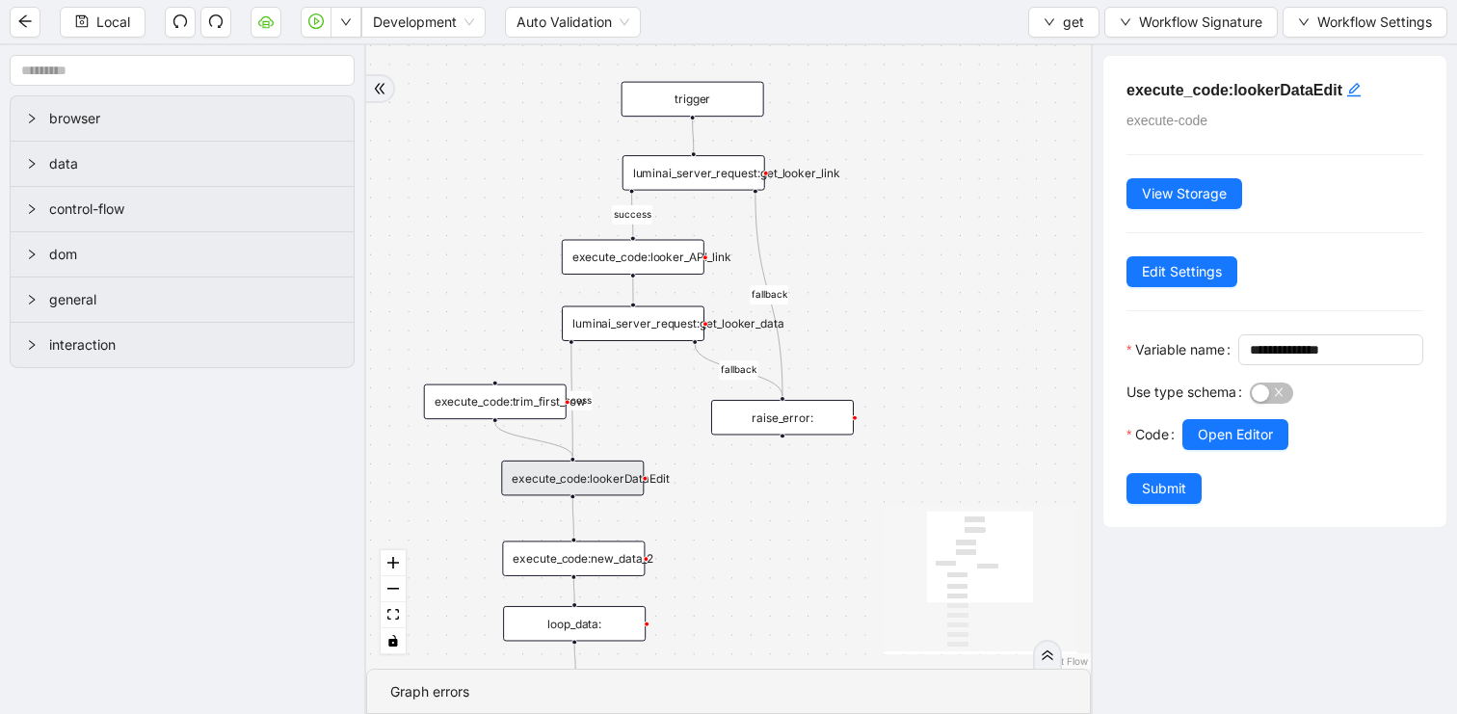
click at [626, 482] on div "execute_code:lookerDataEdit" at bounding box center [572, 479] width 143 height 36
click at [1281, 450] on button "Open Editor" at bounding box center [1236, 434] width 106 height 31
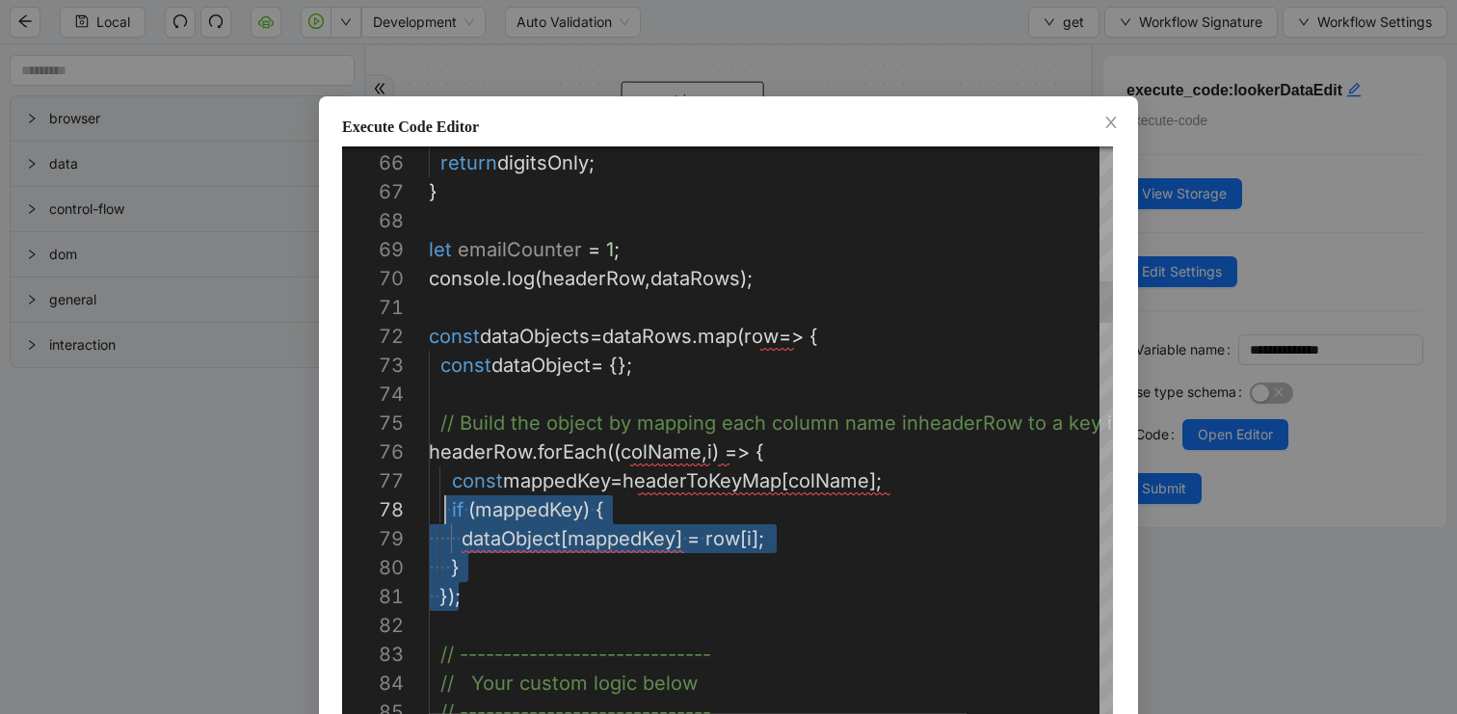
scroll to position [145, 0]
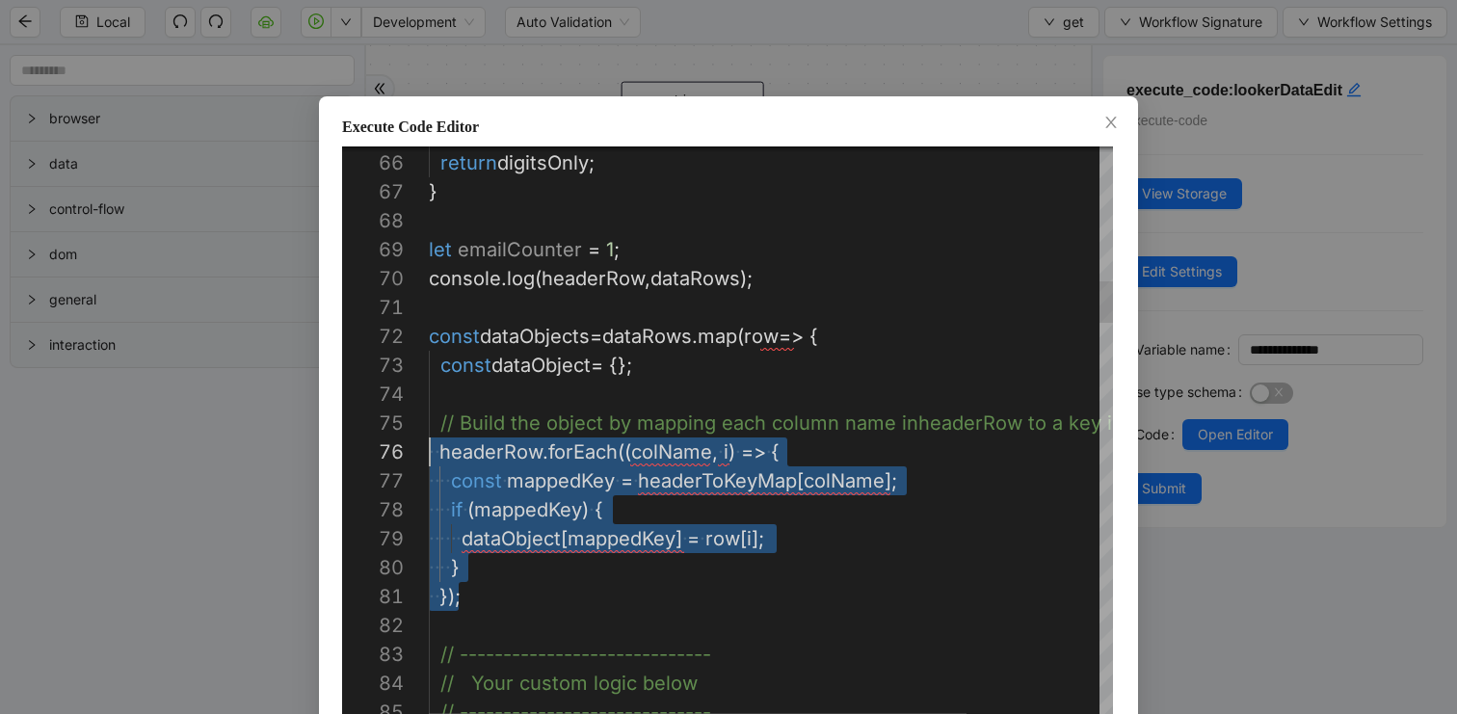
drag, startPoint x: 535, startPoint y: 577, endPoint x: 421, endPoint y: 449, distance: 171.4
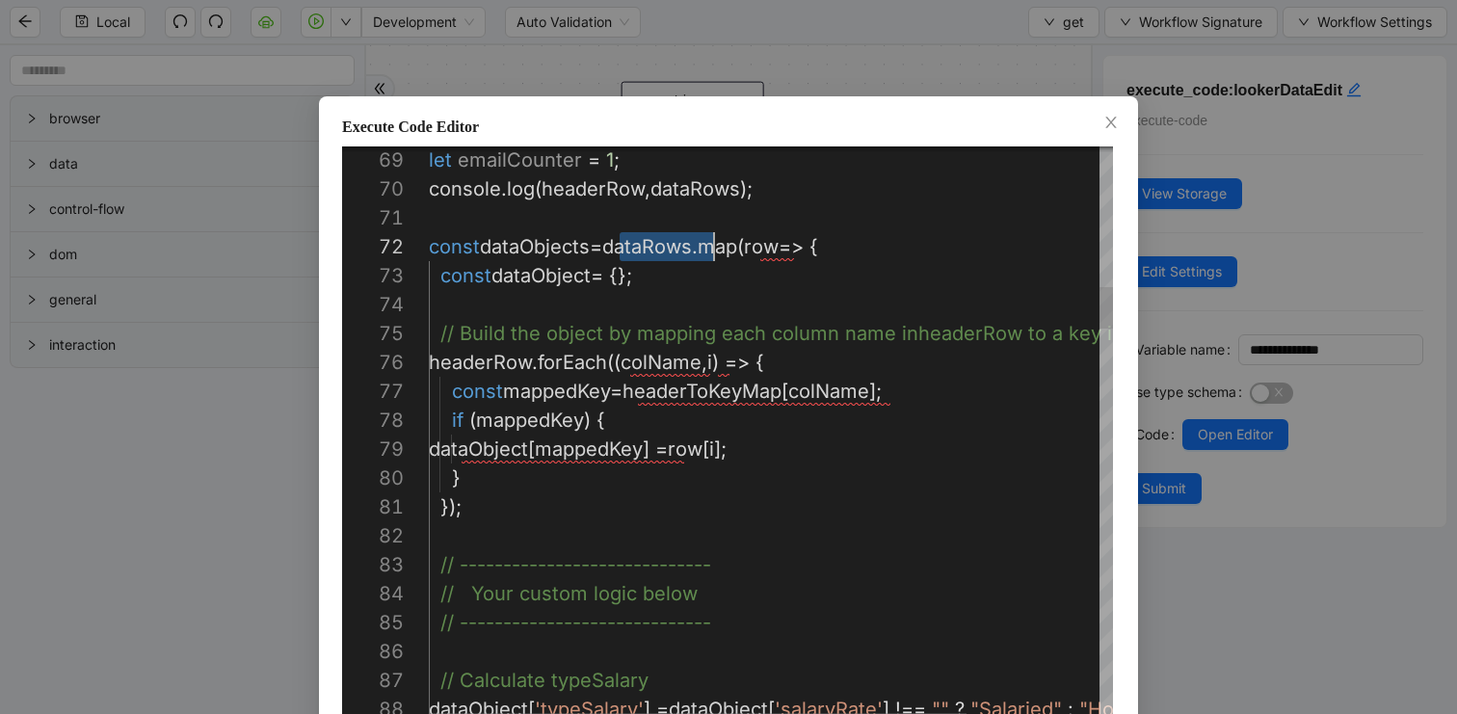
scroll to position [29, 280]
drag, startPoint x: 645, startPoint y: 246, endPoint x: 707, endPoint y: 246, distance: 61.7
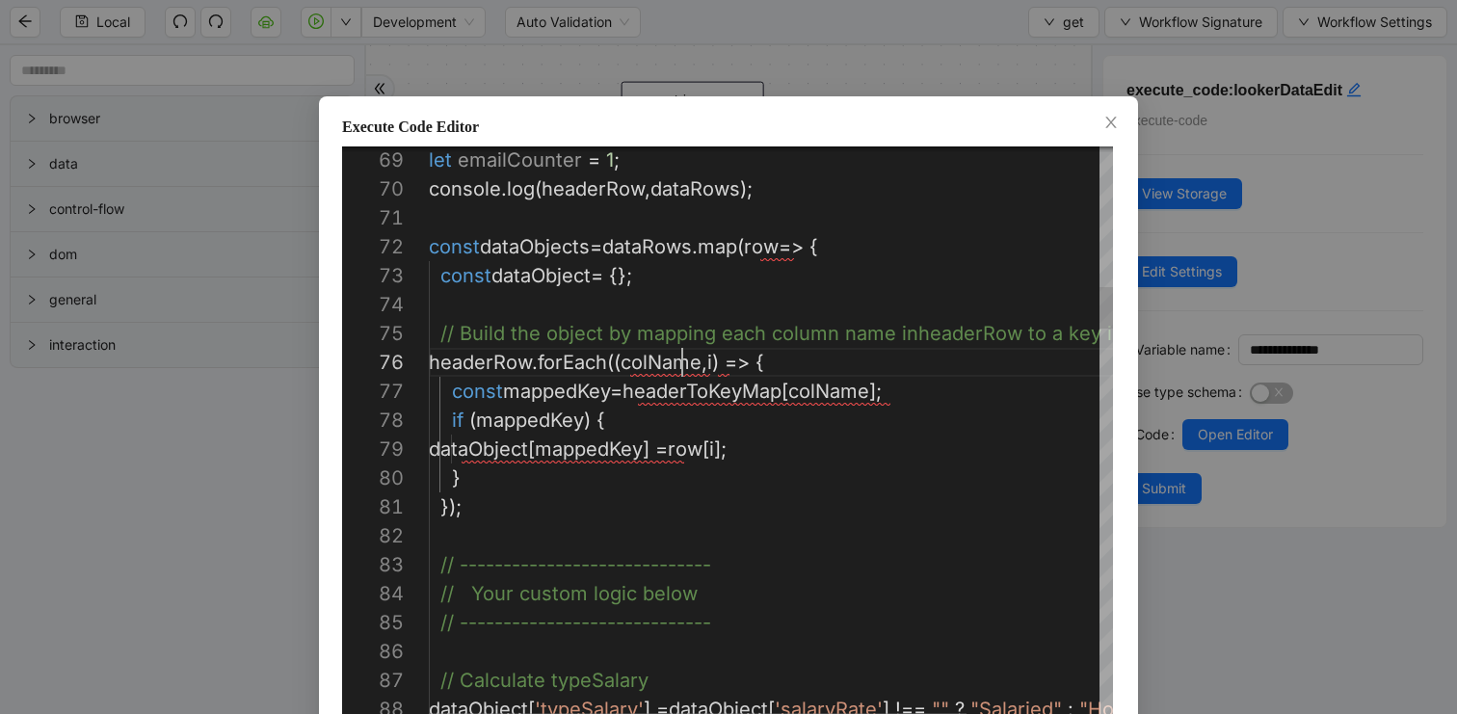
scroll to position [145, 281]
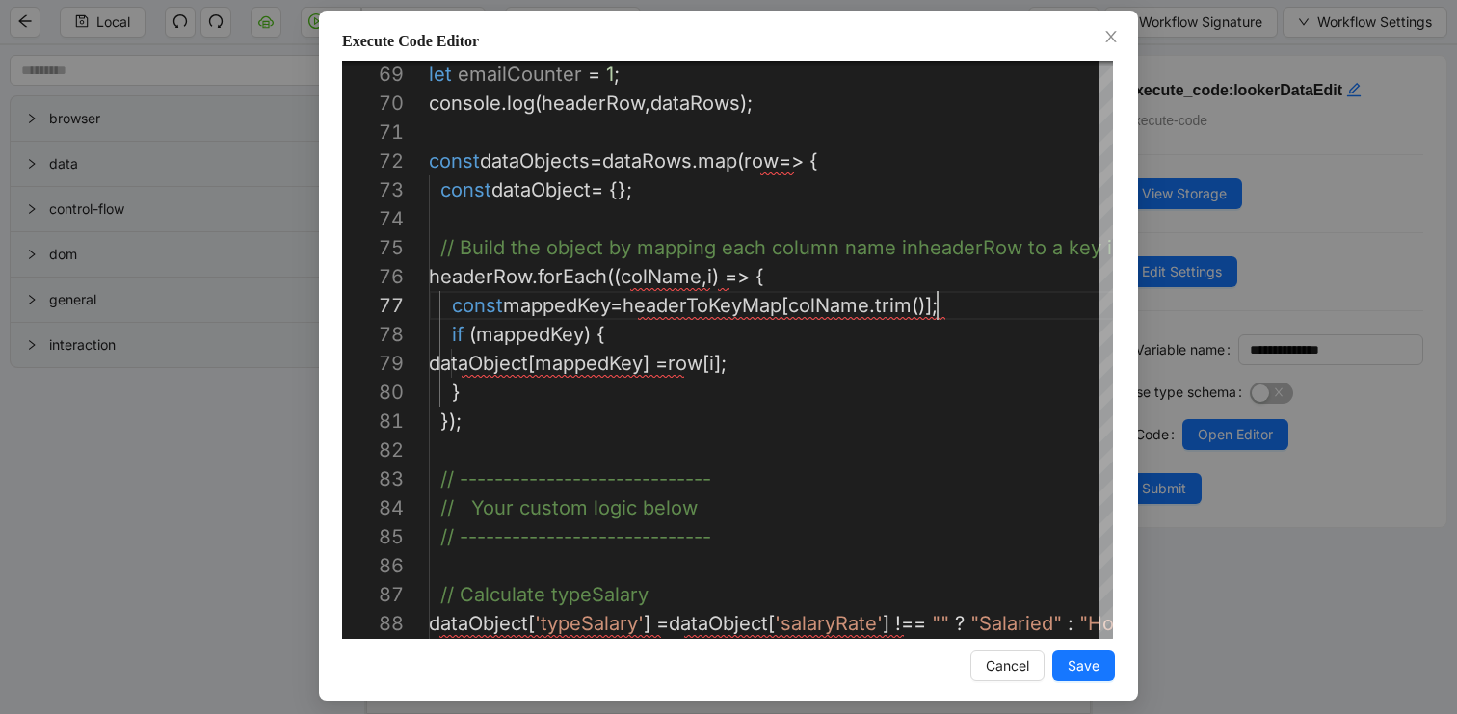
scroll to position [89, 0]
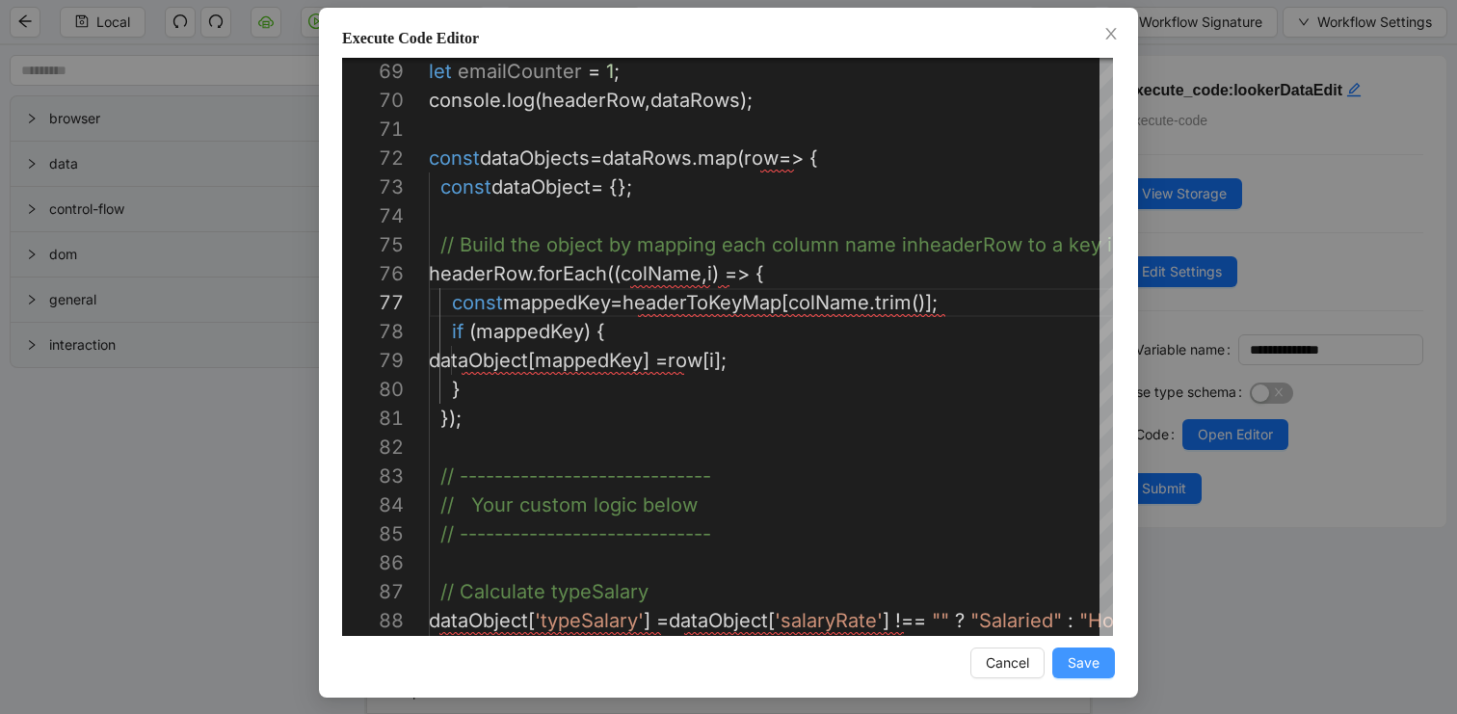
type textarea "**********"
click at [1083, 662] on span "Save" at bounding box center [1084, 663] width 32 height 21
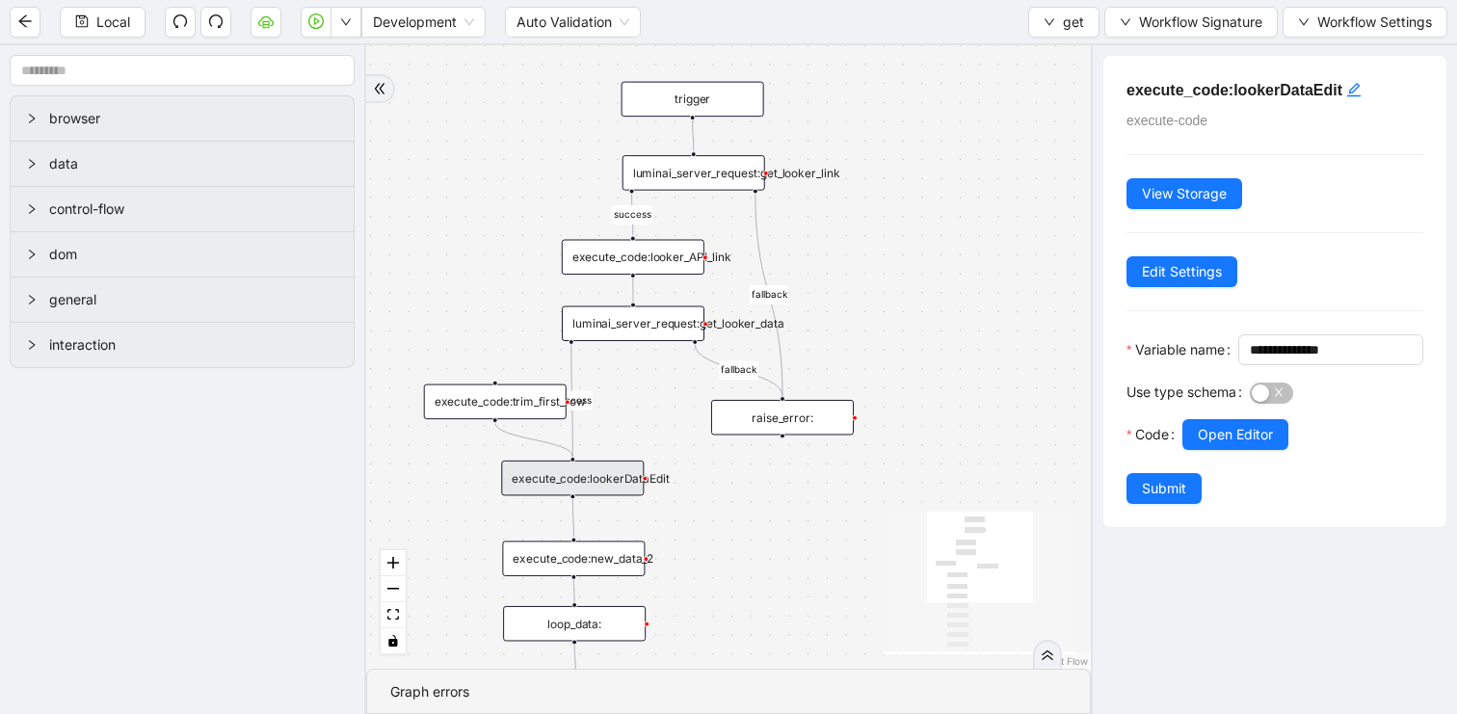
scroll to position [0, 0]
click at [1168, 499] on span "Submit" at bounding box center [1164, 488] width 44 height 21
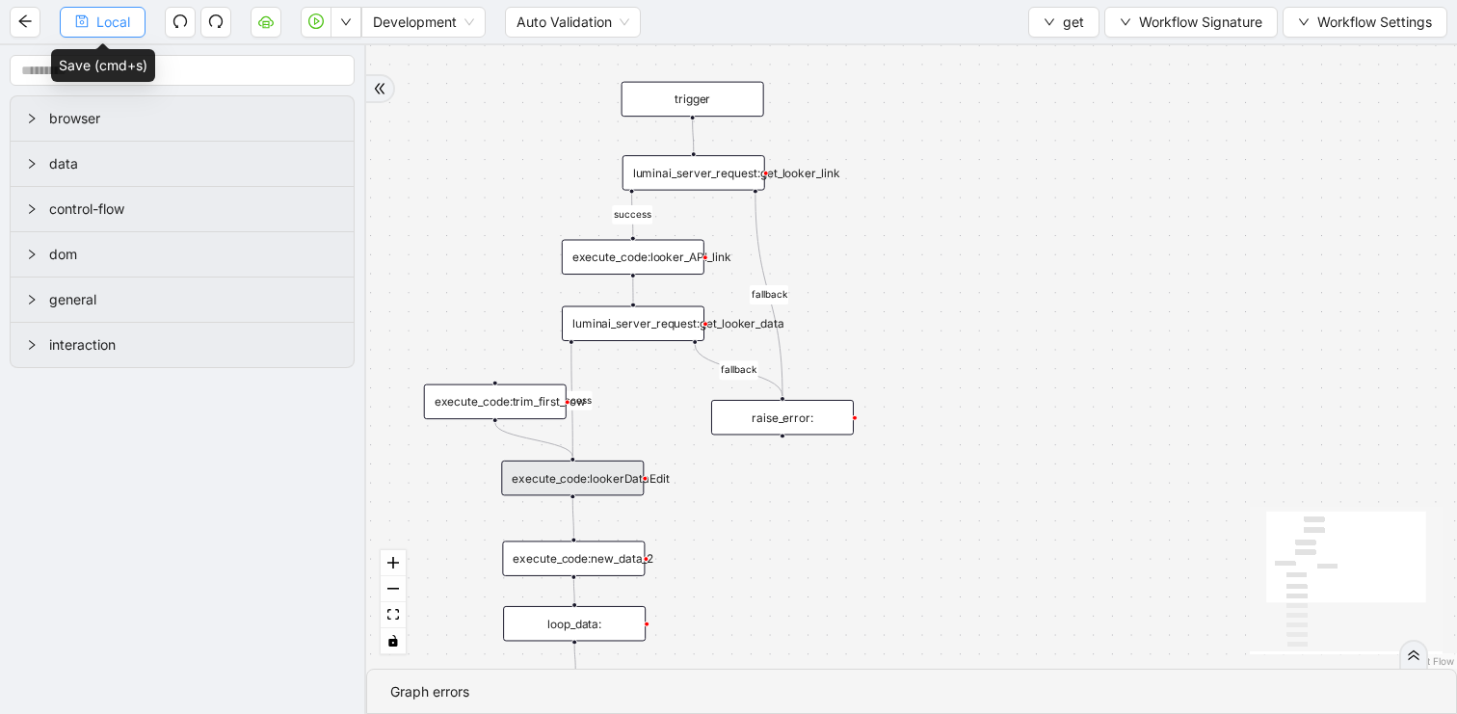
click at [109, 32] on button "Local" at bounding box center [103, 22] width 86 height 31
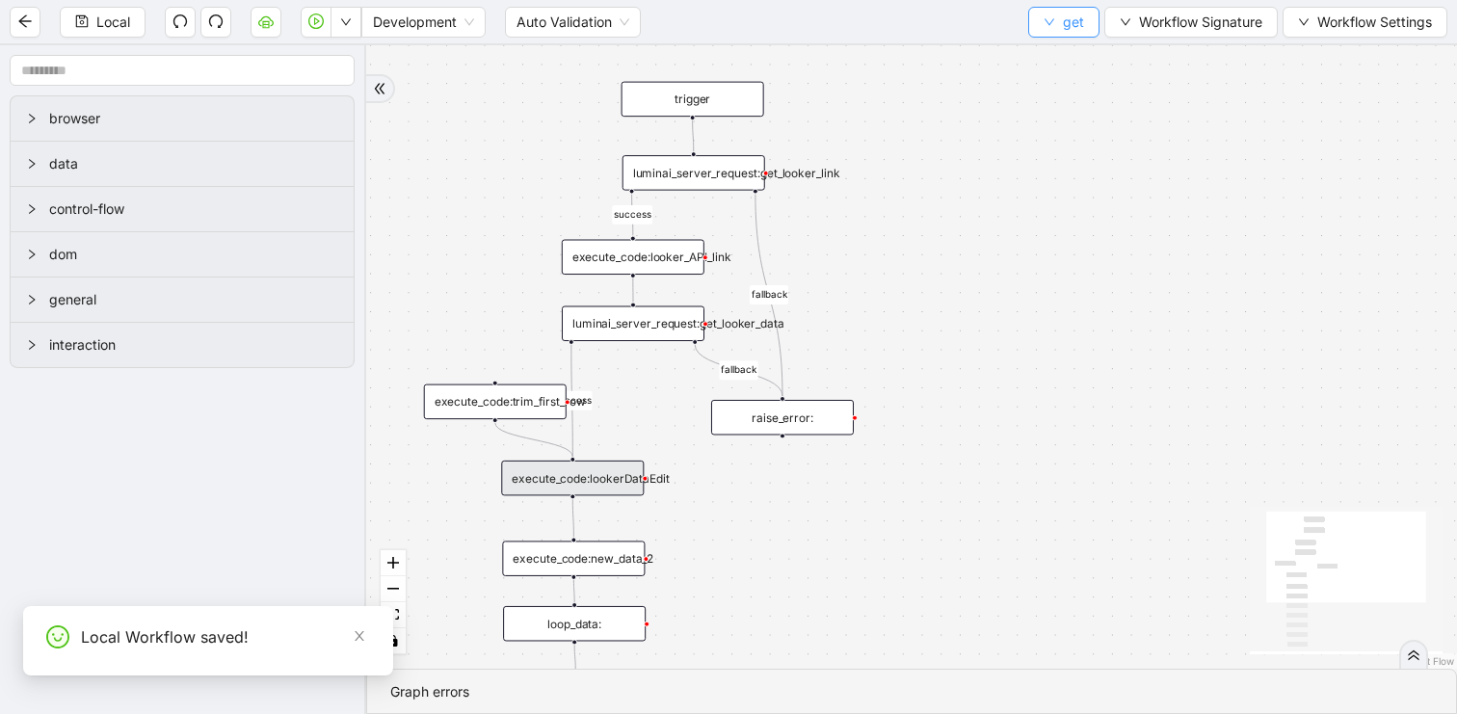
click at [1063, 23] on span "get" at bounding box center [1073, 22] width 21 height 21
click at [1053, 50] on span "Select" at bounding box center [1067, 59] width 51 height 21
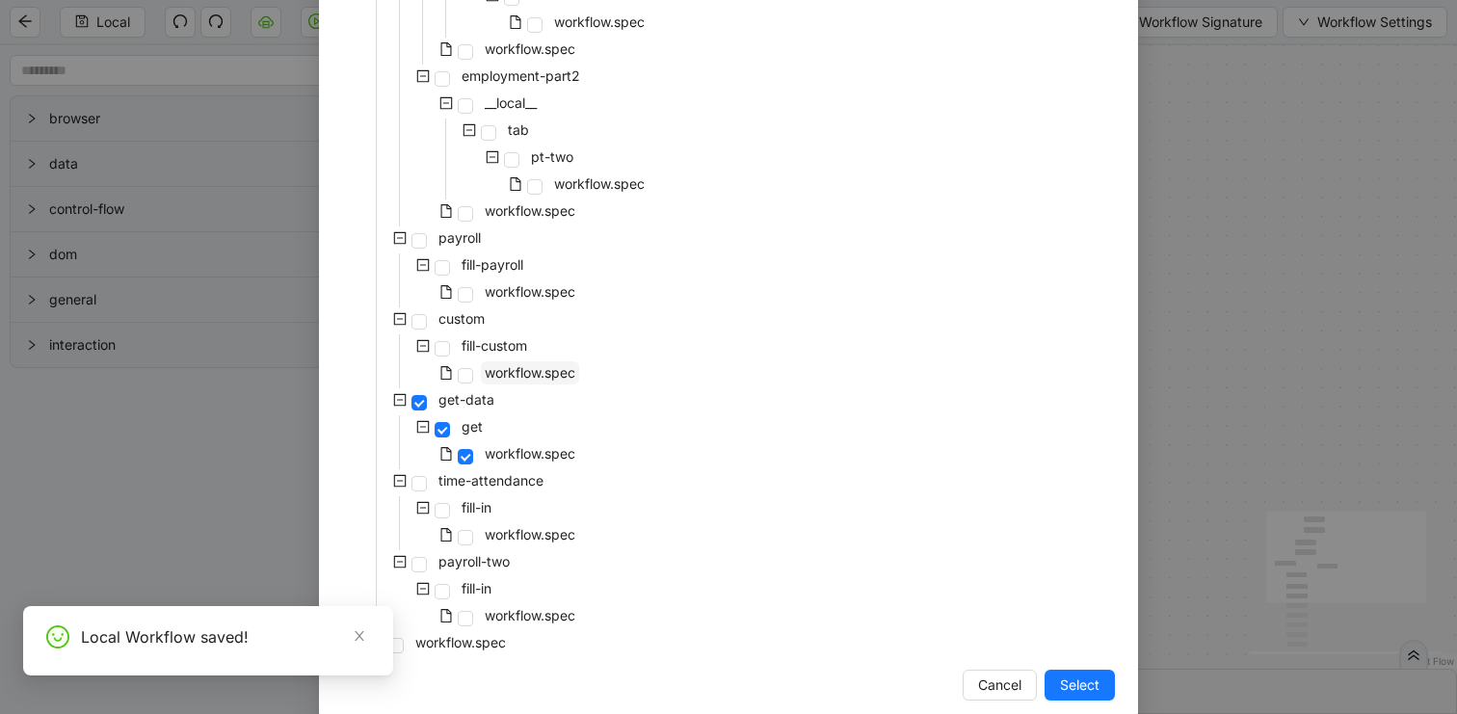
scroll to position [1190, 0]
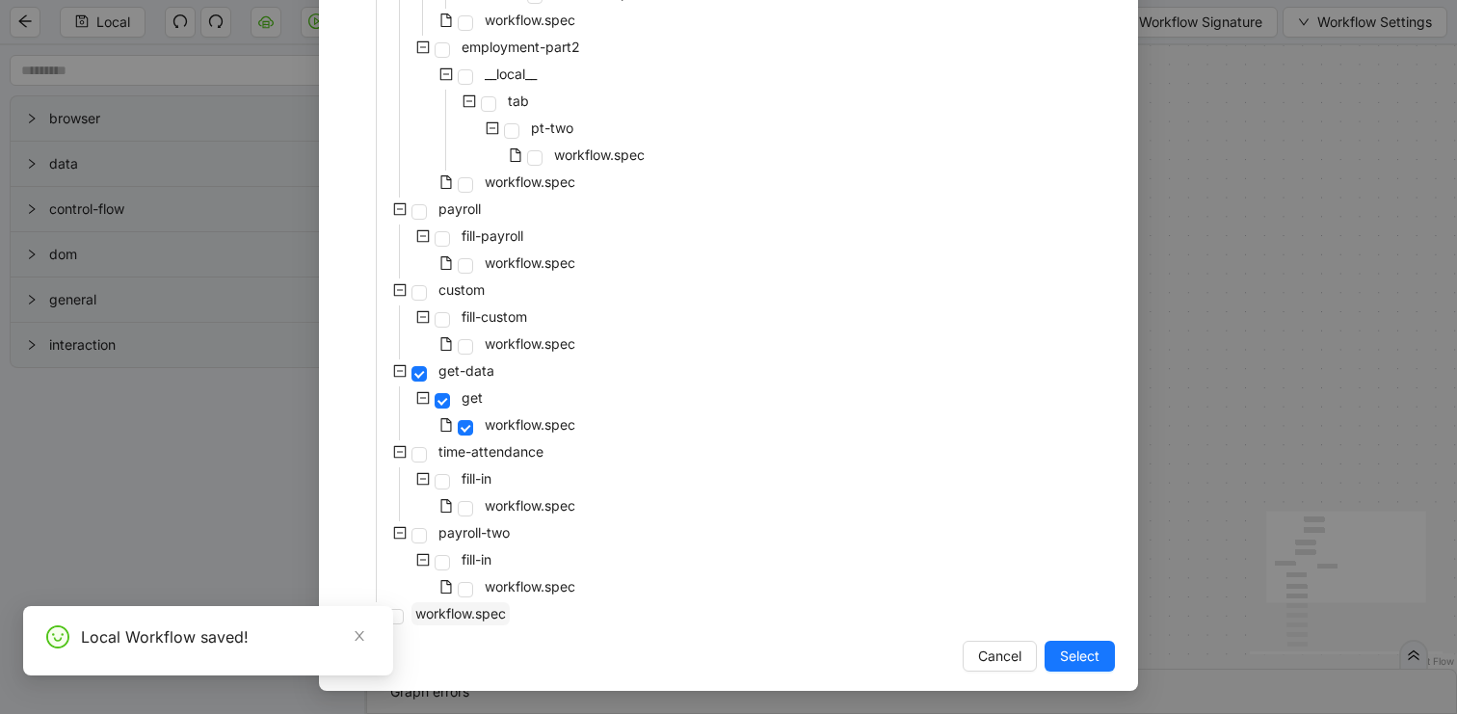
click at [482, 616] on span "workflow.spec" at bounding box center [460, 613] width 91 height 16
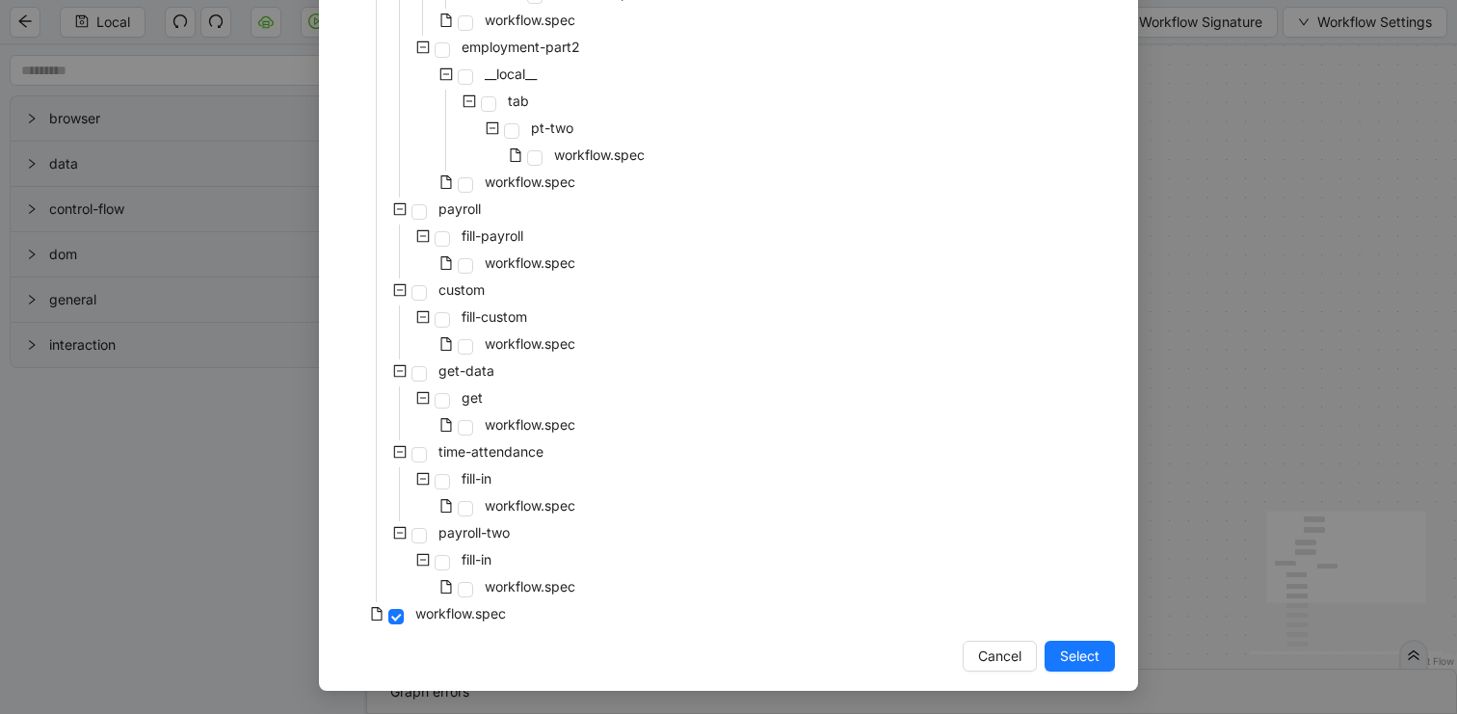
click at [1091, 655] on span "Select" at bounding box center [1080, 656] width 40 height 21
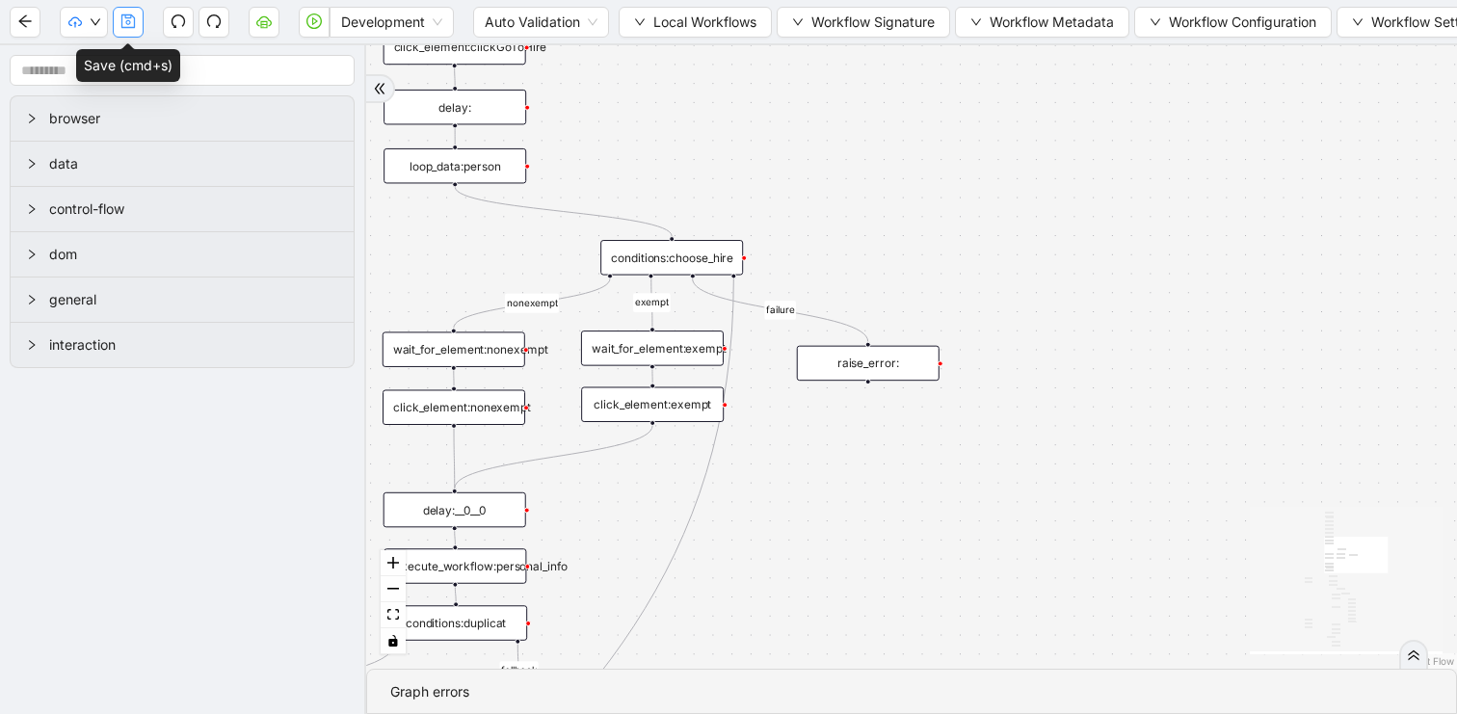
click at [133, 20] on icon "save" at bounding box center [127, 20] width 13 height 13
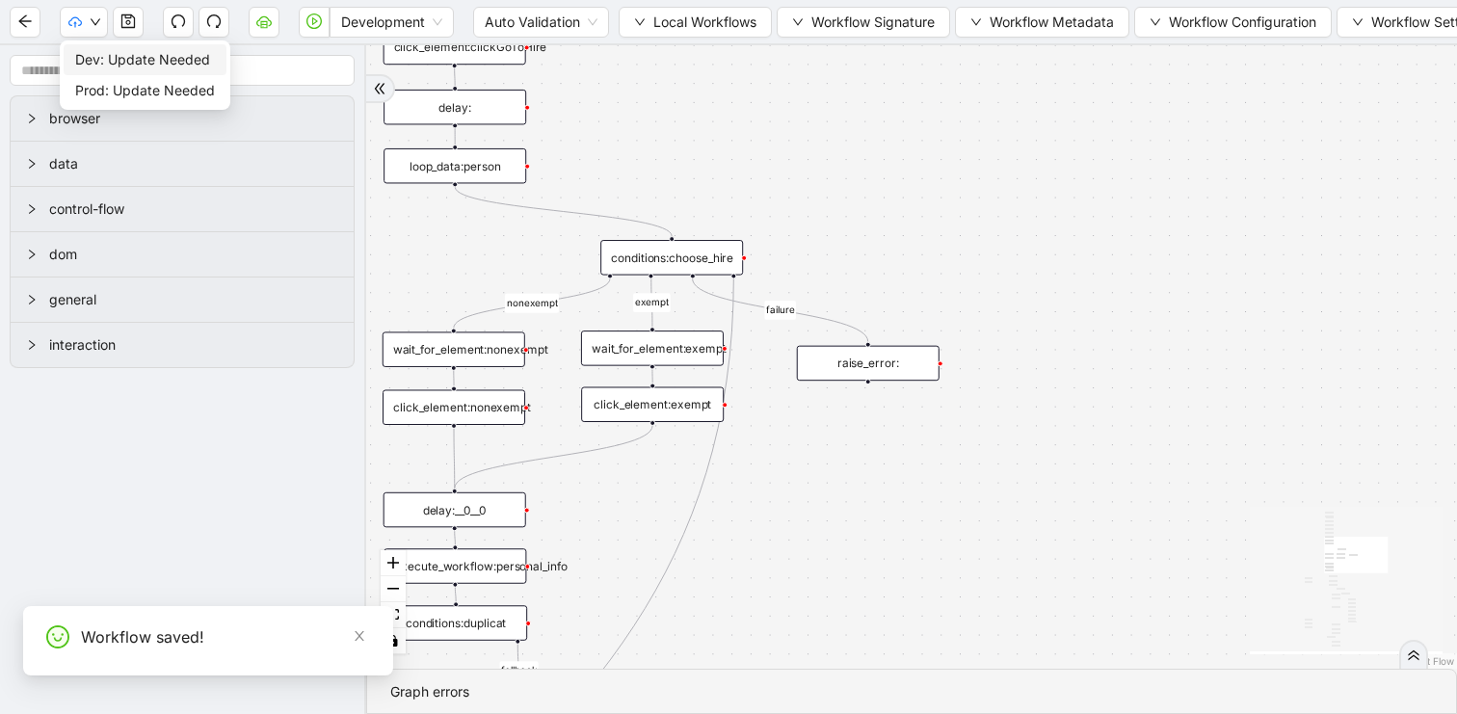
click at [86, 67] on span "Dev: Update Needed" at bounding box center [145, 59] width 140 height 21
